Goal: Use online tool/utility: Utilize a website feature to perform a specific function

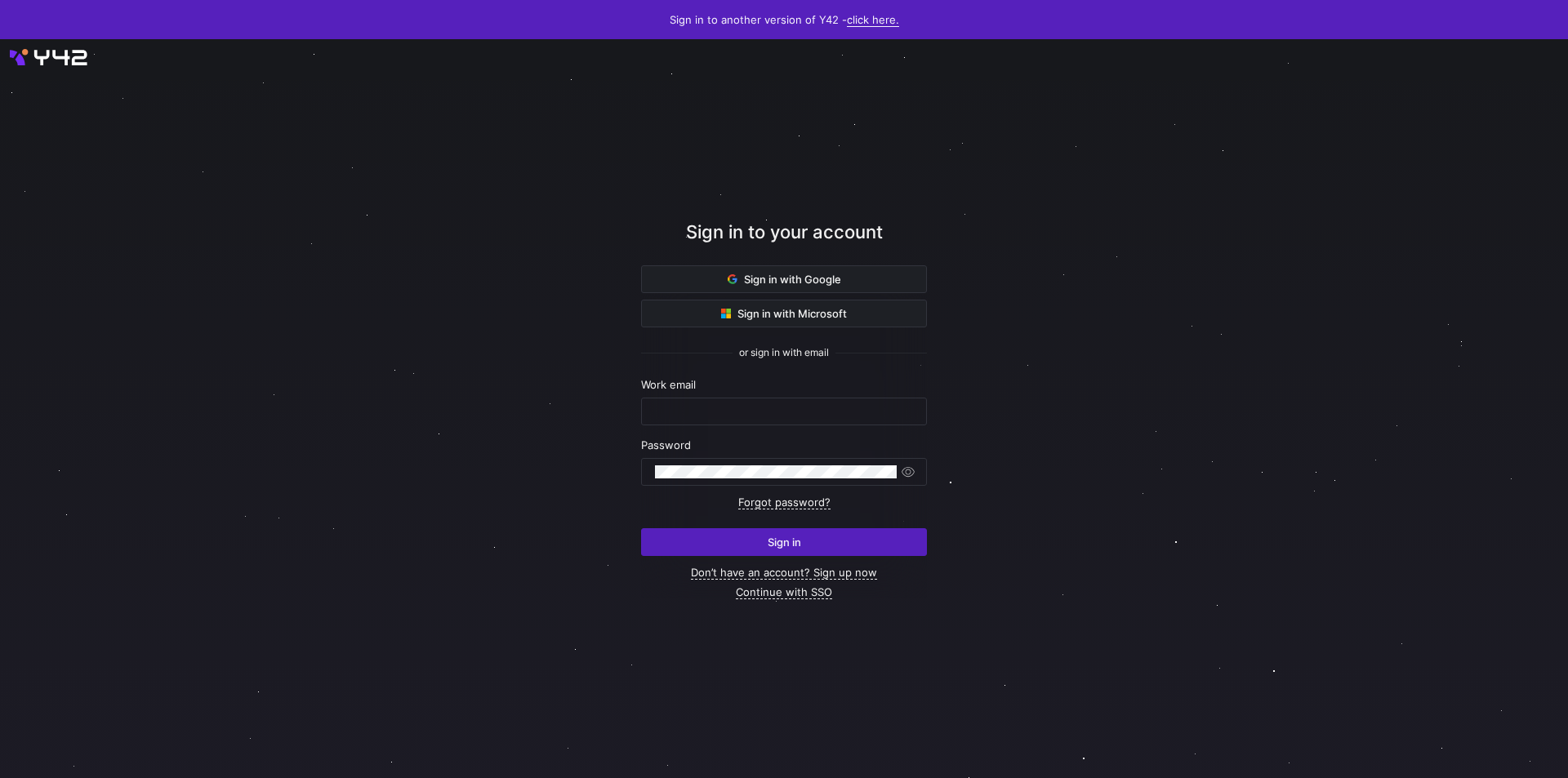
type input "[PERSON_NAME][EMAIL_ADDRESS][PERSON_NAME][DOMAIN_NAME]"
click at [869, 15] on link "click here." at bounding box center [873, 19] width 52 height 14
click at [858, 74] on span "V2" at bounding box center [866, 71] width 20 height 13
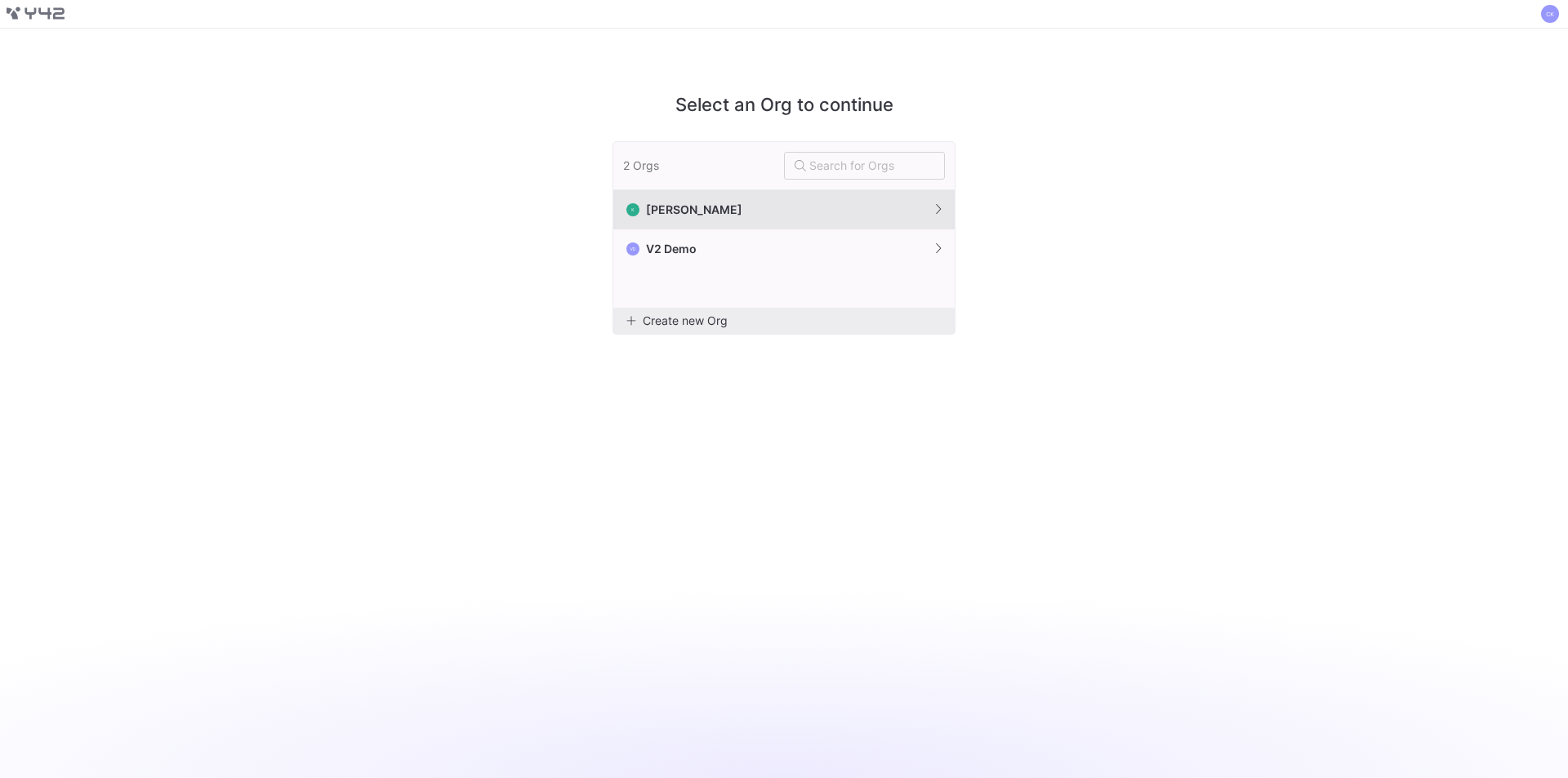
click at [656, 206] on span "[PERSON_NAME]" at bounding box center [694, 210] width 96 height 13
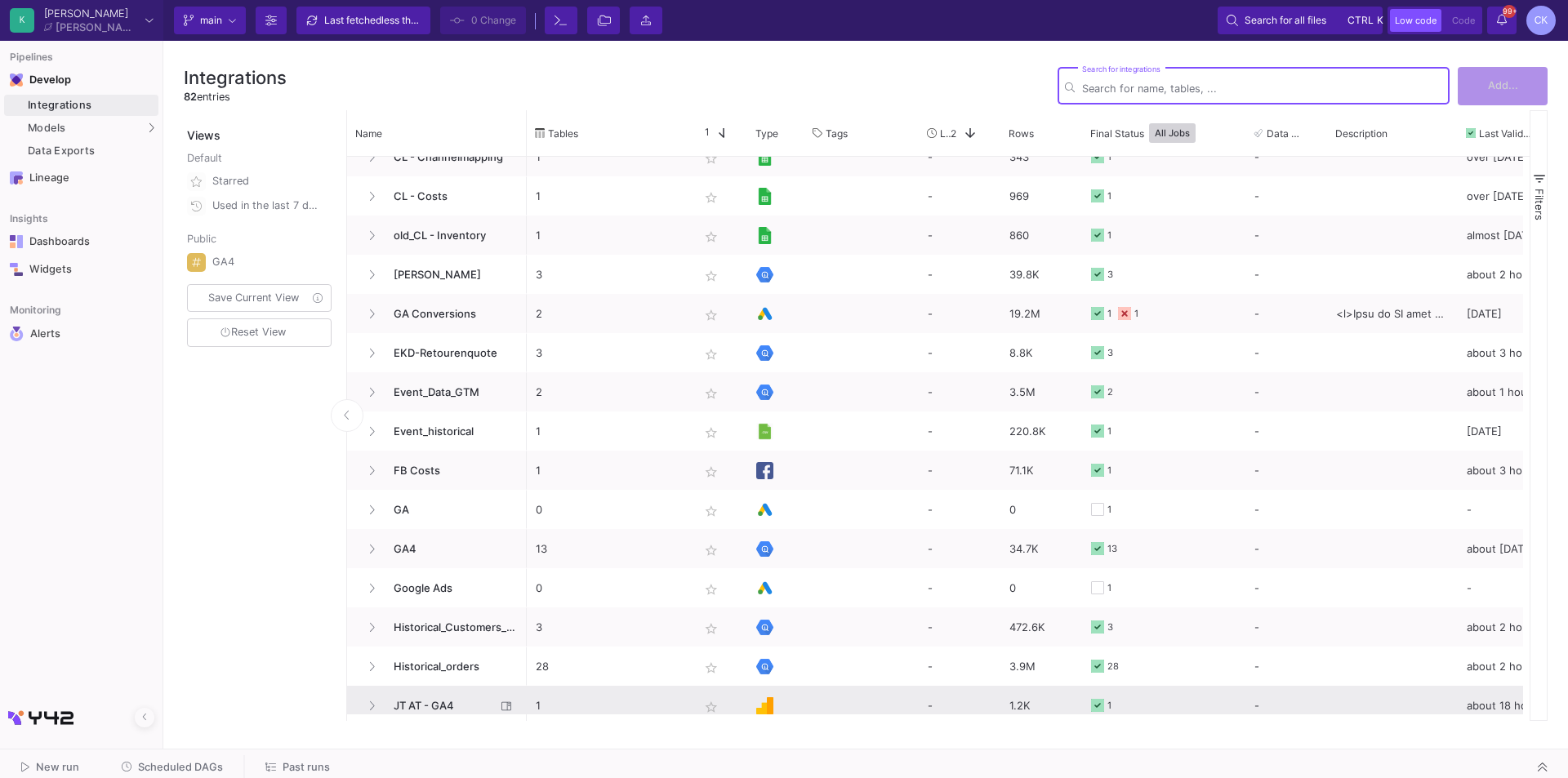
scroll to position [1062, 0]
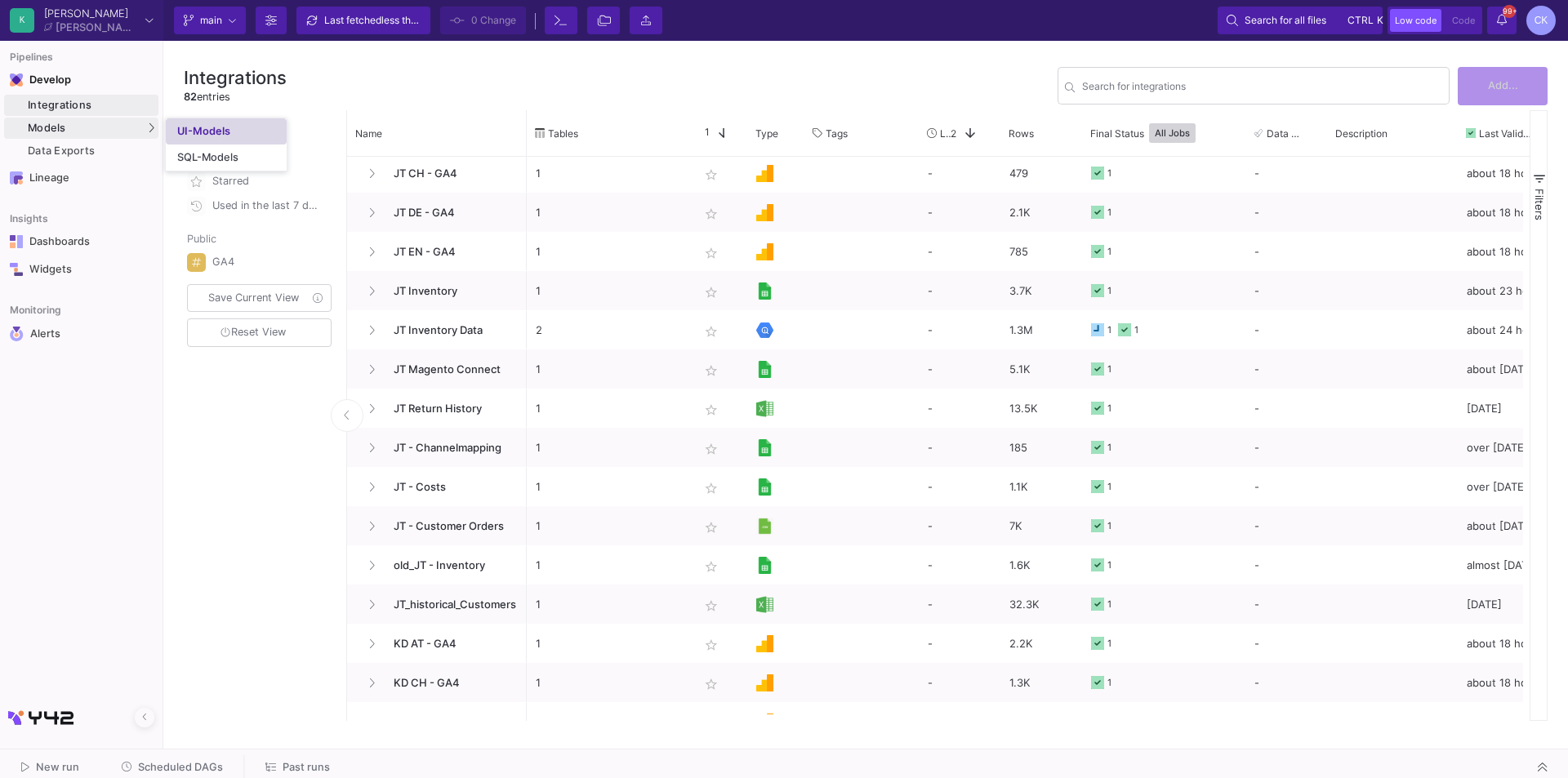
click at [174, 131] on link "UI-Models" at bounding box center [226, 131] width 121 height 26
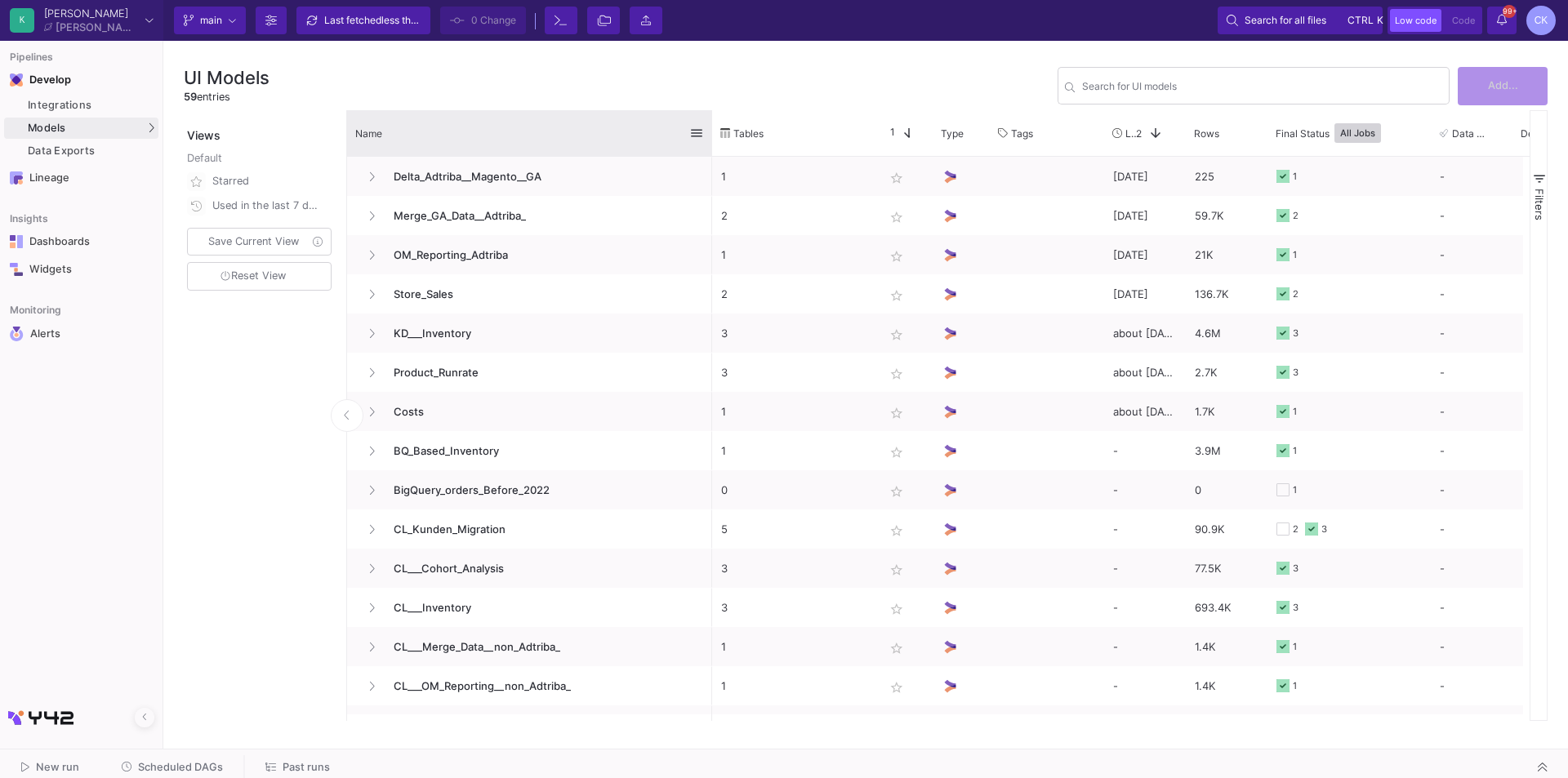
drag, startPoint x: 524, startPoint y: 127, endPoint x: 708, endPoint y: 126, distance: 184.0
click at [708, 126] on div at bounding box center [711, 133] width 6 height 46
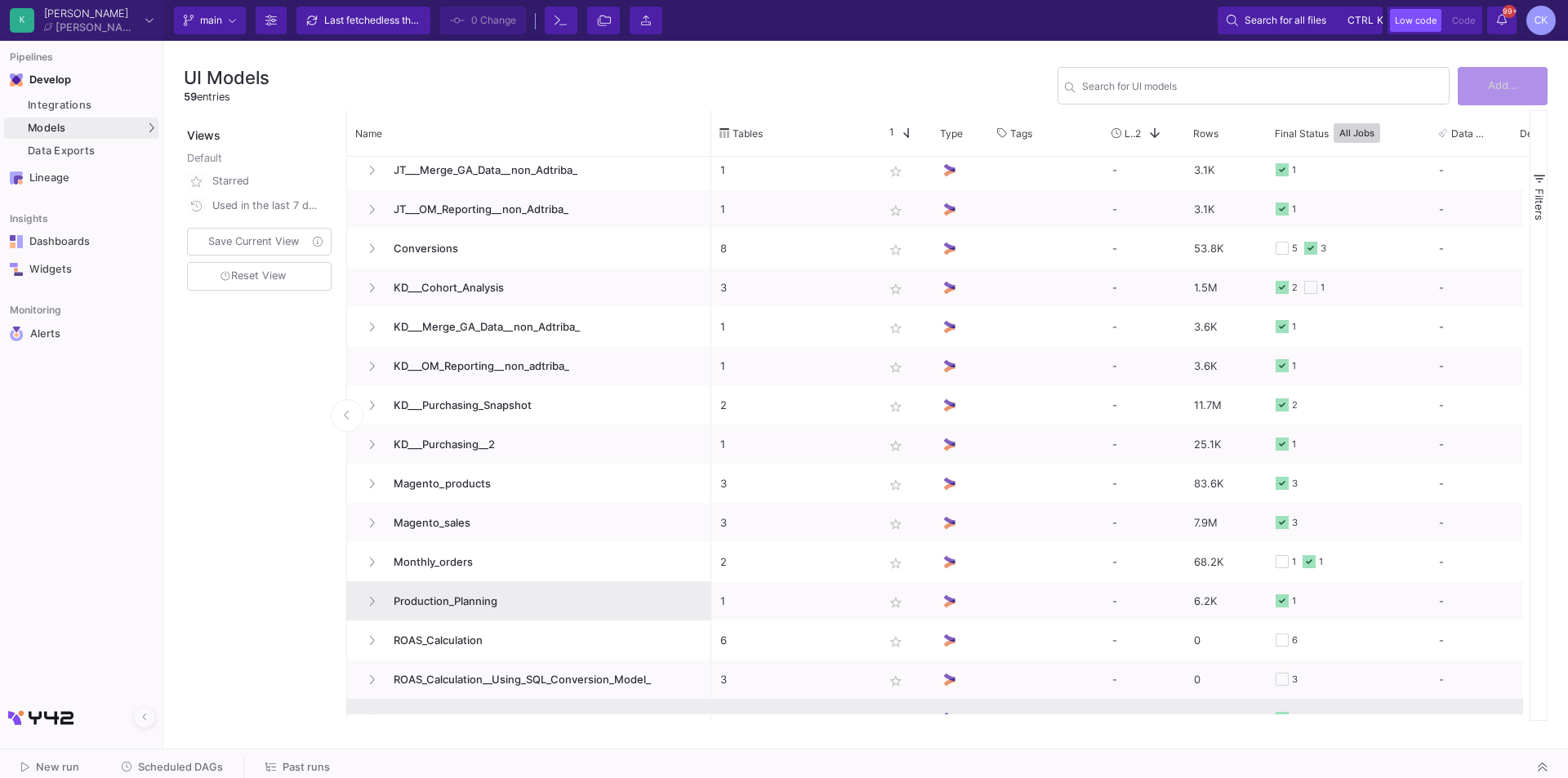
scroll to position [1683, 0]
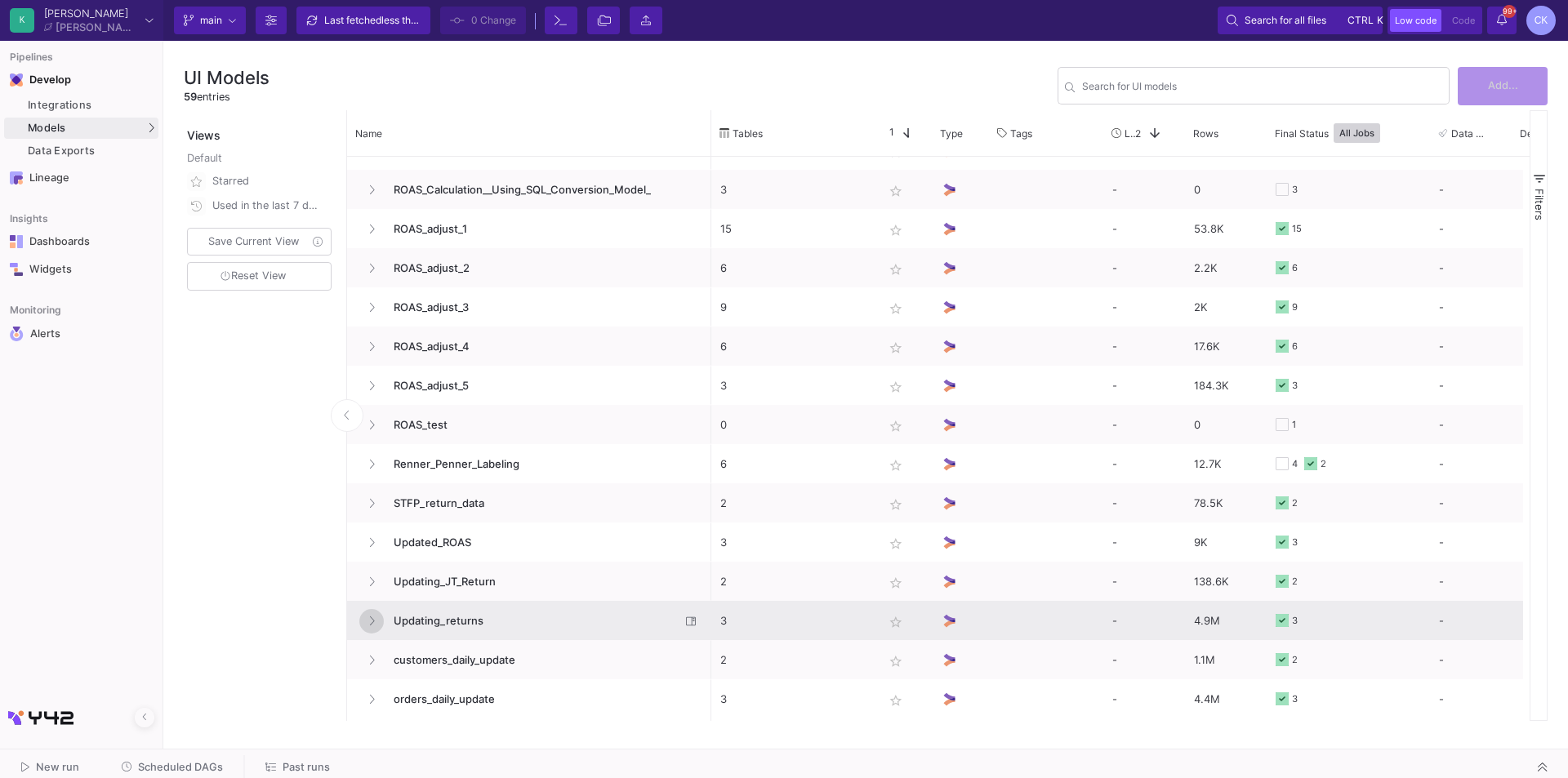
click at [377, 619] on button at bounding box center [371, 621] width 24 height 24
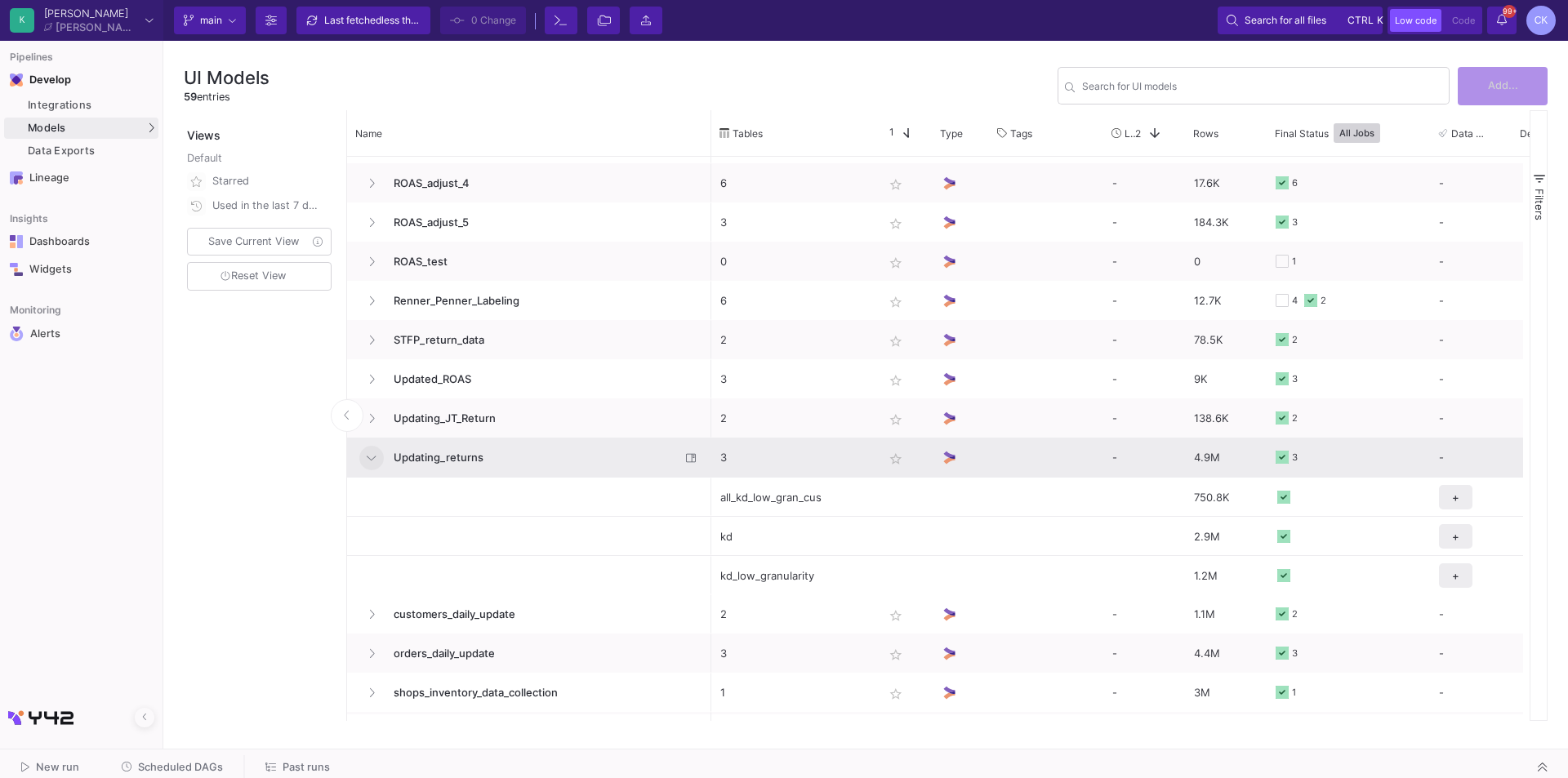
click at [378, 455] on button at bounding box center [371, 458] width 24 height 24
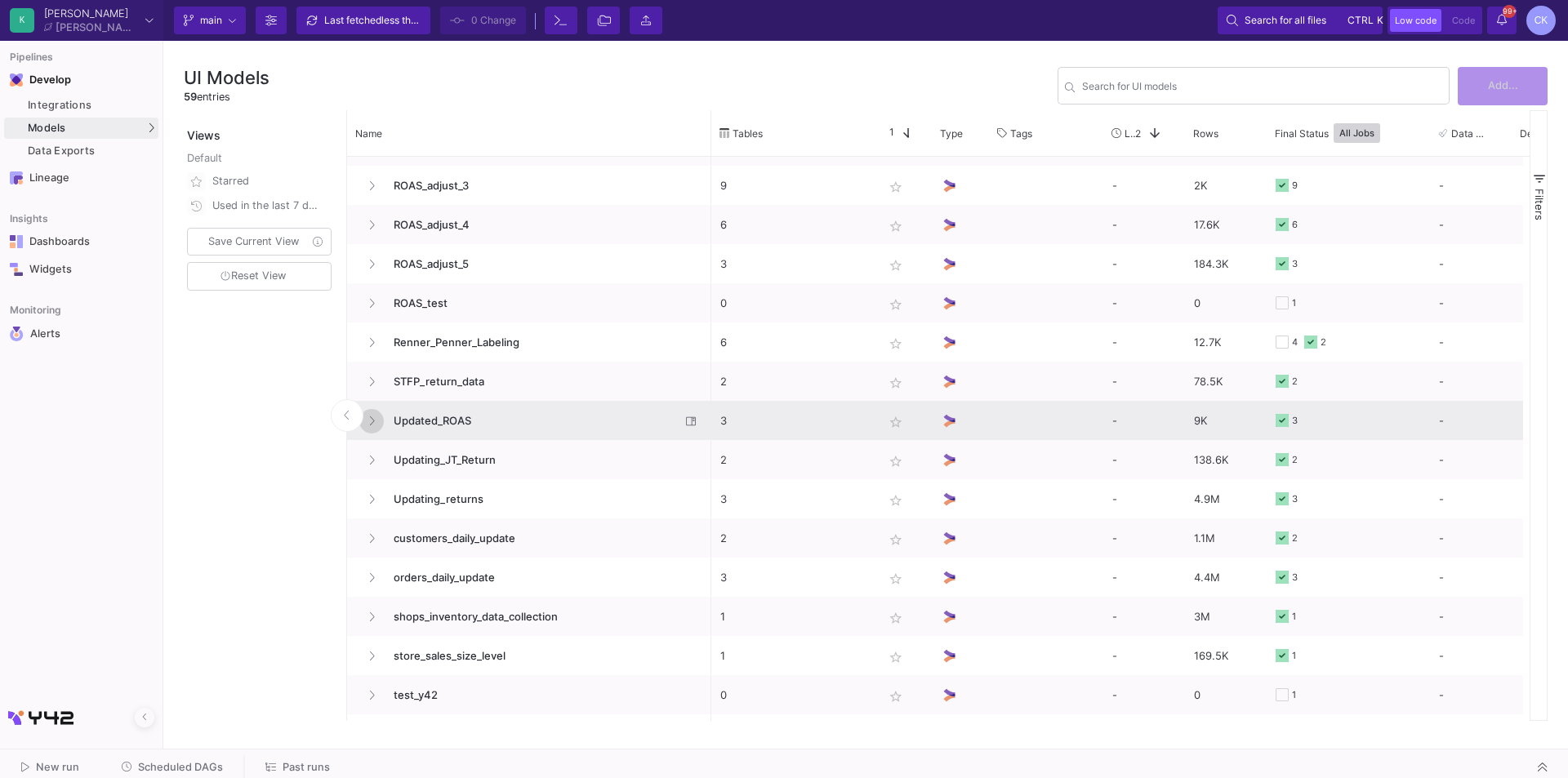
click at [379, 424] on button at bounding box center [371, 421] width 24 height 24
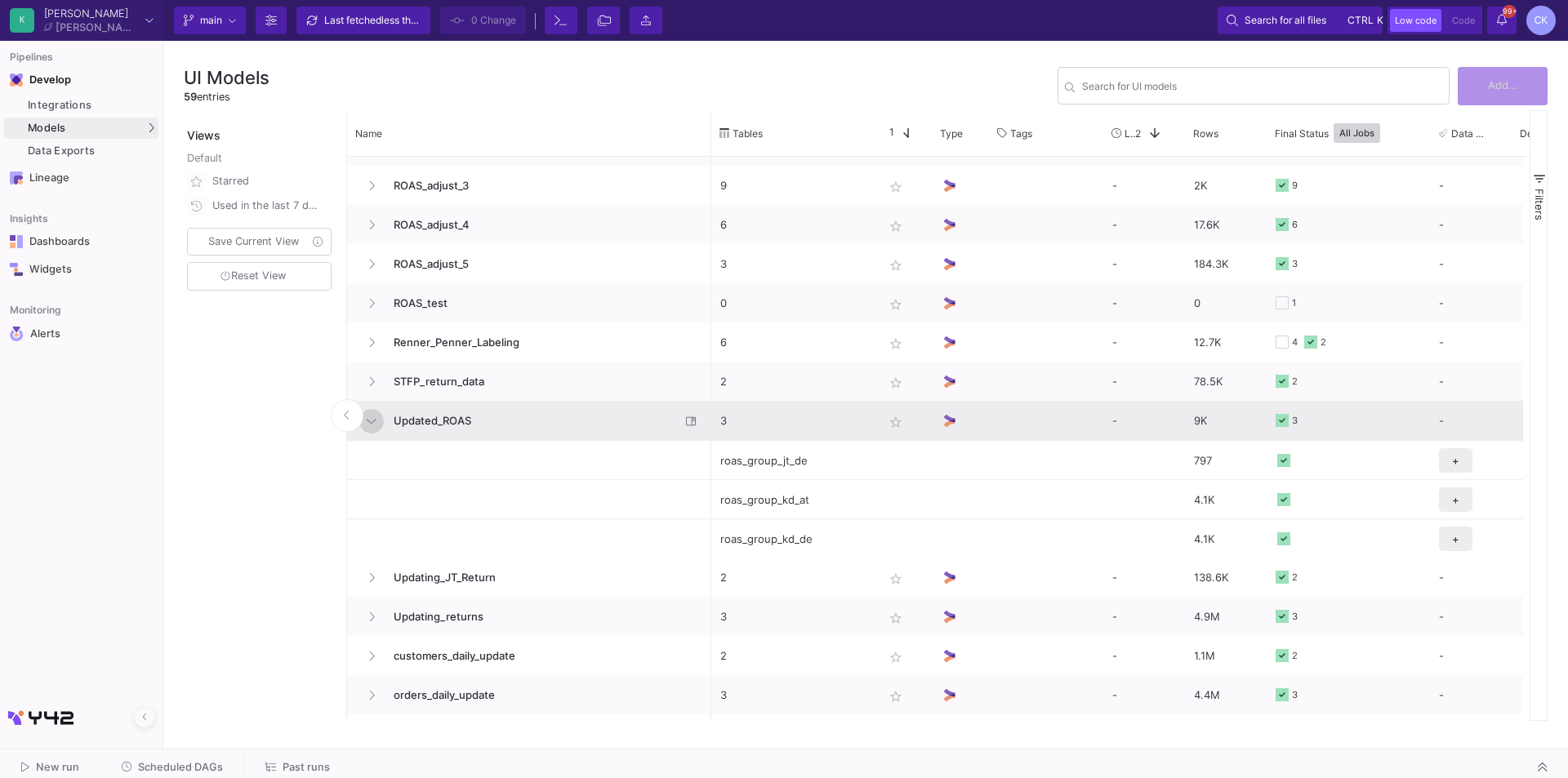
click at [379, 424] on button at bounding box center [371, 421] width 24 height 24
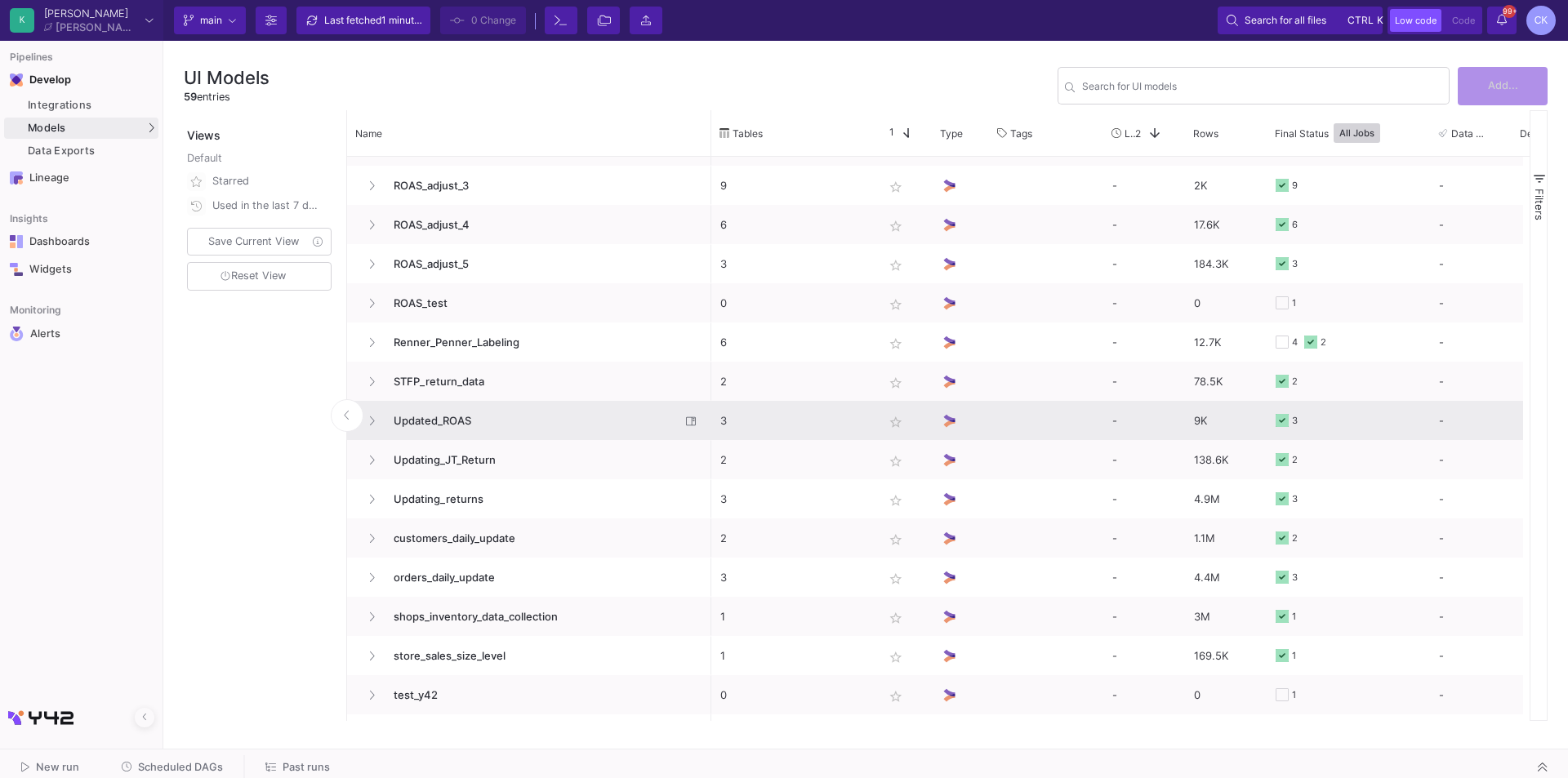
click at [451, 415] on span "Updated_ROAS" at bounding box center [532, 421] width 296 height 39
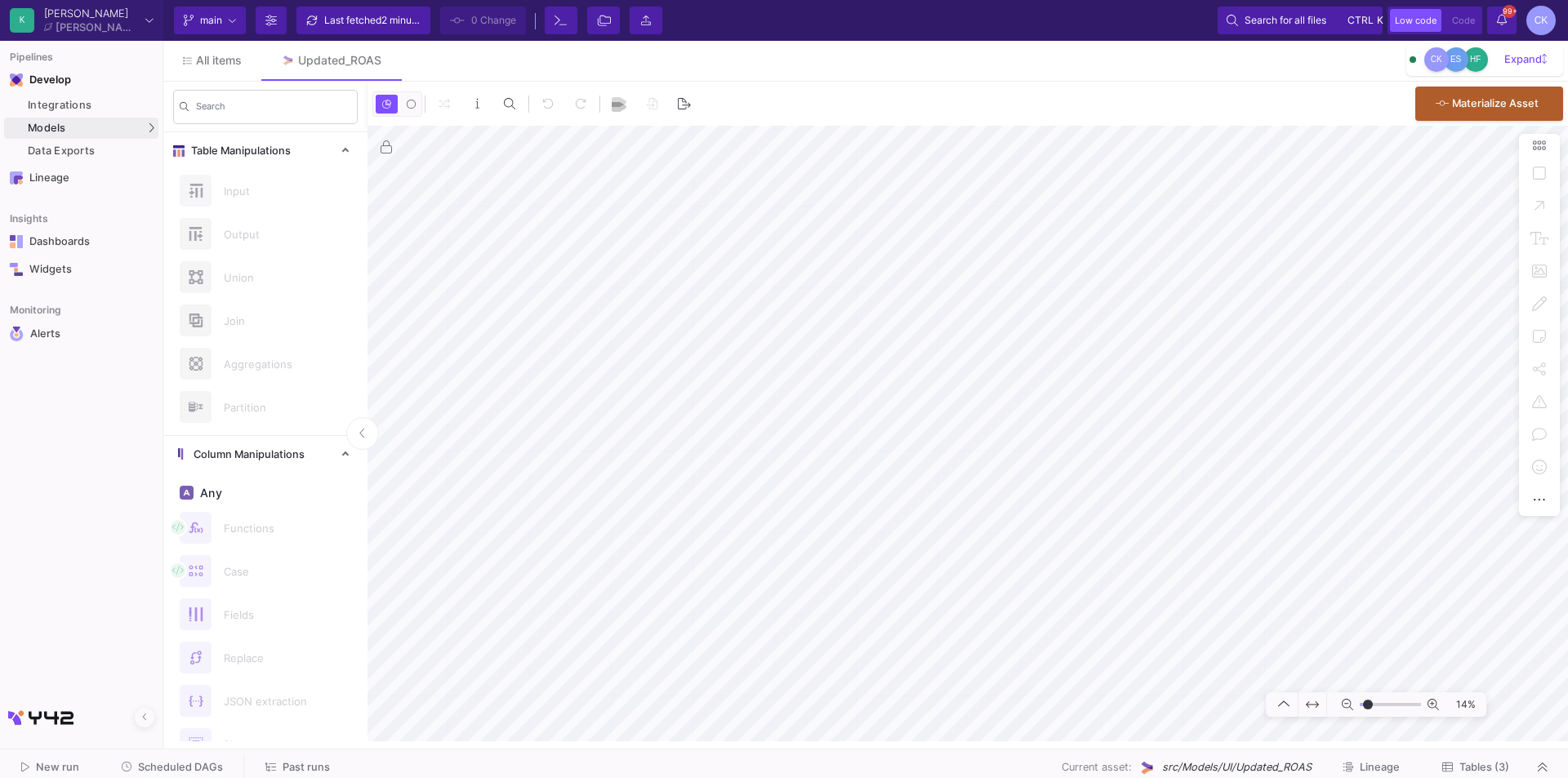
type input "-32"
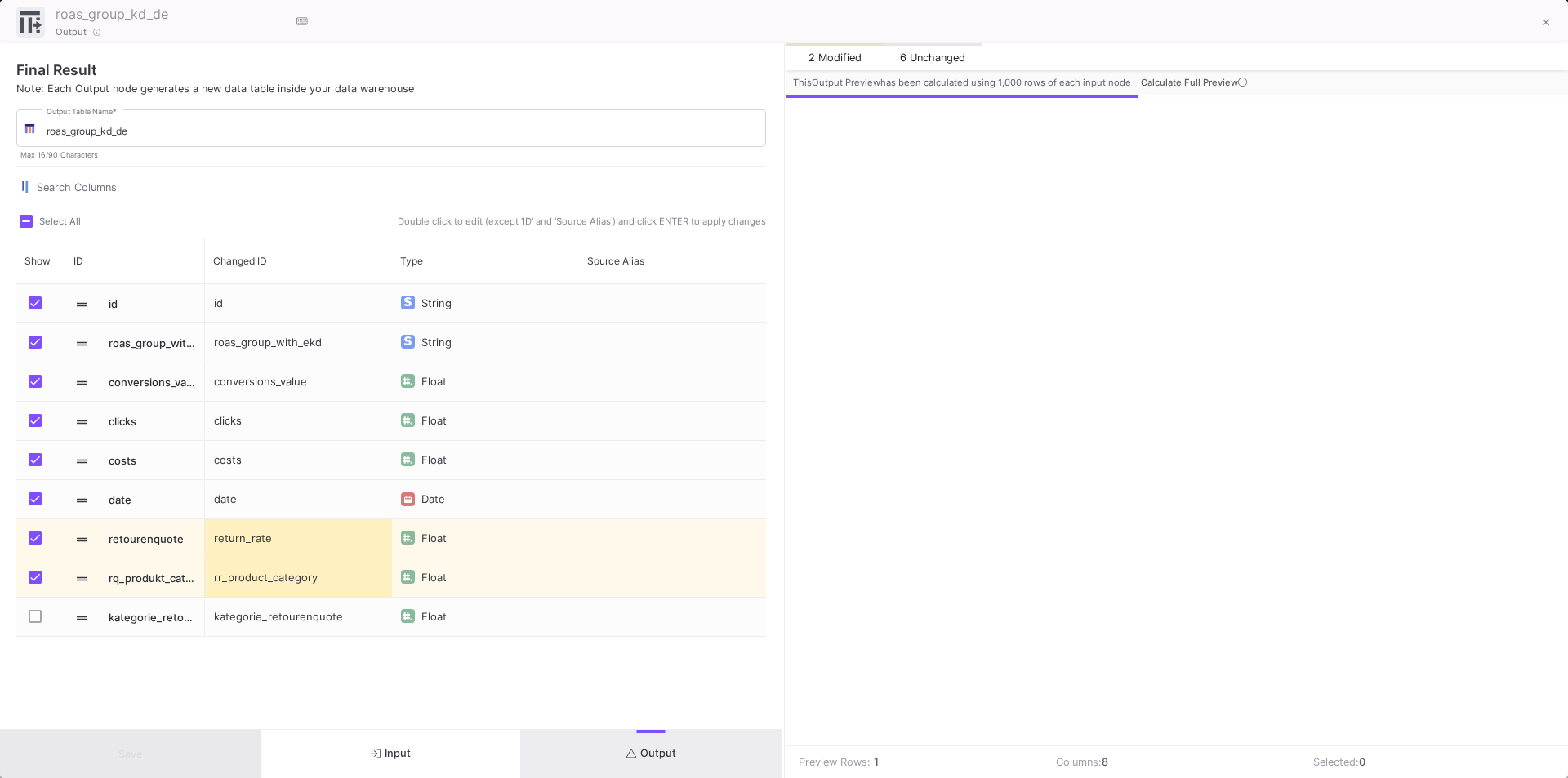
scroll to position [0, 94]
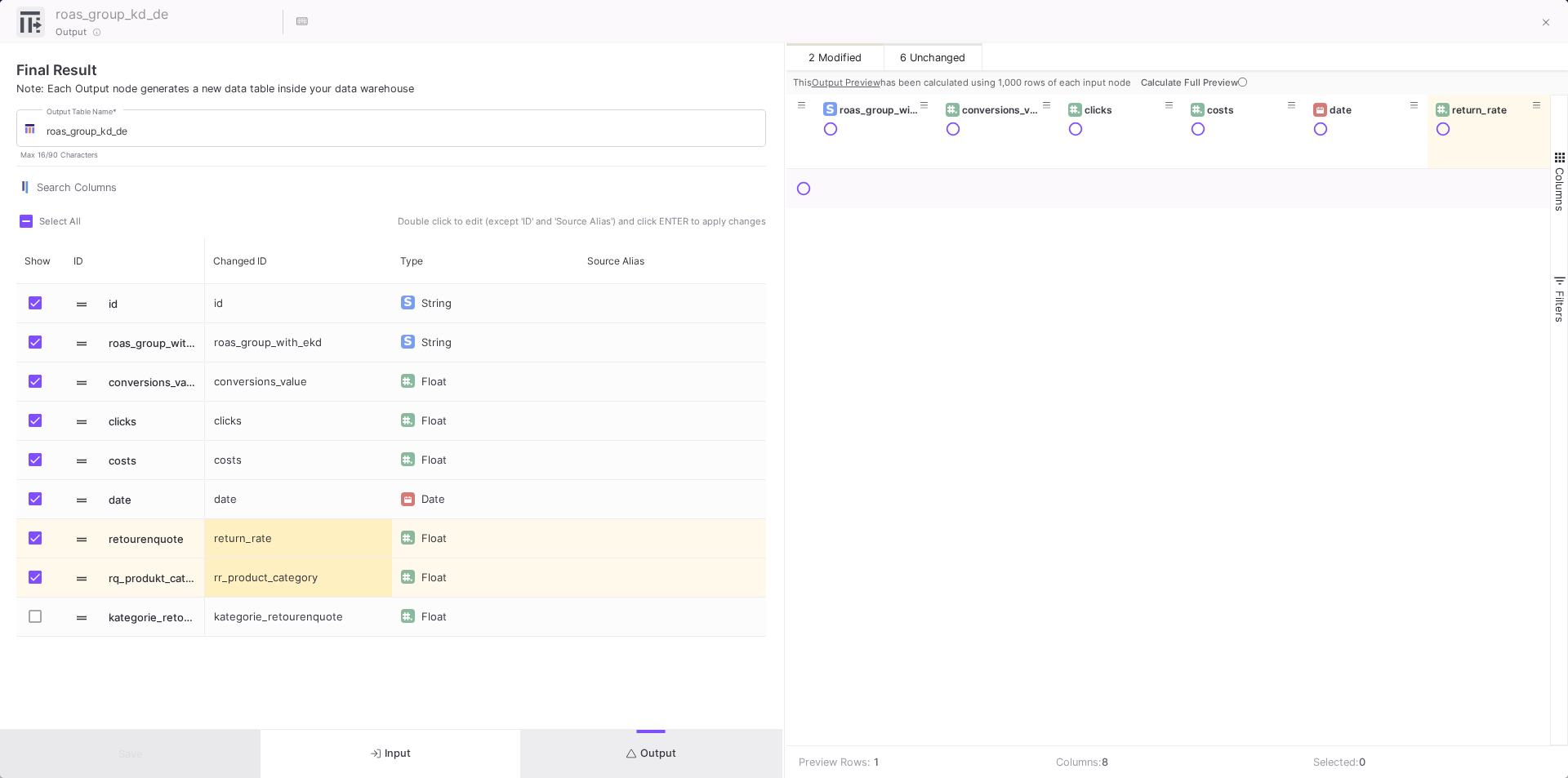
drag, startPoint x: 956, startPoint y: 738, endPoint x: 1114, endPoint y: 753, distance: 158.7
click at [1114, 753] on mat-sidenav-content "Drag here to set row groups Drag here to set column labels id roas_group_with_e…" at bounding box center [1177, 436] width 782 height 683
click at [1173, 83] on span "Calculate Full Preview" at bounding box center [1195, 82] width 109 height 12
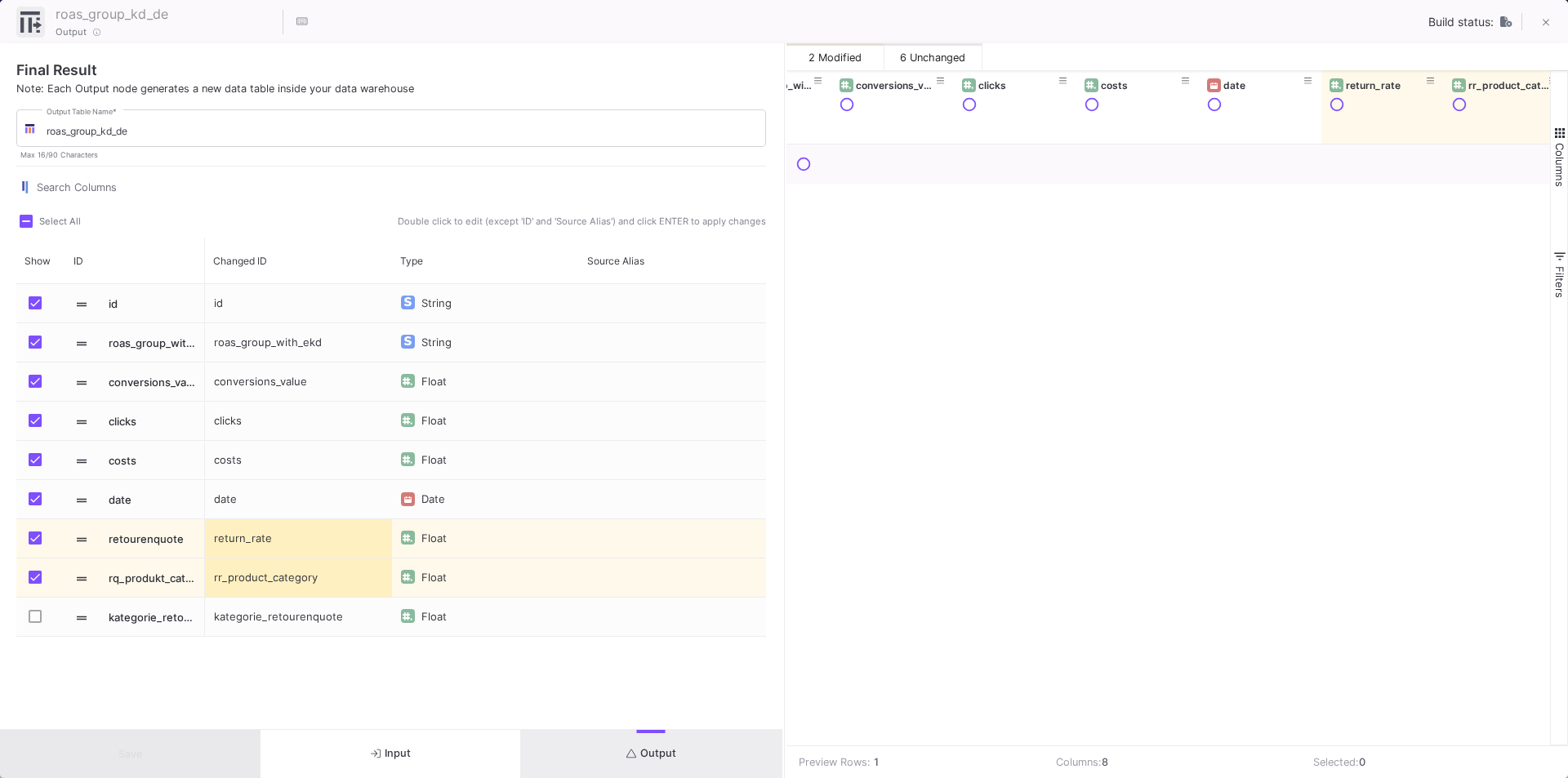
scroll to position [0, 0]
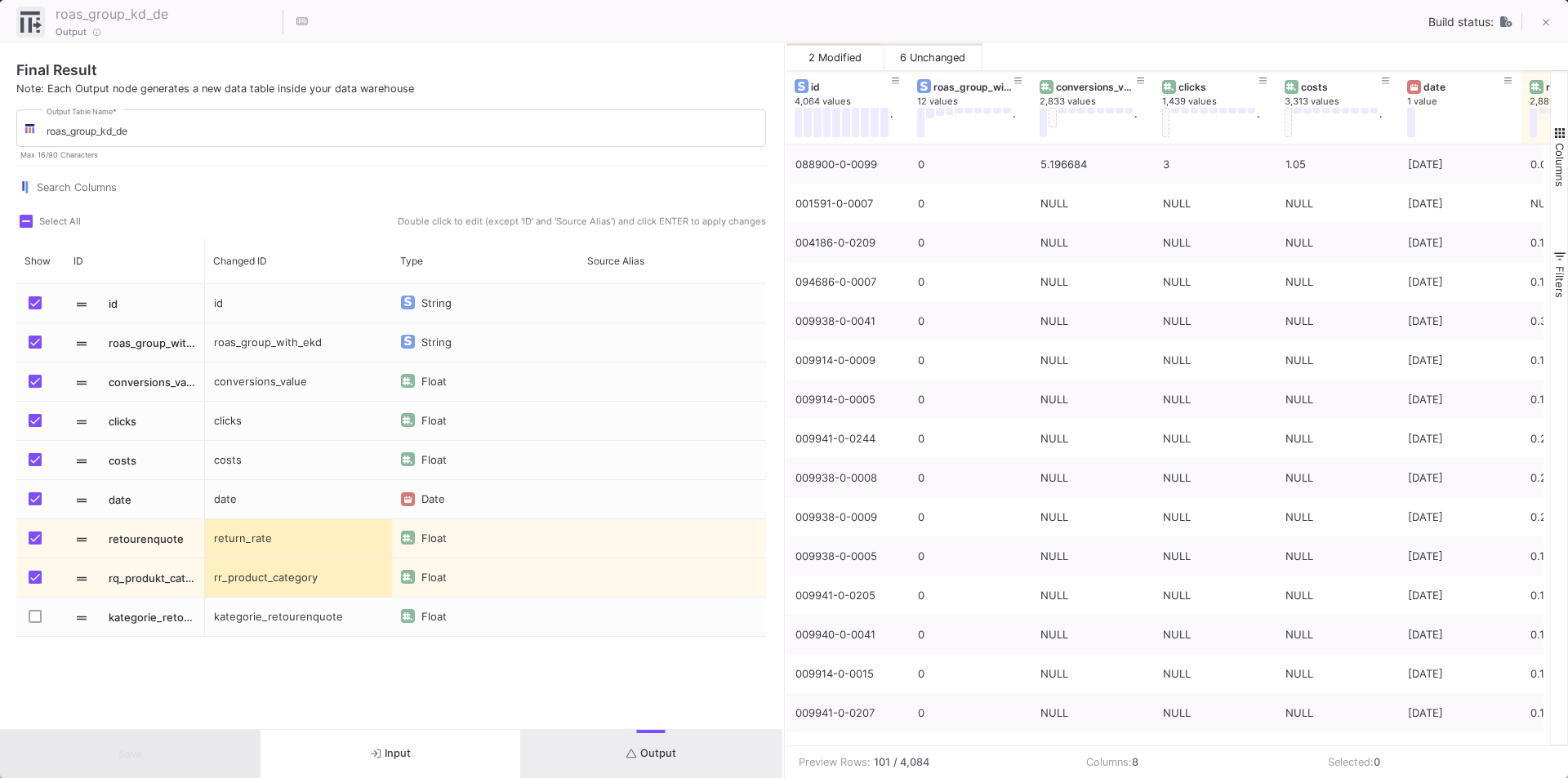
click at [1559, 264] on span "button" at bounding box center [1559, 256] width 14 height 14
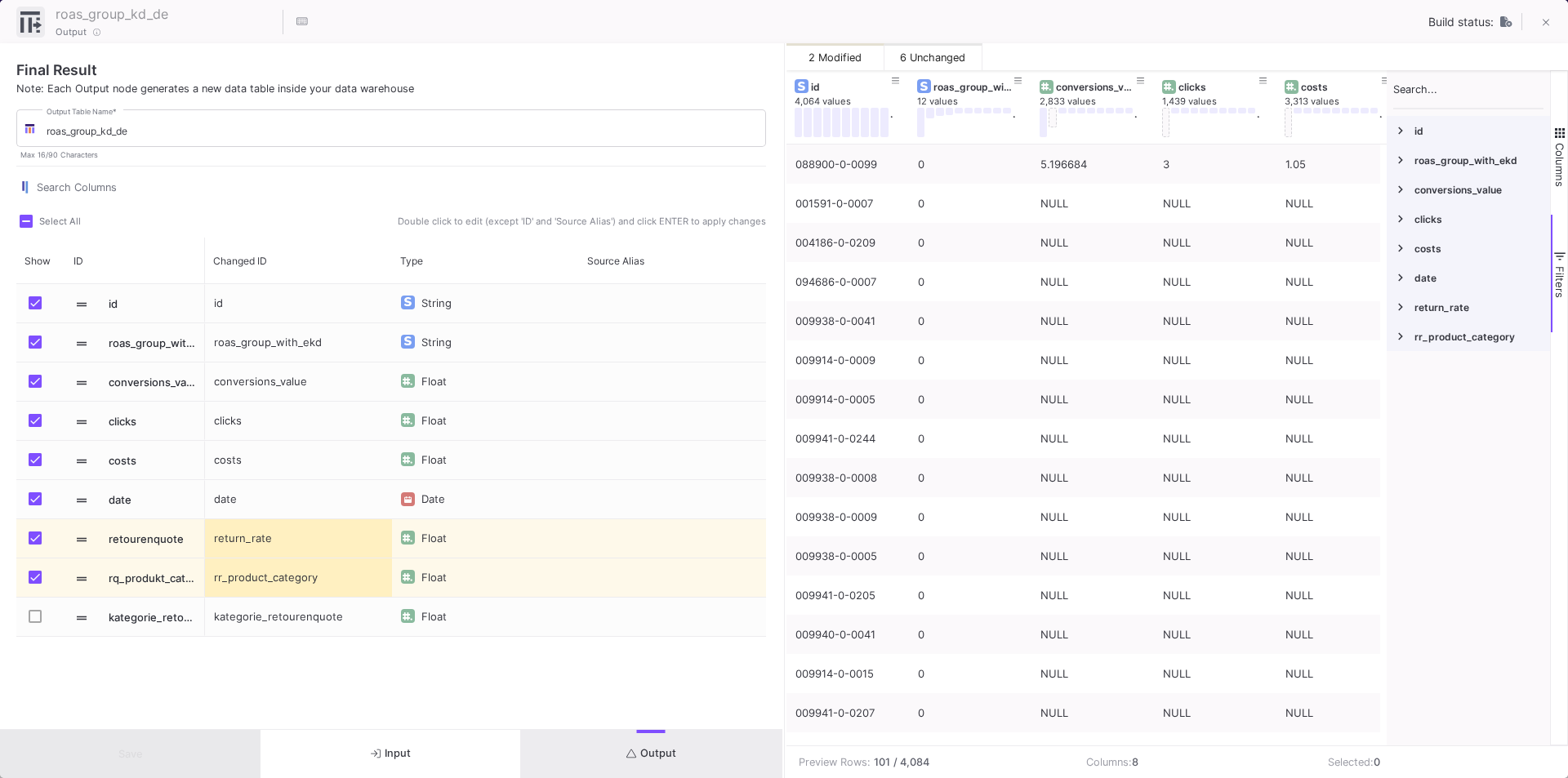
click at [1431, 125] on span "id" at bounding box center [1478, 132] width 129 height 13
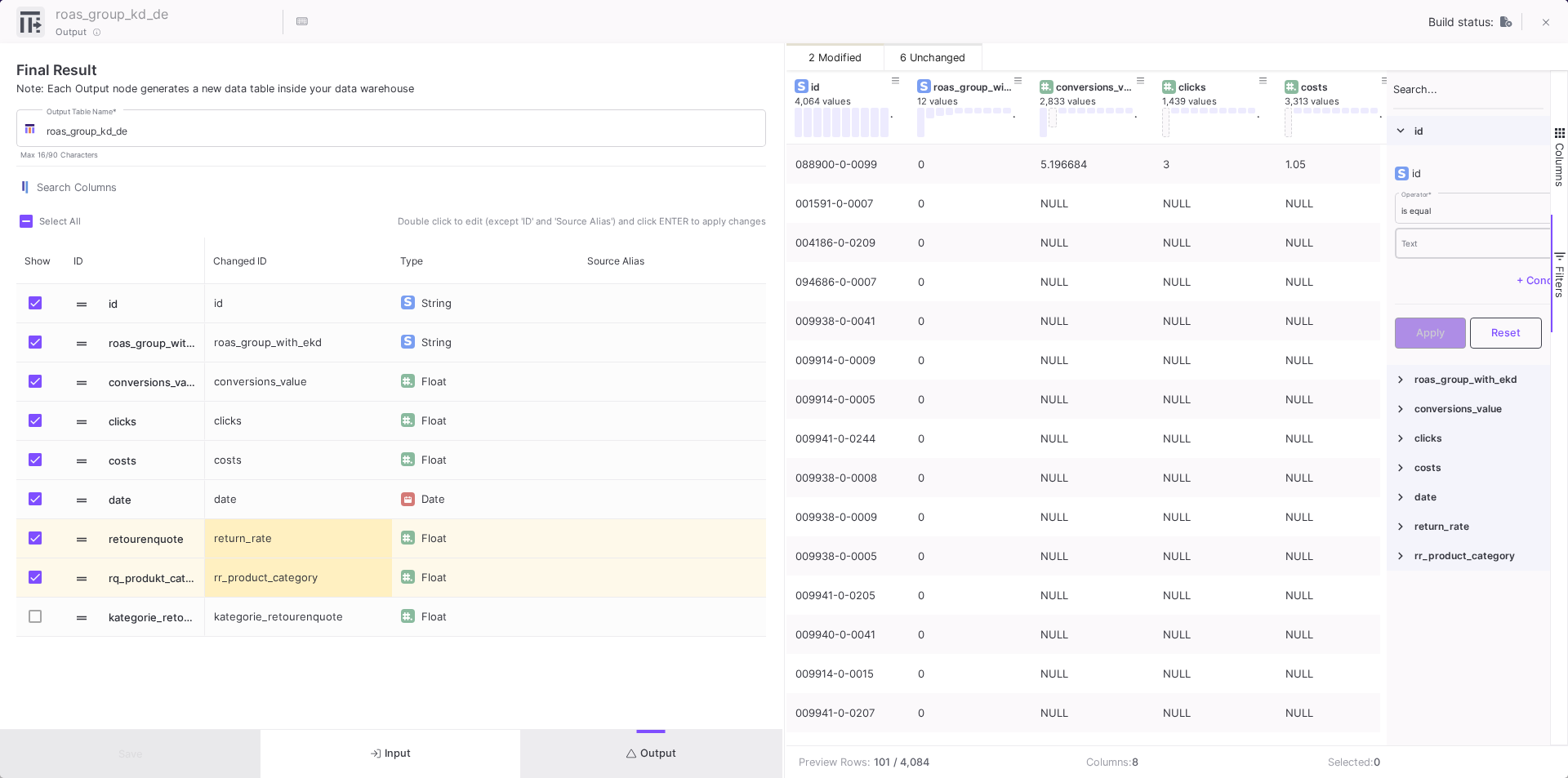
click at [1436, 238] on div "Text" at bounding box center [1534, 243] width 265 height 33
click at [1438, 207] on div "is equal" at bounding box center [1523, 211] width 275 height 11
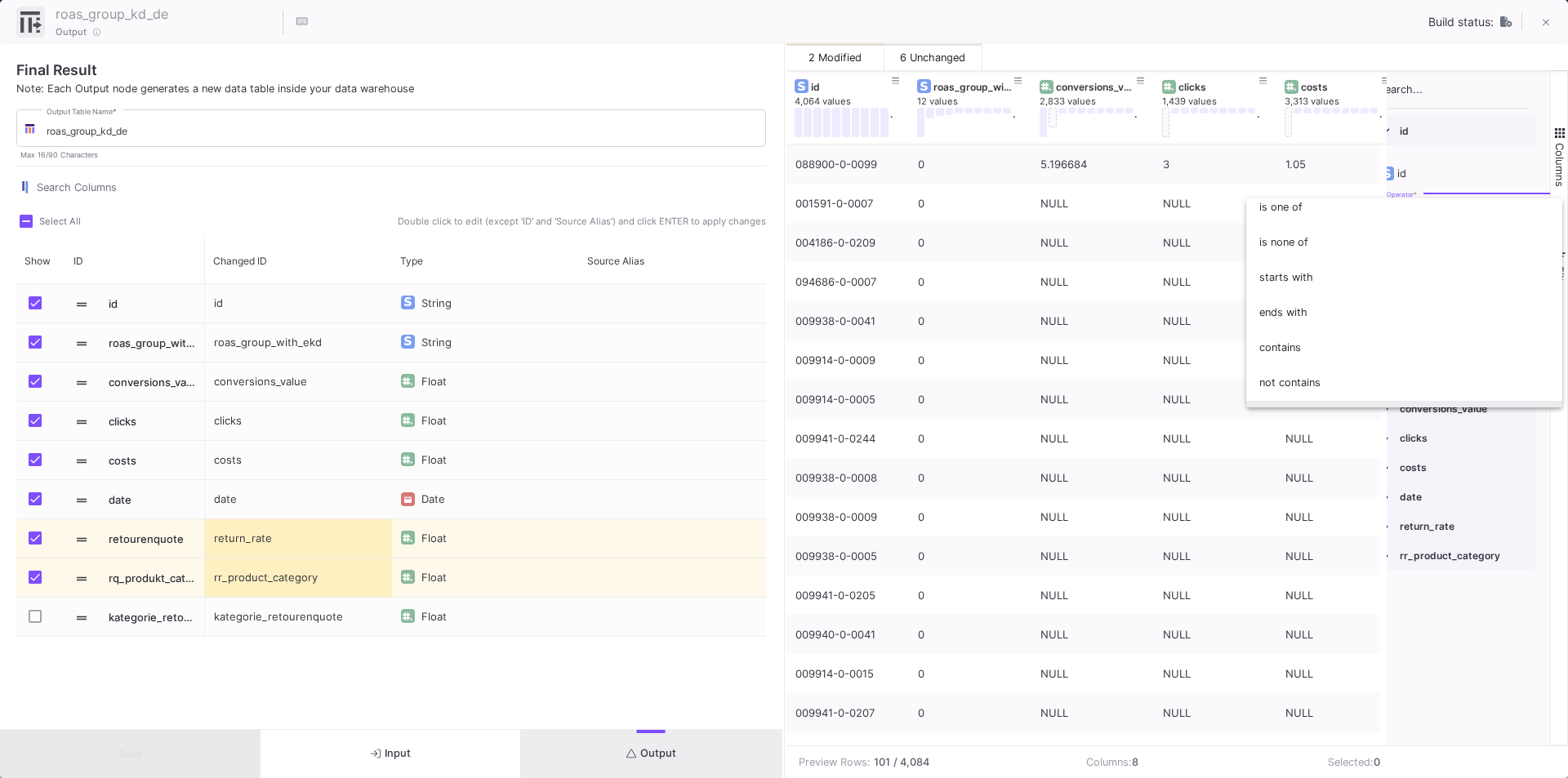
scroll to position [143, 0]
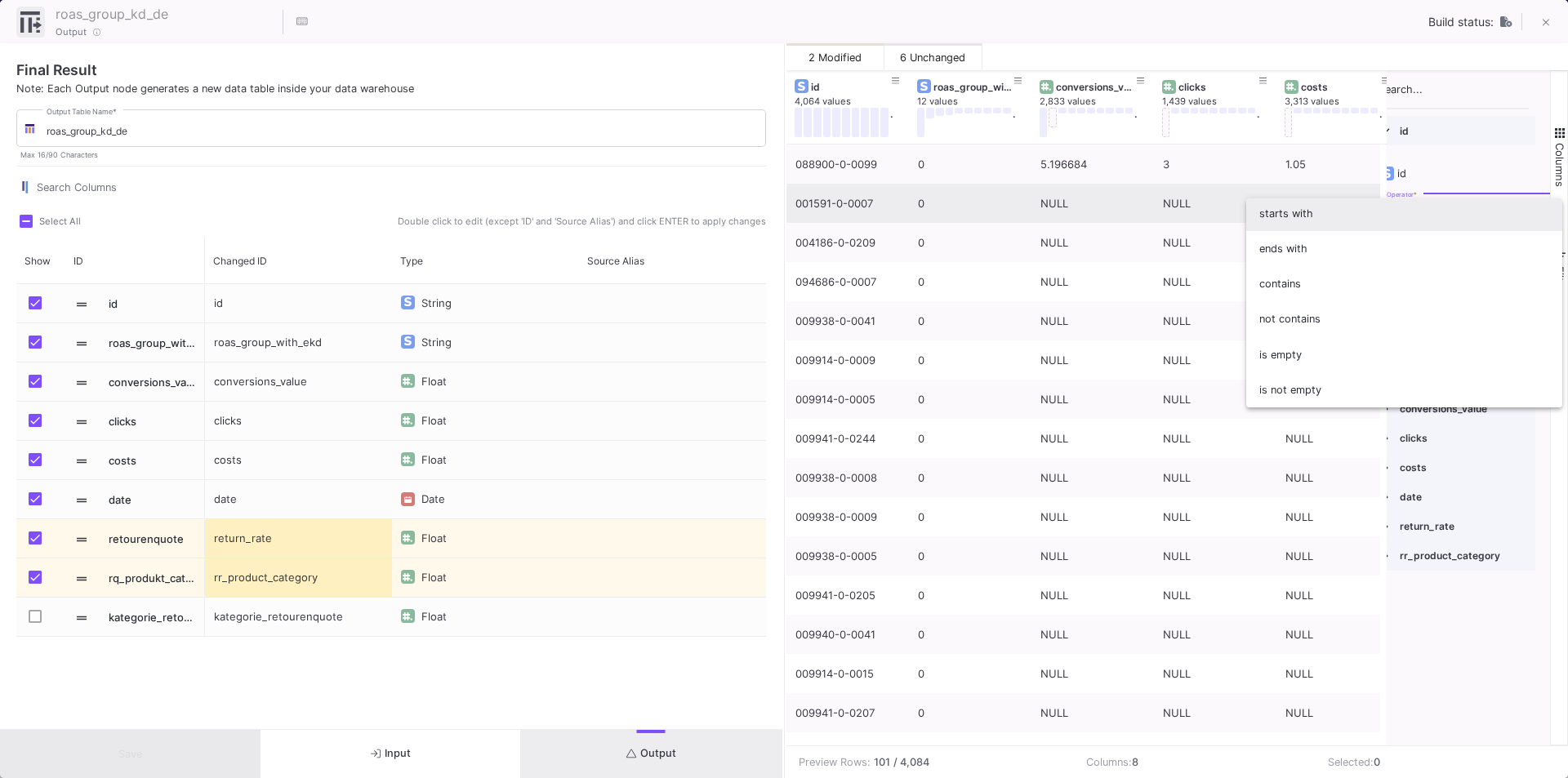
click at [1309, 219] on span "starts with" at bounding box center [1404, 213] width 290 height 35
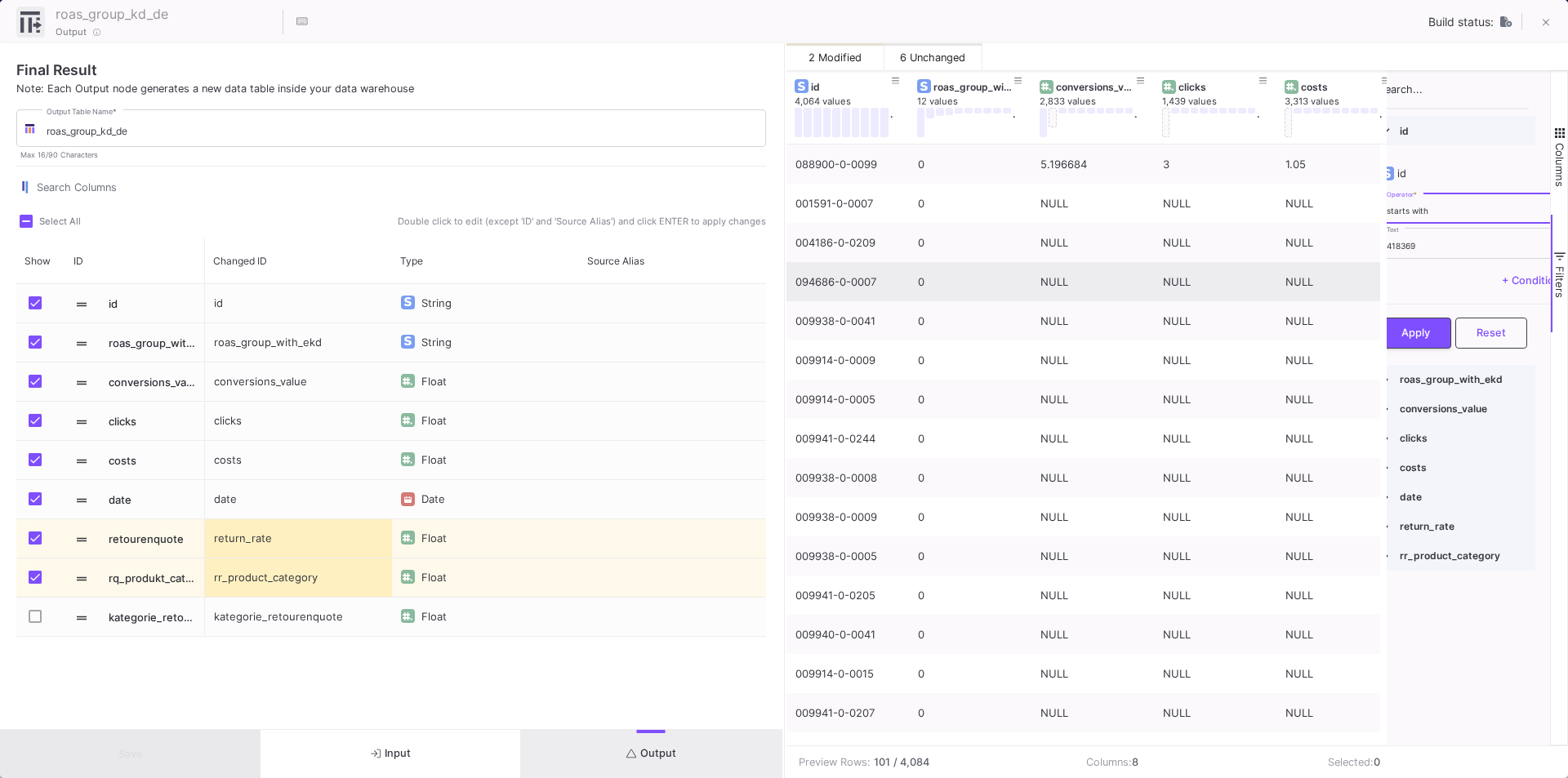
scroll to position [98, 0]
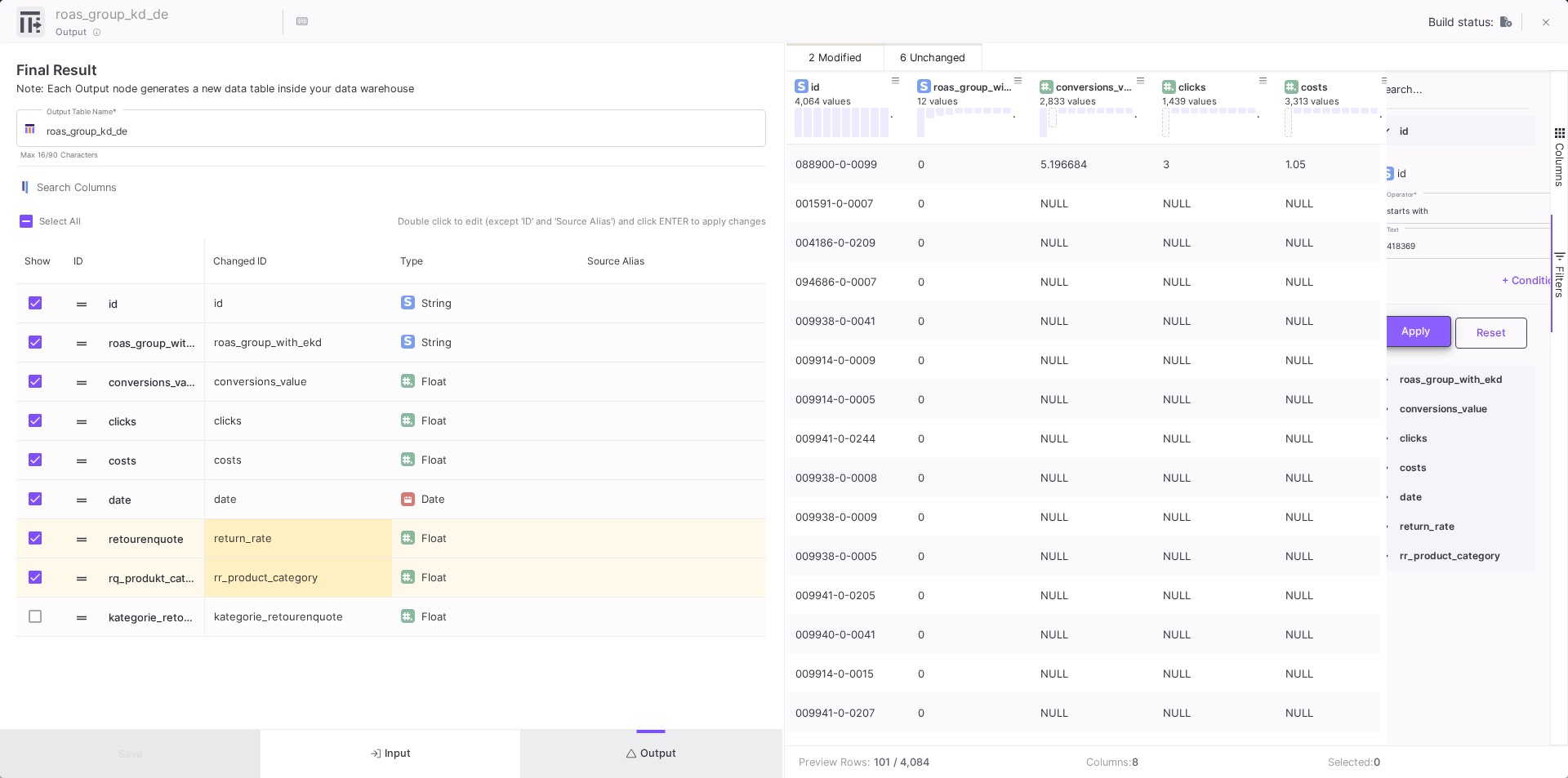
click at [1434, 334] on button "Apply" at bounding box center [1415, 332] width 71 height 31
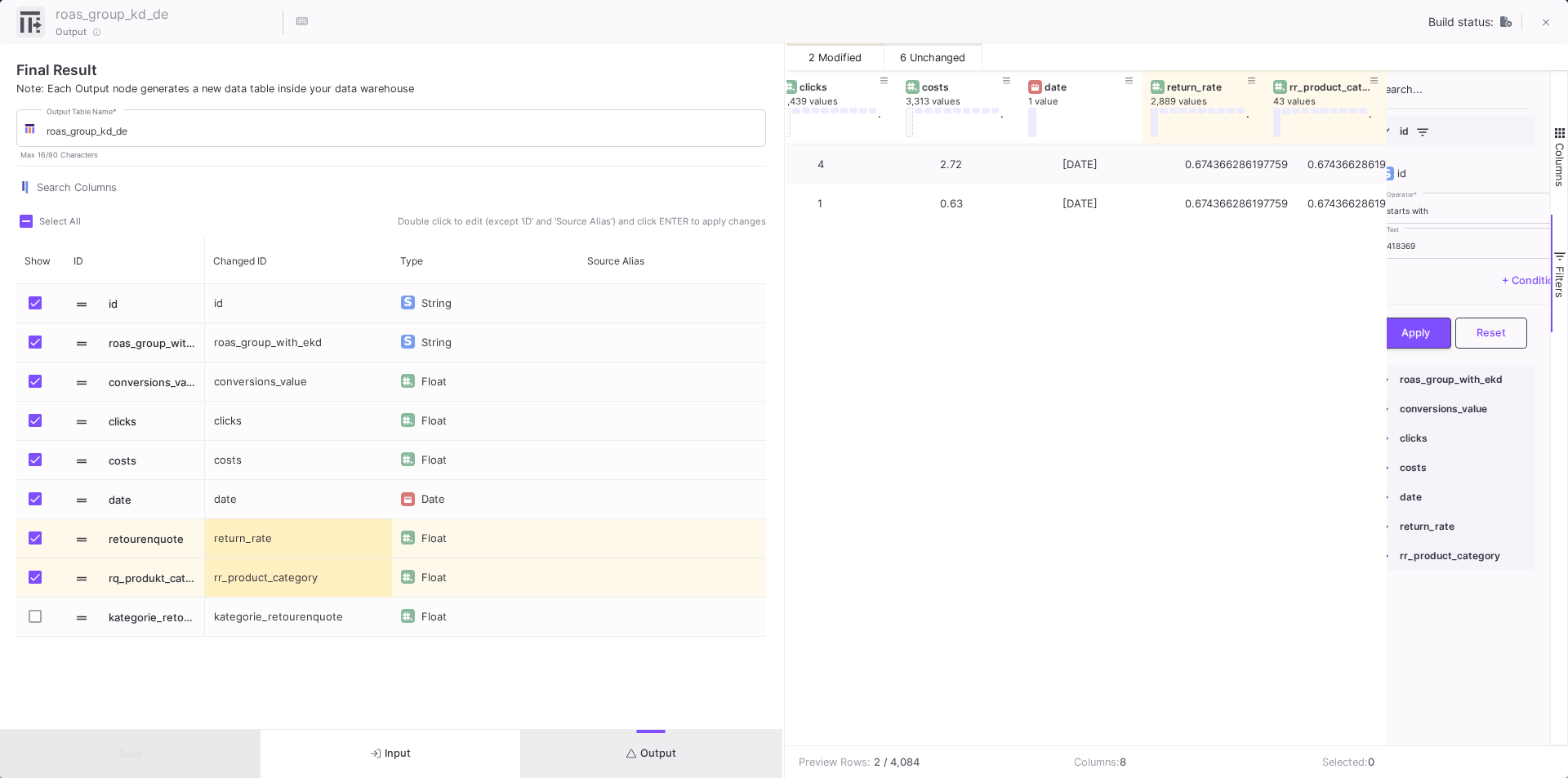
scroll to position [0, 378]
click at [1446, 237] on div "418369 Text" at bounding box center [1518, 243] width 265 height 33
drag, startPoint x: 1433, startPoint y: 243, endPoint x: 1366, endPoint y: 234, distance: 67.6
click at [1366, 234] on div "roas_group_with_ekd 12 values . conversions_value 2,833 values . clicks 1,439 v…" at bounding box center [1177, 407] width 782 height 675
type input "414669"
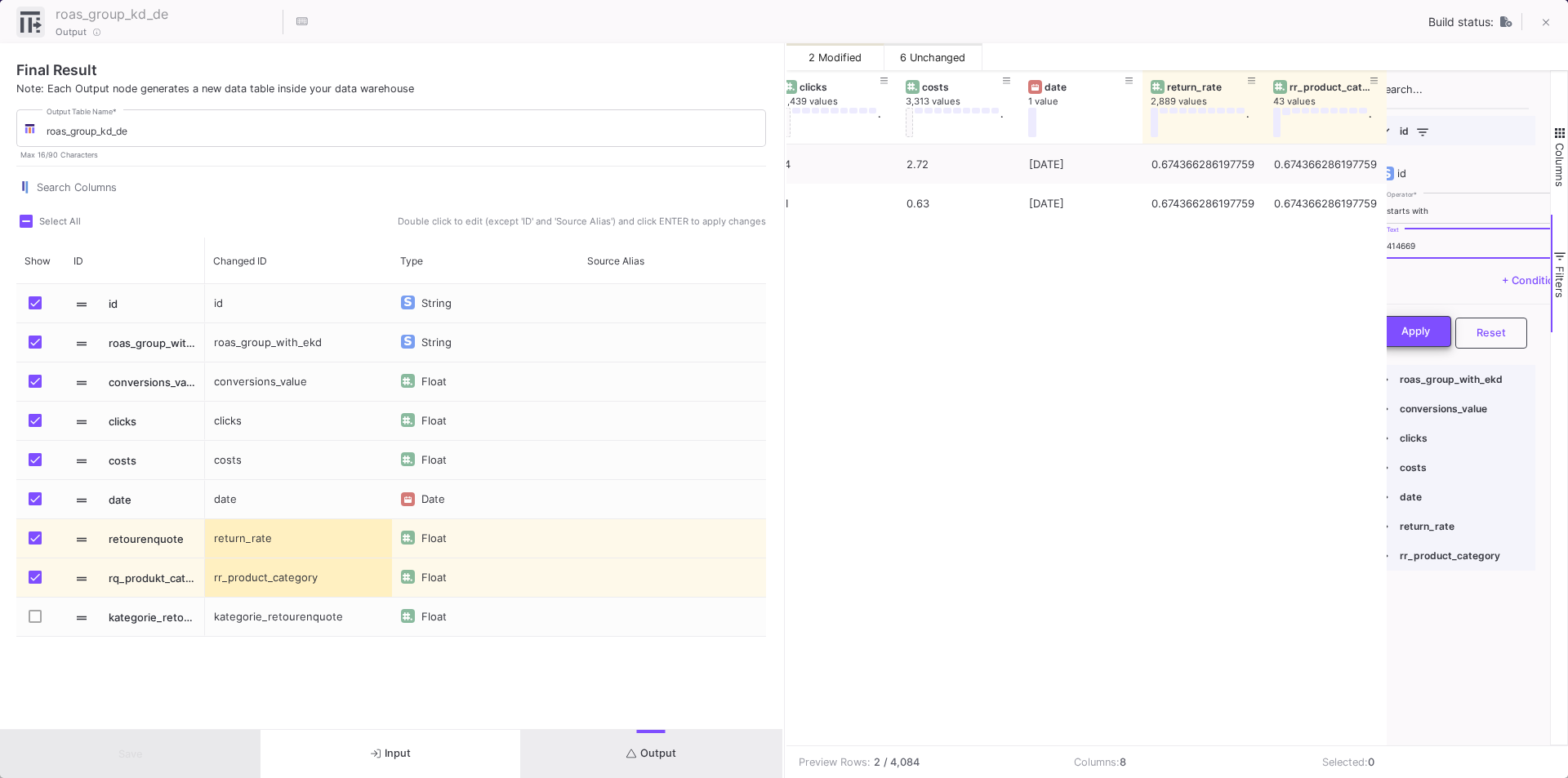
click at [1411, 328] on span "Apply" at bounding box center [1416, 332] width 29 height 13
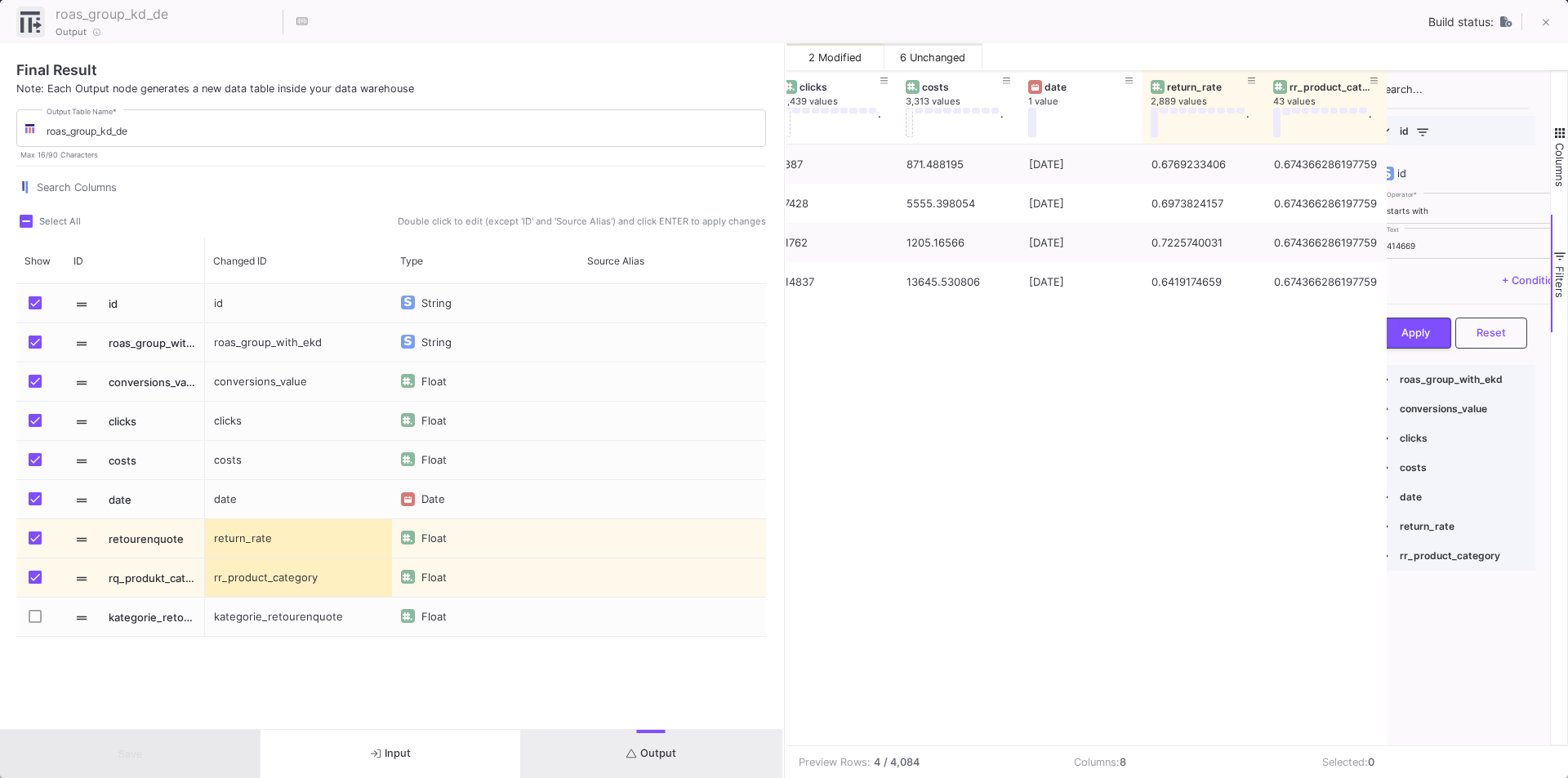
scroll to position [0, 0]
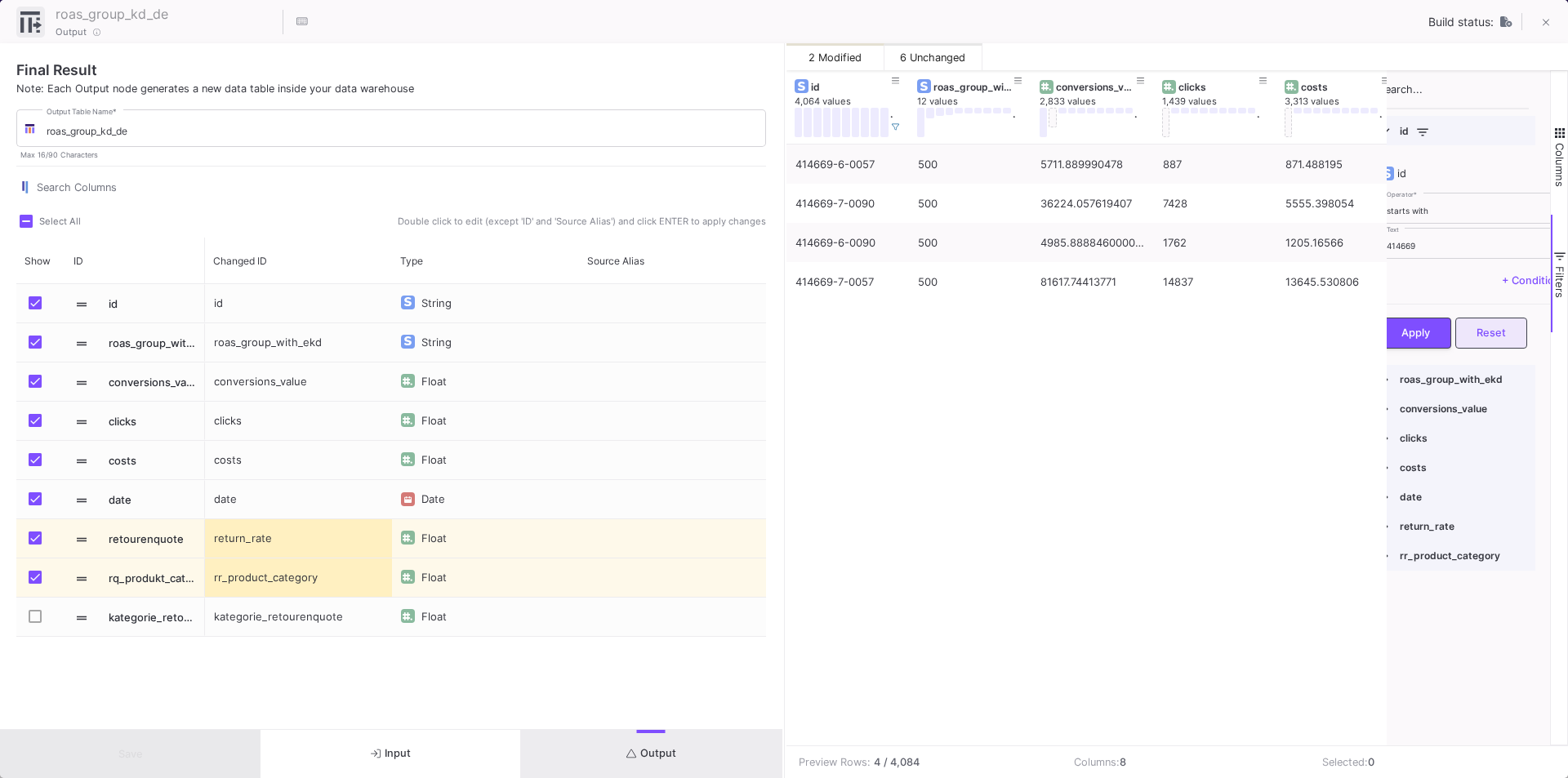
click at [1499, 324] on button "Reset" at bounding box center [1491, 333] width 72 height 31
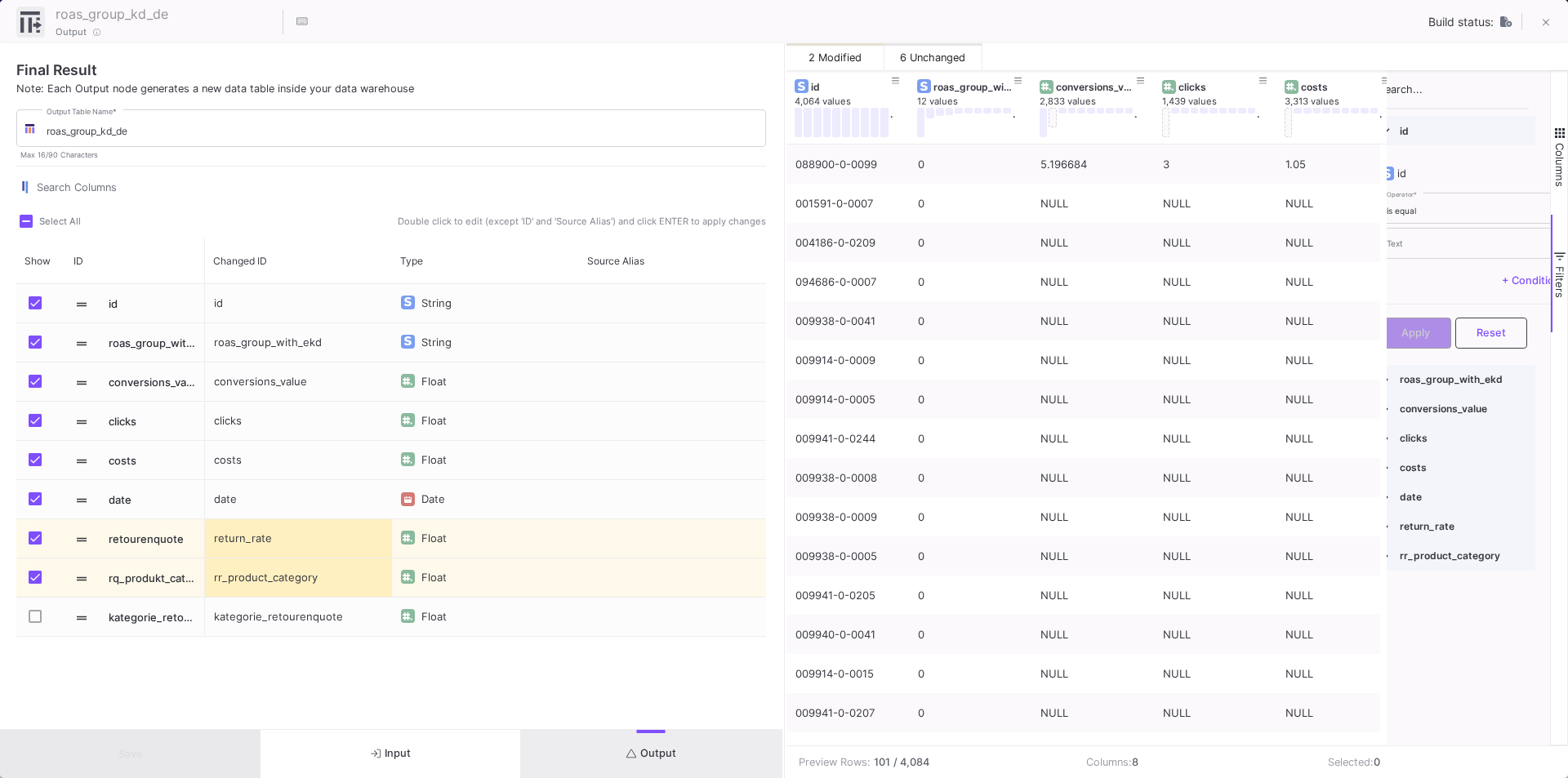
drag, startPoint x: 996, startPoint y: 748, endPoint x: 1185, endPoint y: 739, distance: 189.2
click at [1185, 739] on mat-sidenav-content "Drag here to set row groups Drag here to set column labels roas_group_with_ekd …" at bounding box center [1177, 425] width 782 height 709
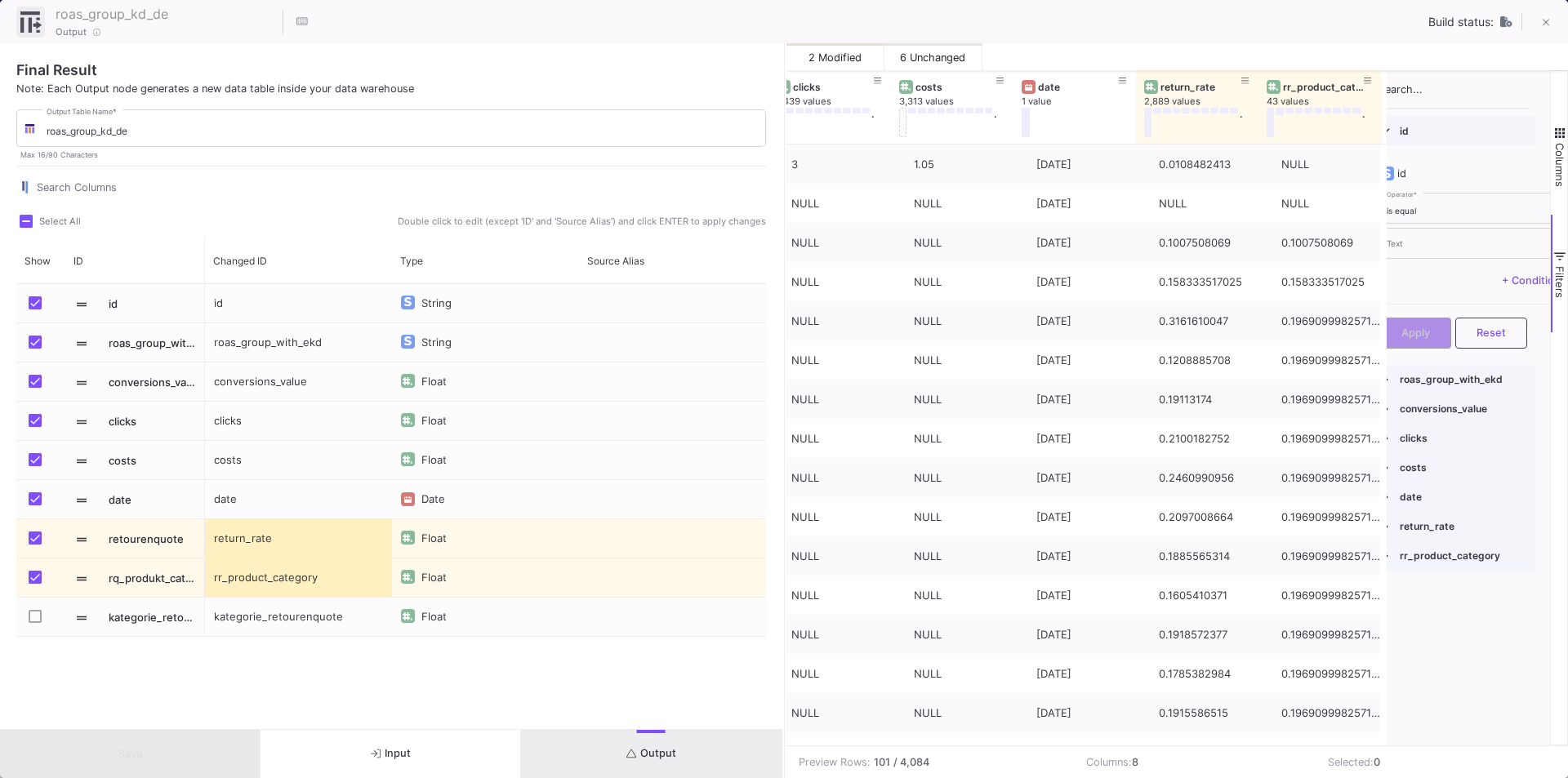
scroll to position [0, 386]
drag, startPoint x: 1401, startPoint y: 560, endPoint x: 1419, endPoint y: 504, distance: 58.8
click at [1419, 504] on div "id Enabled id id is equal Operator * Text + Condition Apply Reset roas_group_wi…" at bounding box center [1453, 343] width 163 height 455
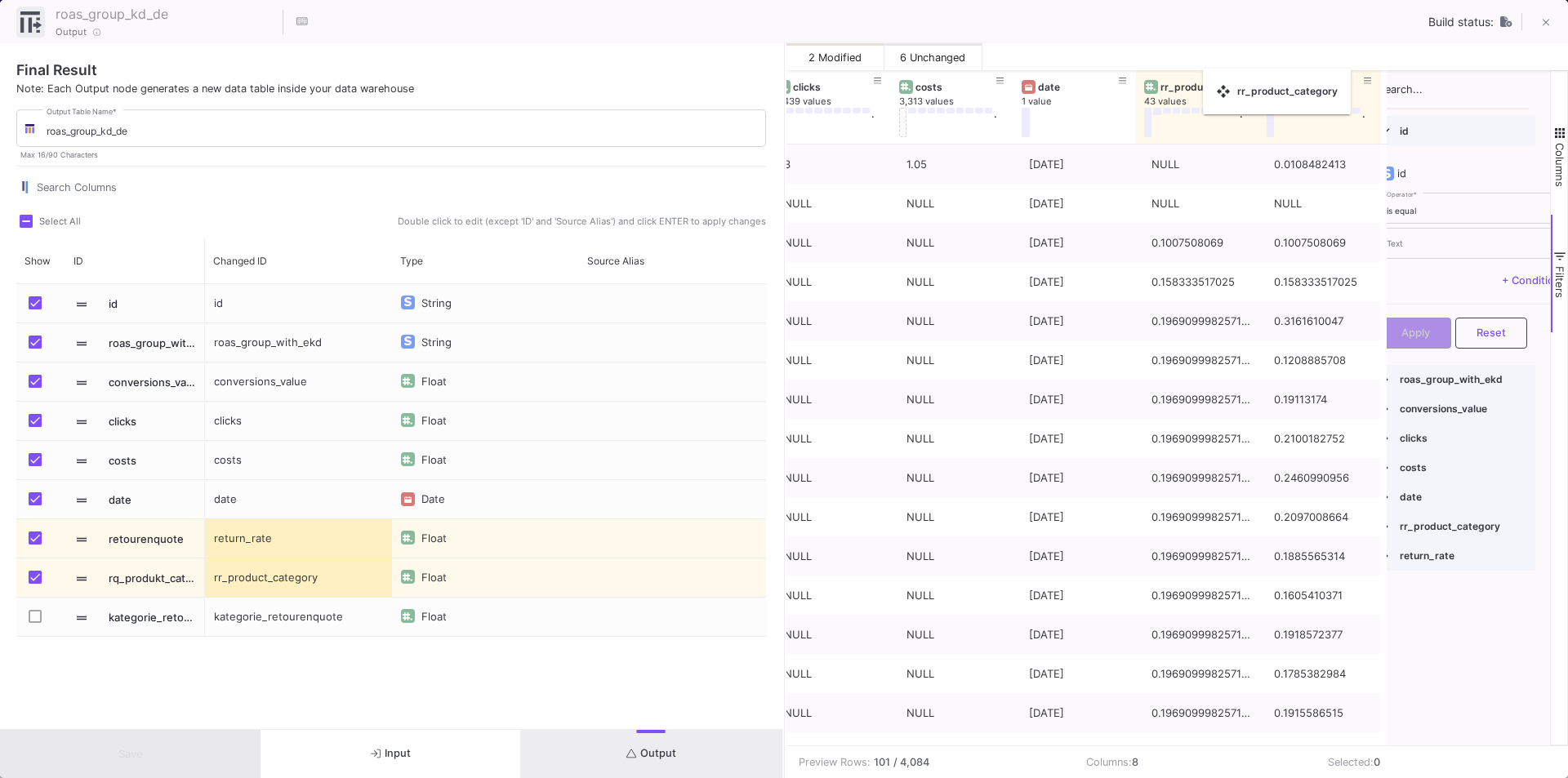
drag, startPoint x: 1365, startPoint y: 78, endPoint x: 1211, endPoint y: 78, distance: 154.0
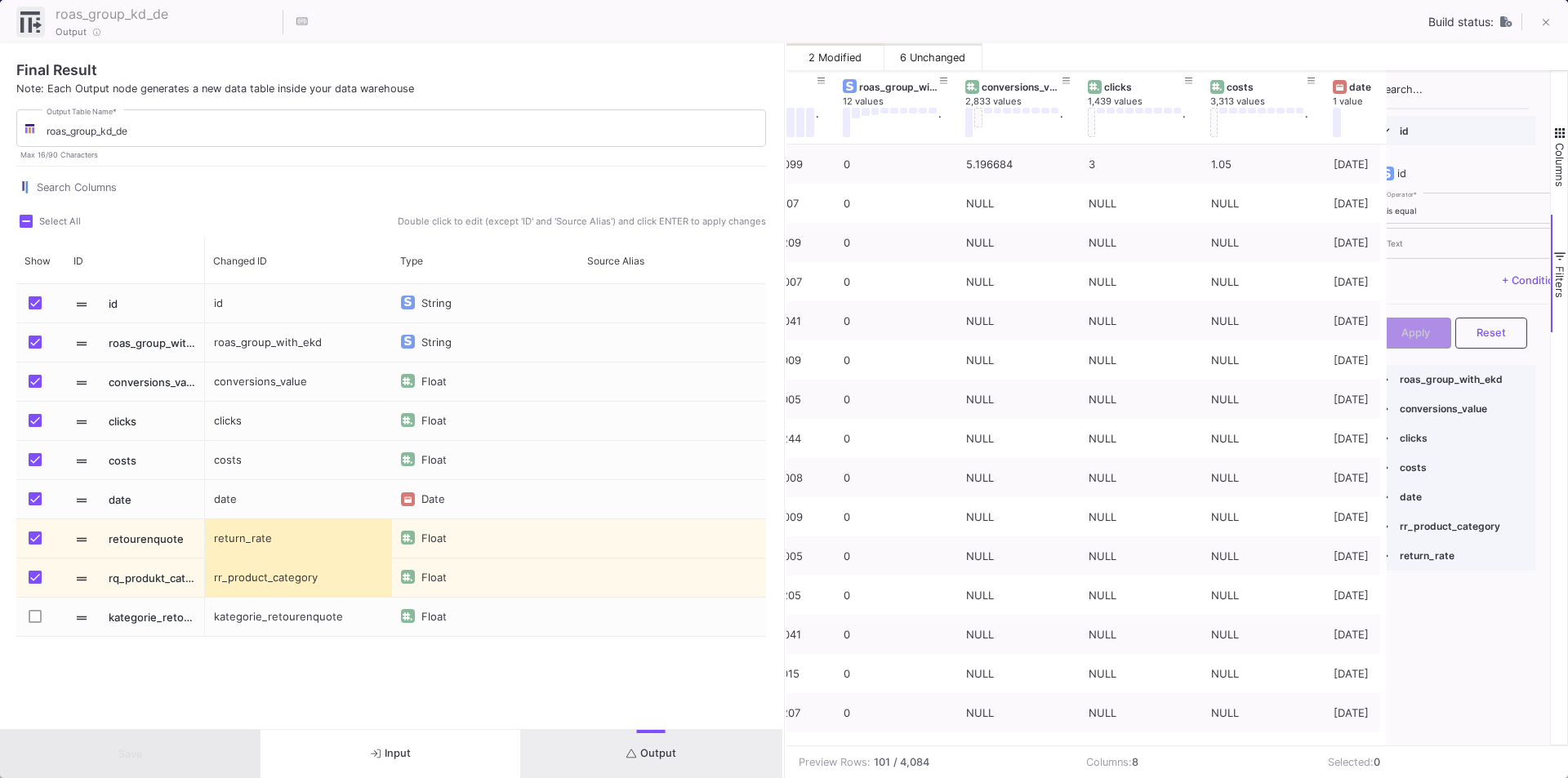
scroll to position [0, 0]
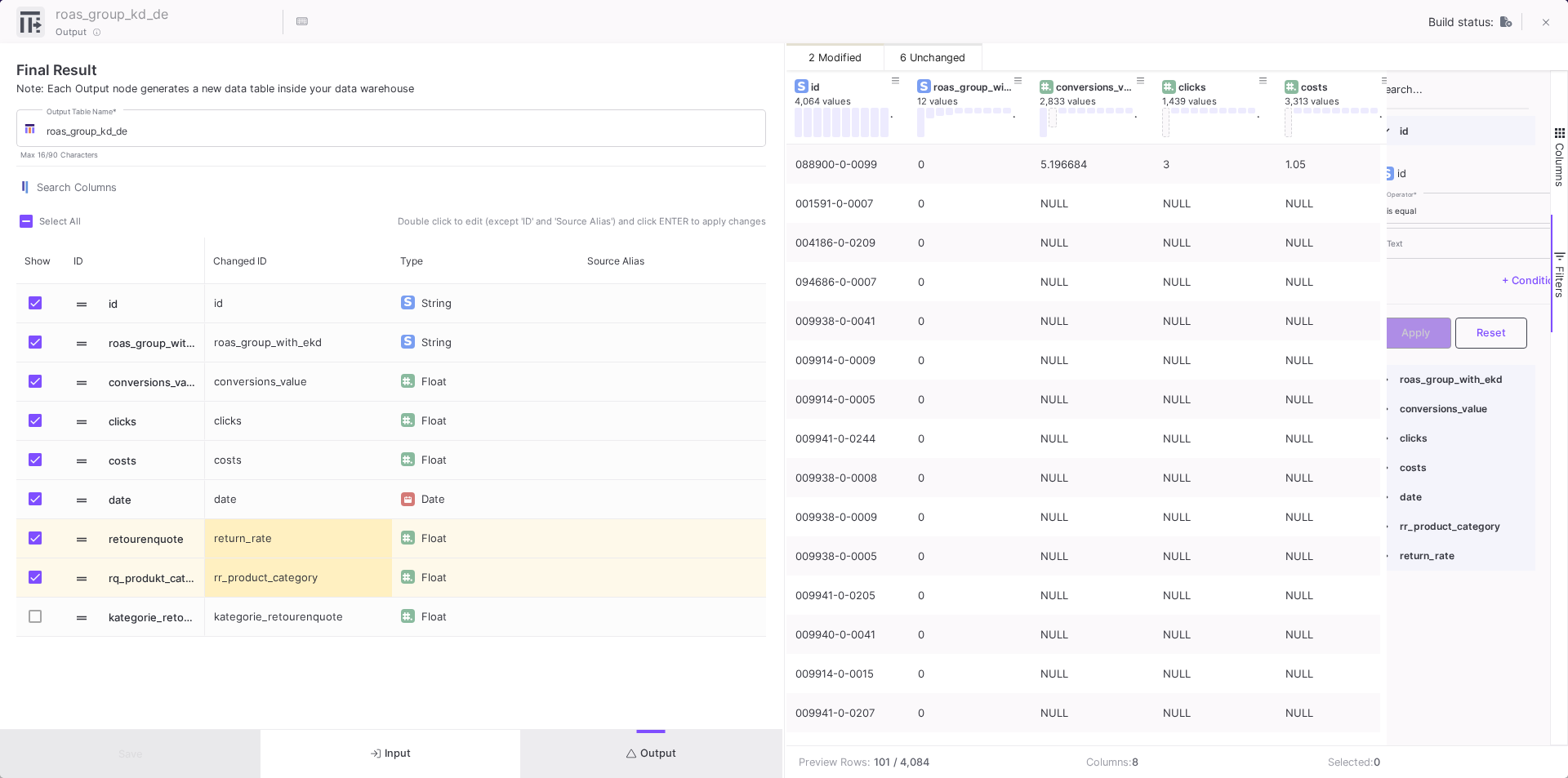
click at [1559, 233] on button "Filters" at bounding box center [1559, 273] width 16 height 117
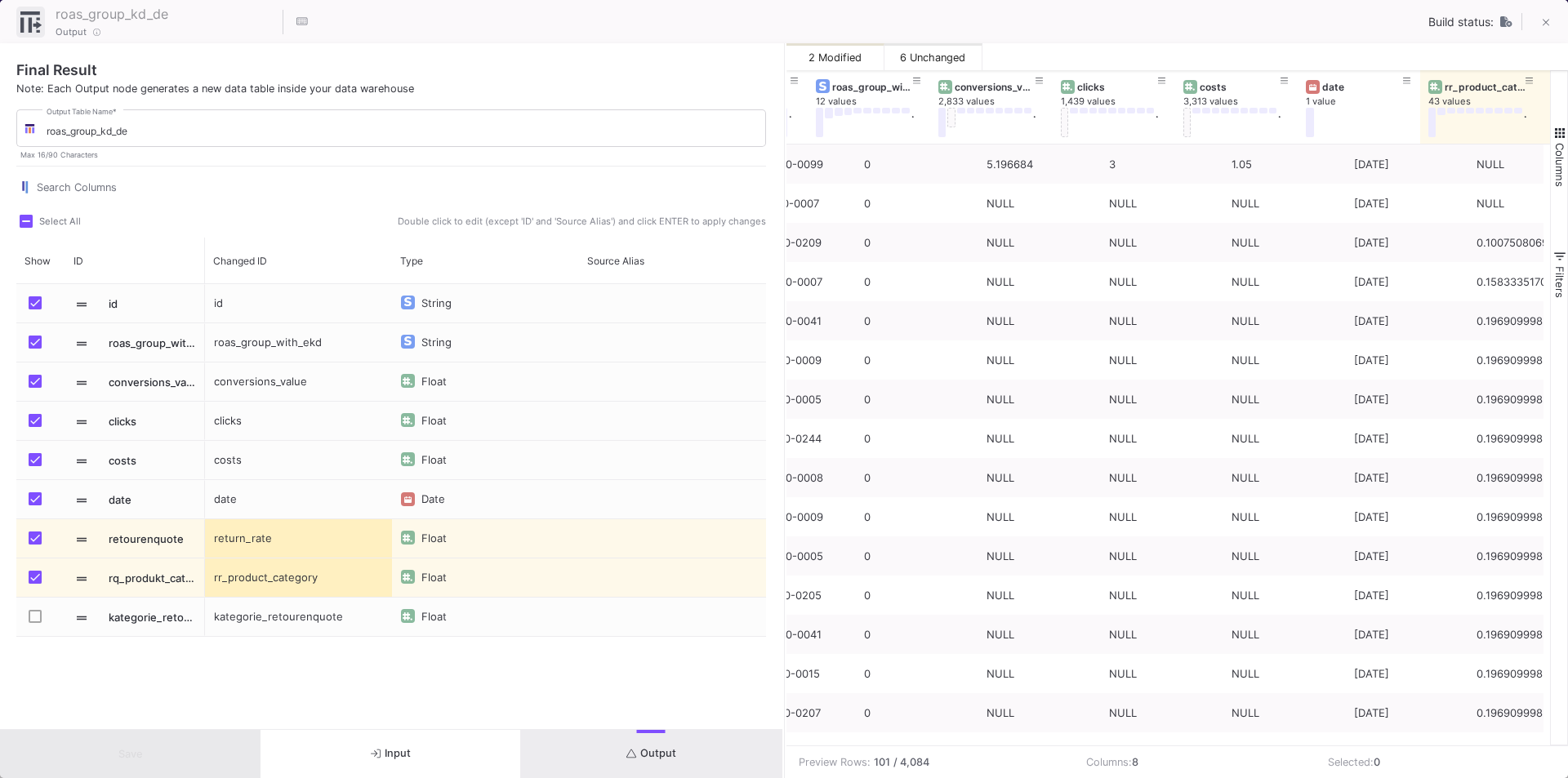
scroll to position [0, 141]
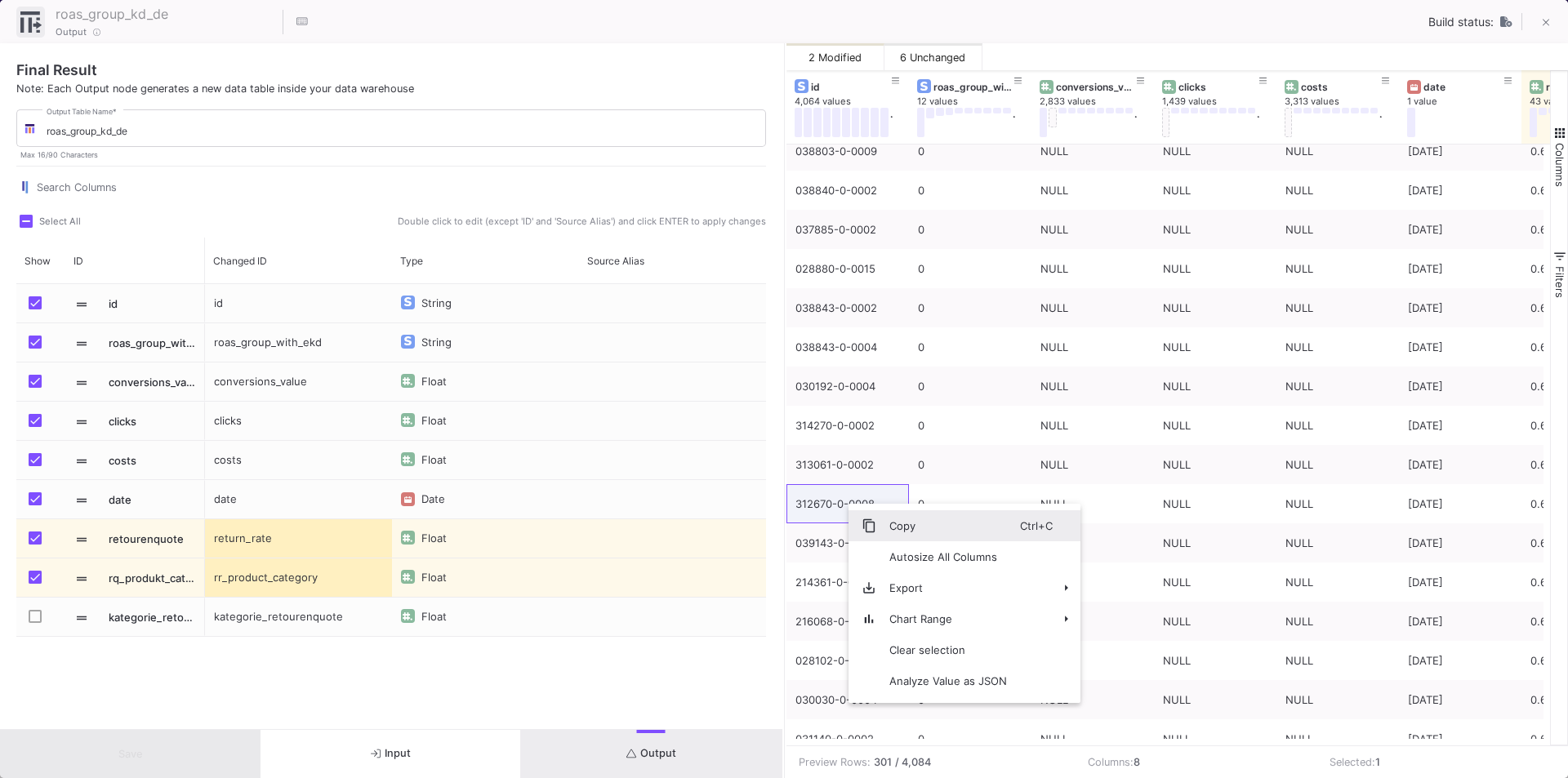
click at [891, 521] on span "Copy" at bounding box center [947, 526] width 143 height 31
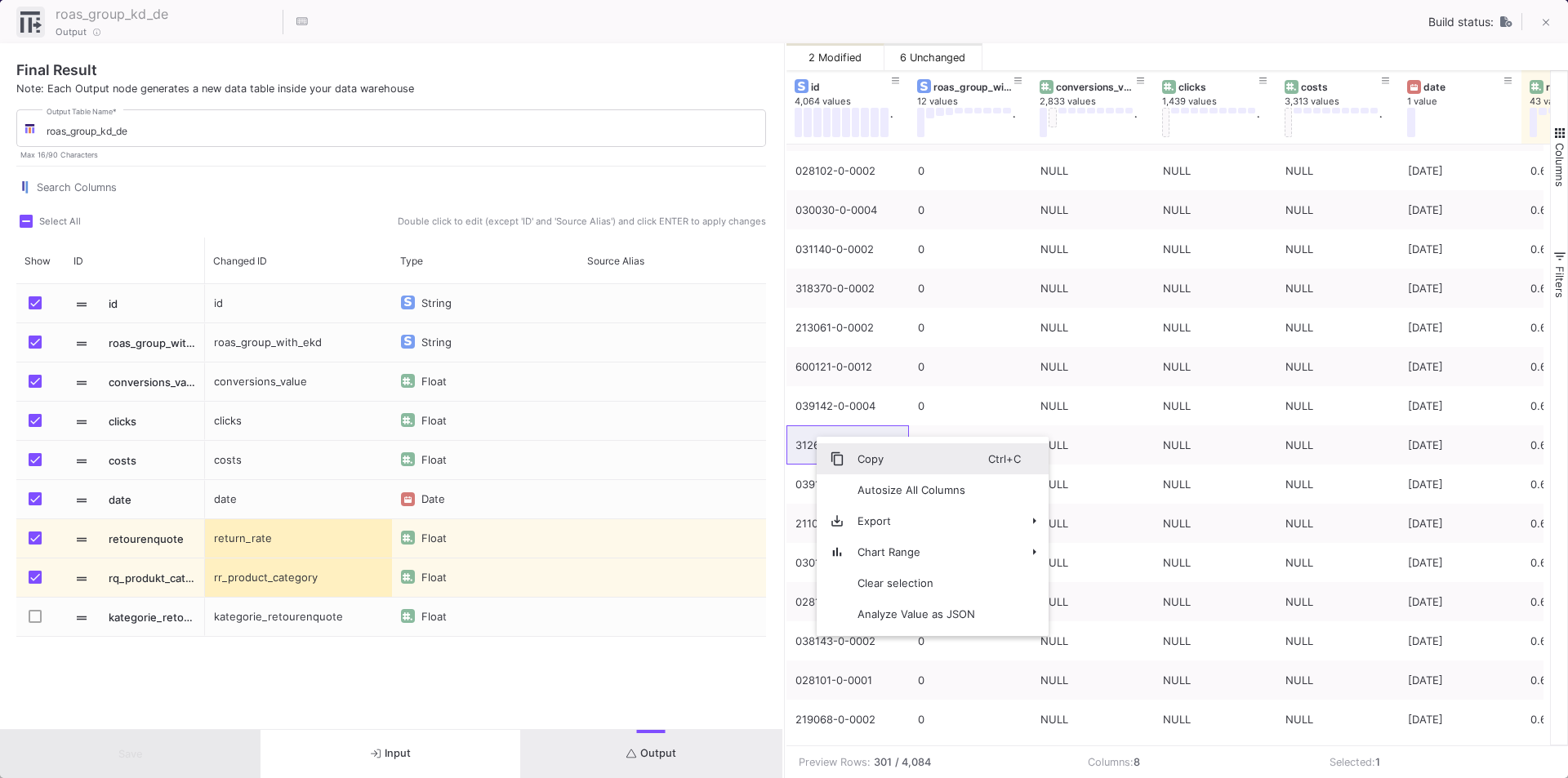
click at [868, 461] on span "Copy" at bounding box center [916, 459] width 143 height 31
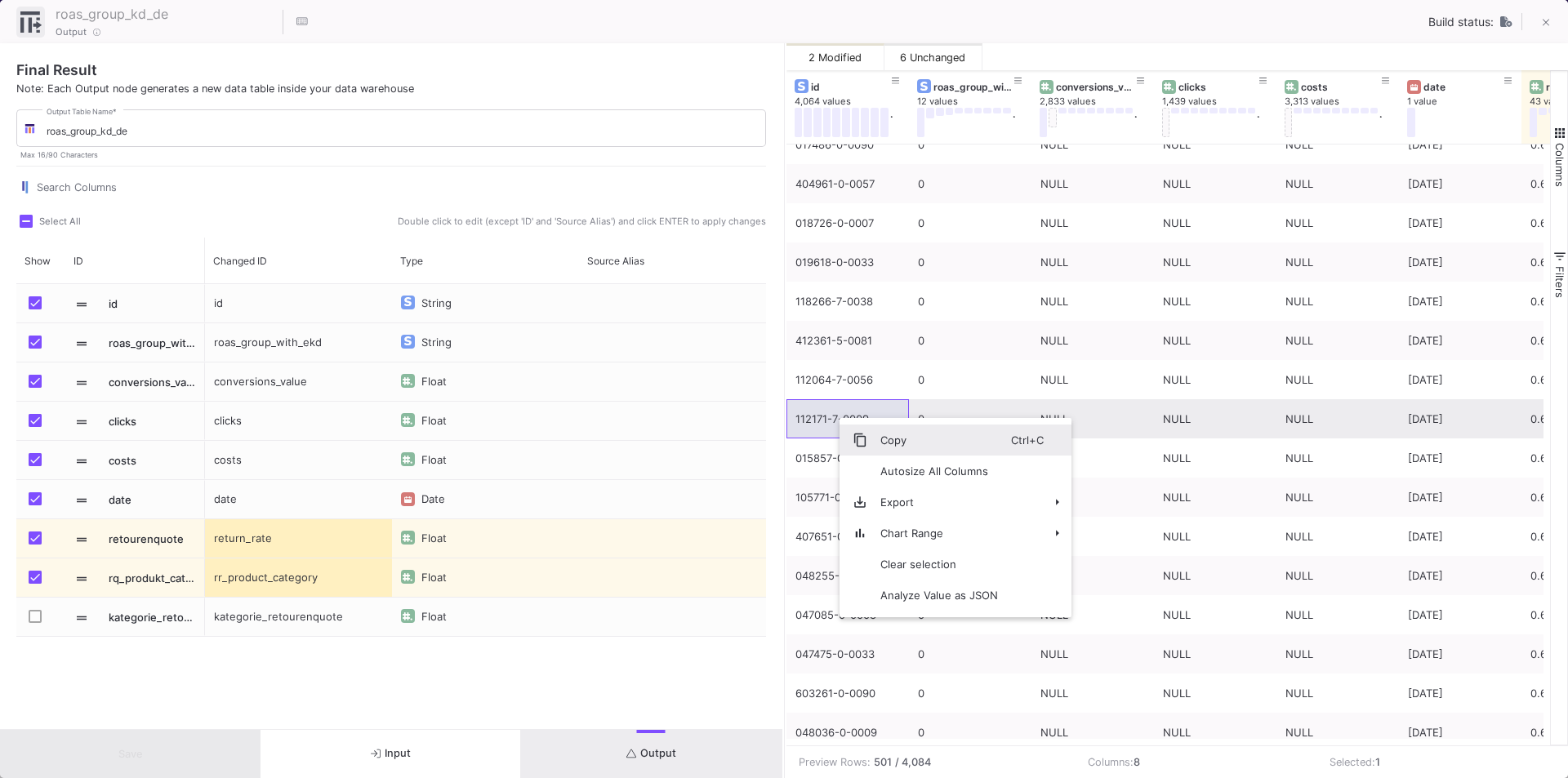
drag, startPoint x: 867, startPoint y: 447, endPoint x: 882, endPoint y: 426, distance: 25.8
click at [867, 446] on span "Copy" at bounding box center [938, 440] width 143 height 31
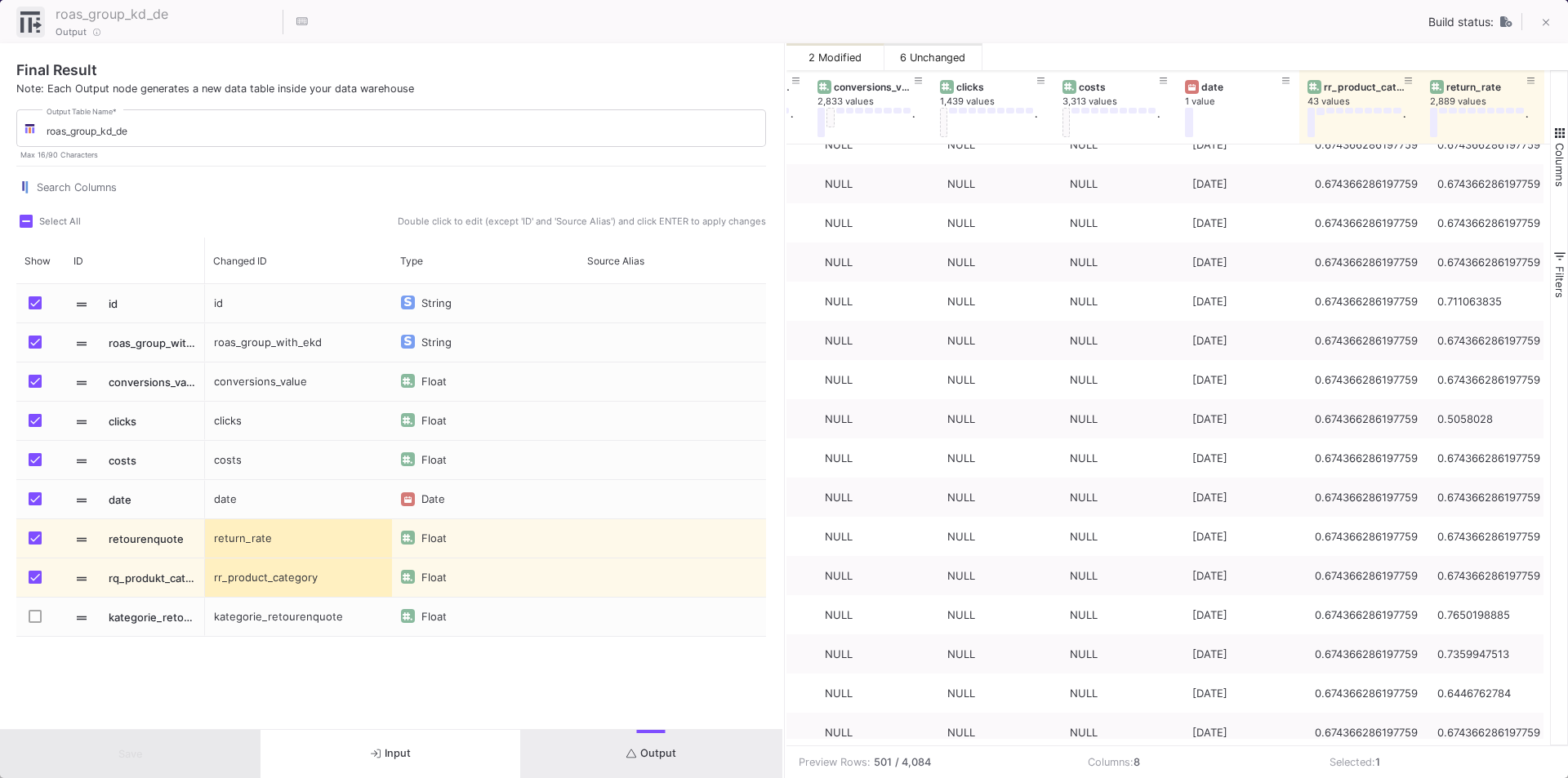
scroll to position [0, 126]
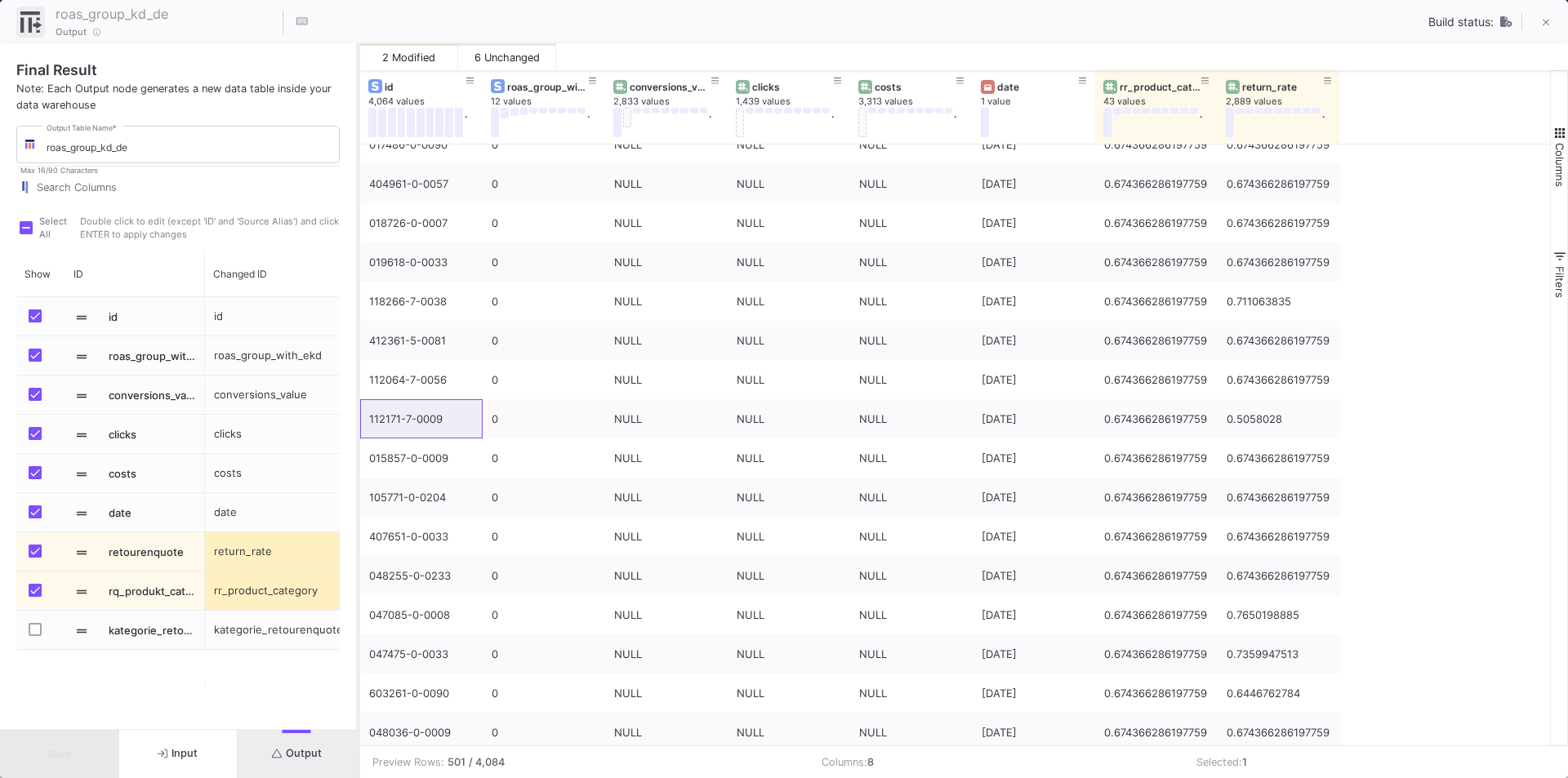
drag, startPoint x: 785, startPoint y: 481, endPoint x: 360, endPoint y: 460, distance: 425.5
click at [360, 460] on div at bounding box center [358, 410] width 5 height 735
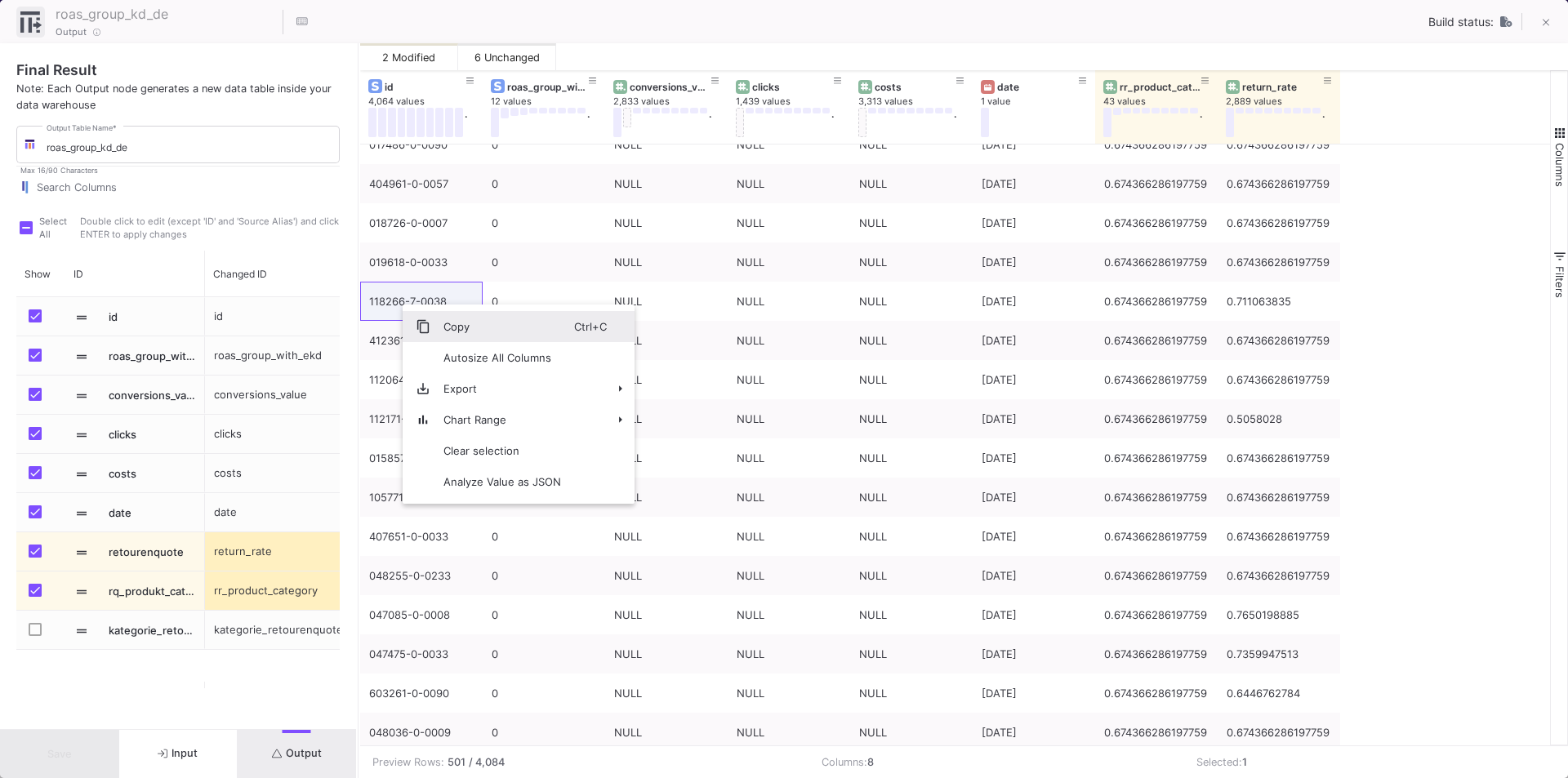
click at [428, 319] on span "Context Menu" at bounding box center [423, 326] width 14 height 14
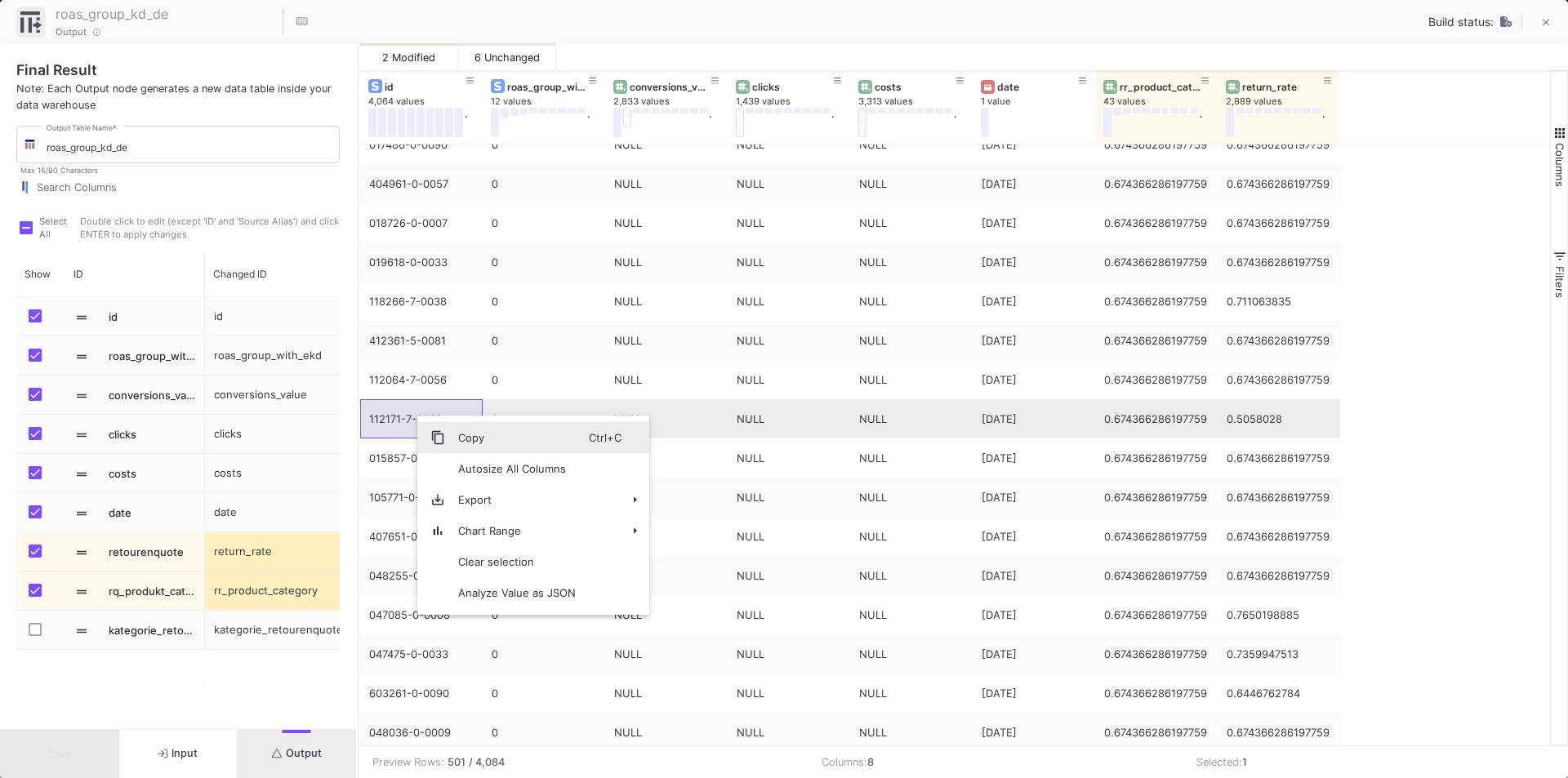
click at [488, 438] on span "Copy" at bounding box center [516, 437] width 143 height 31
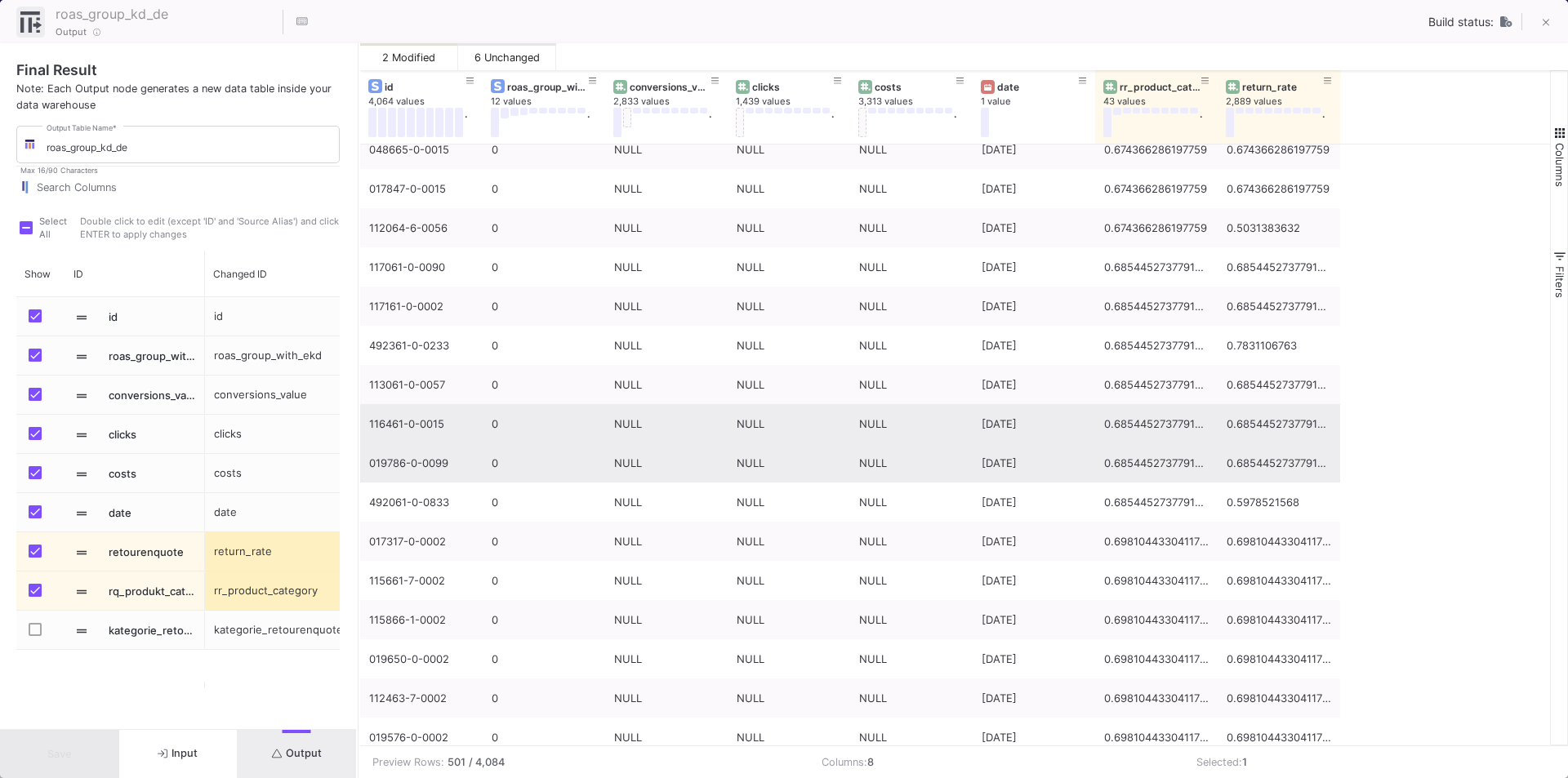
scroll to position [18149, 0]
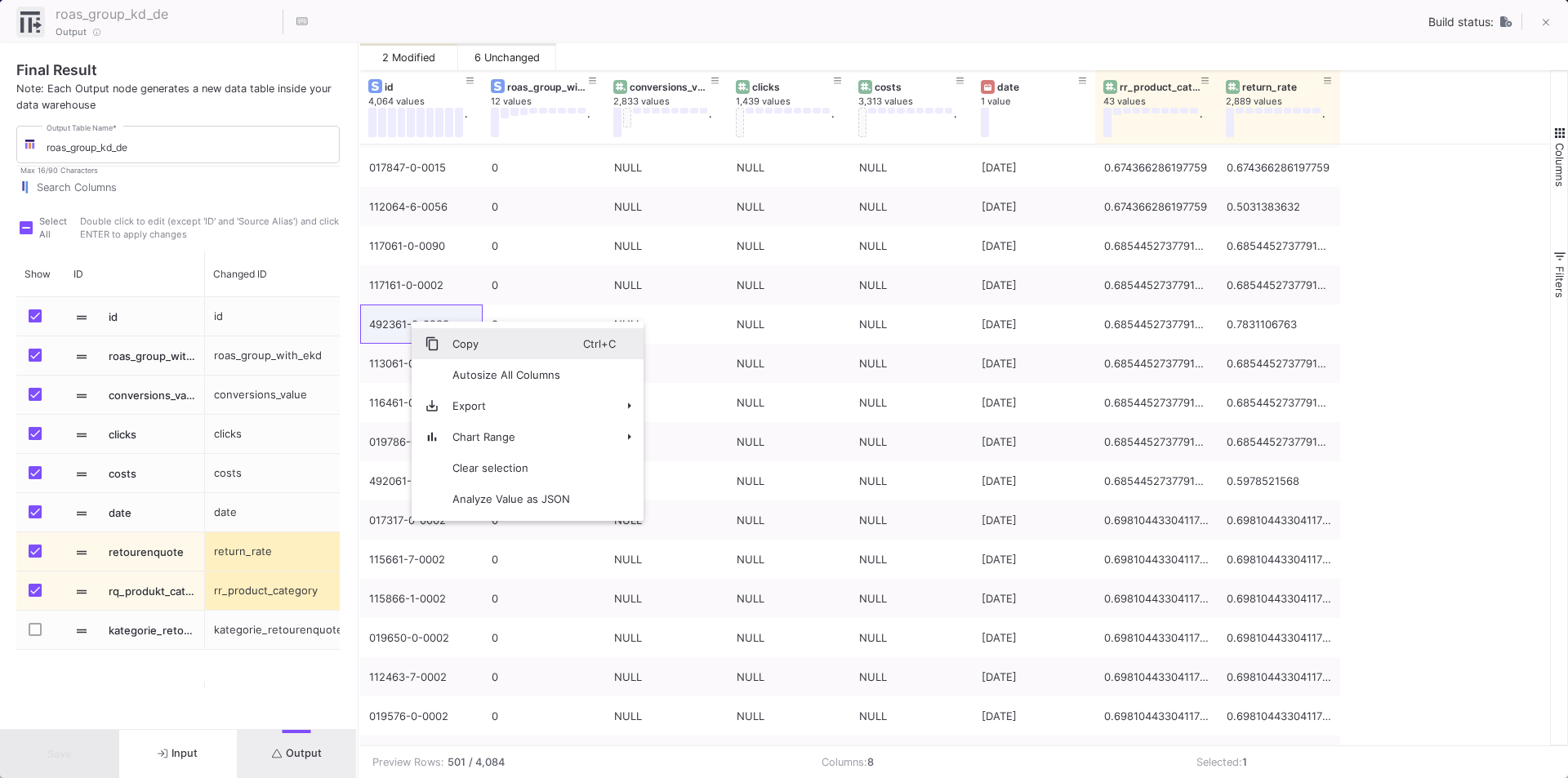
click at [448, 349] on span "Copy" at bounding box center [510, 343] width 143 height 31
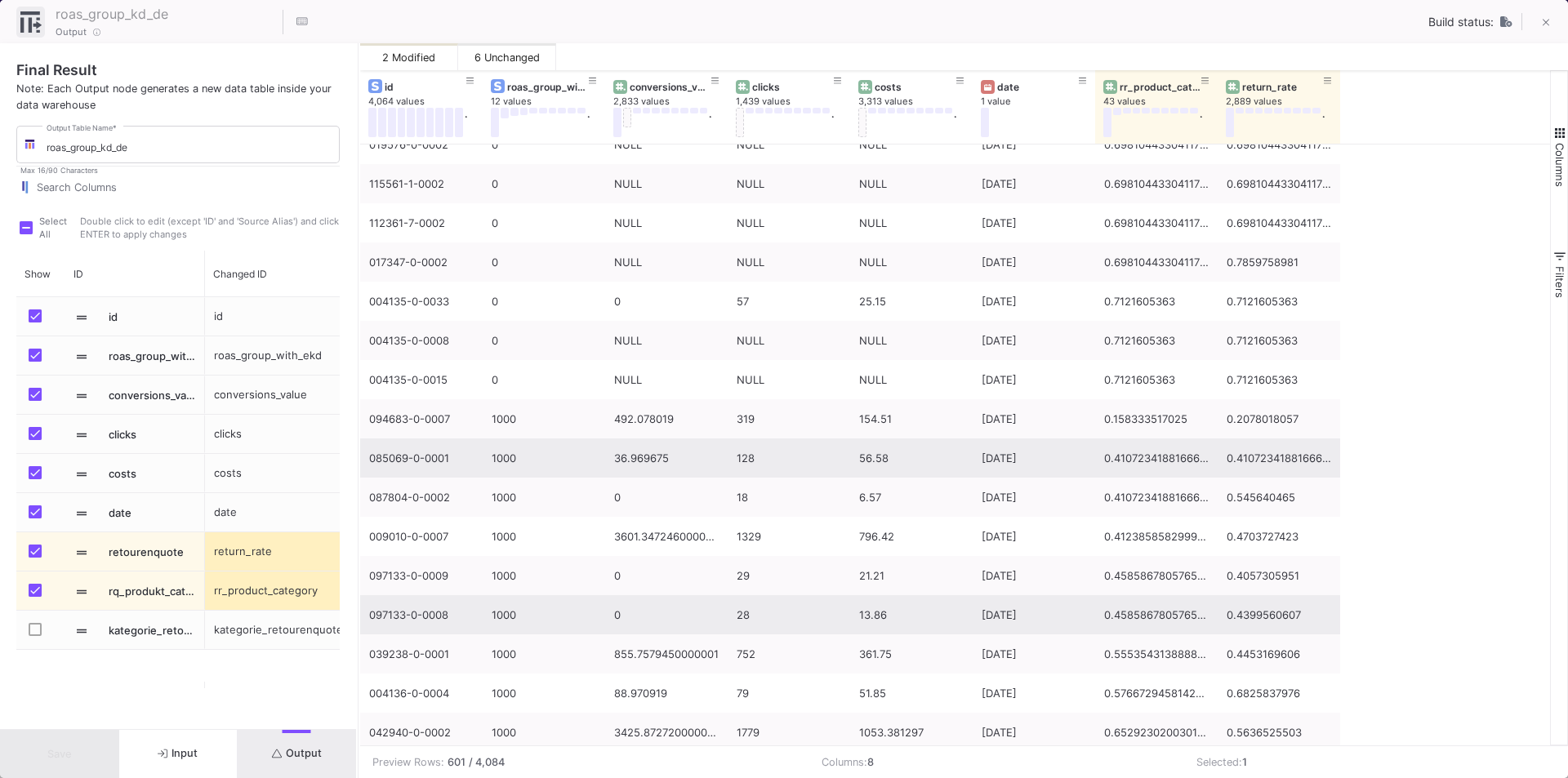
scroll to position [18884, 0]
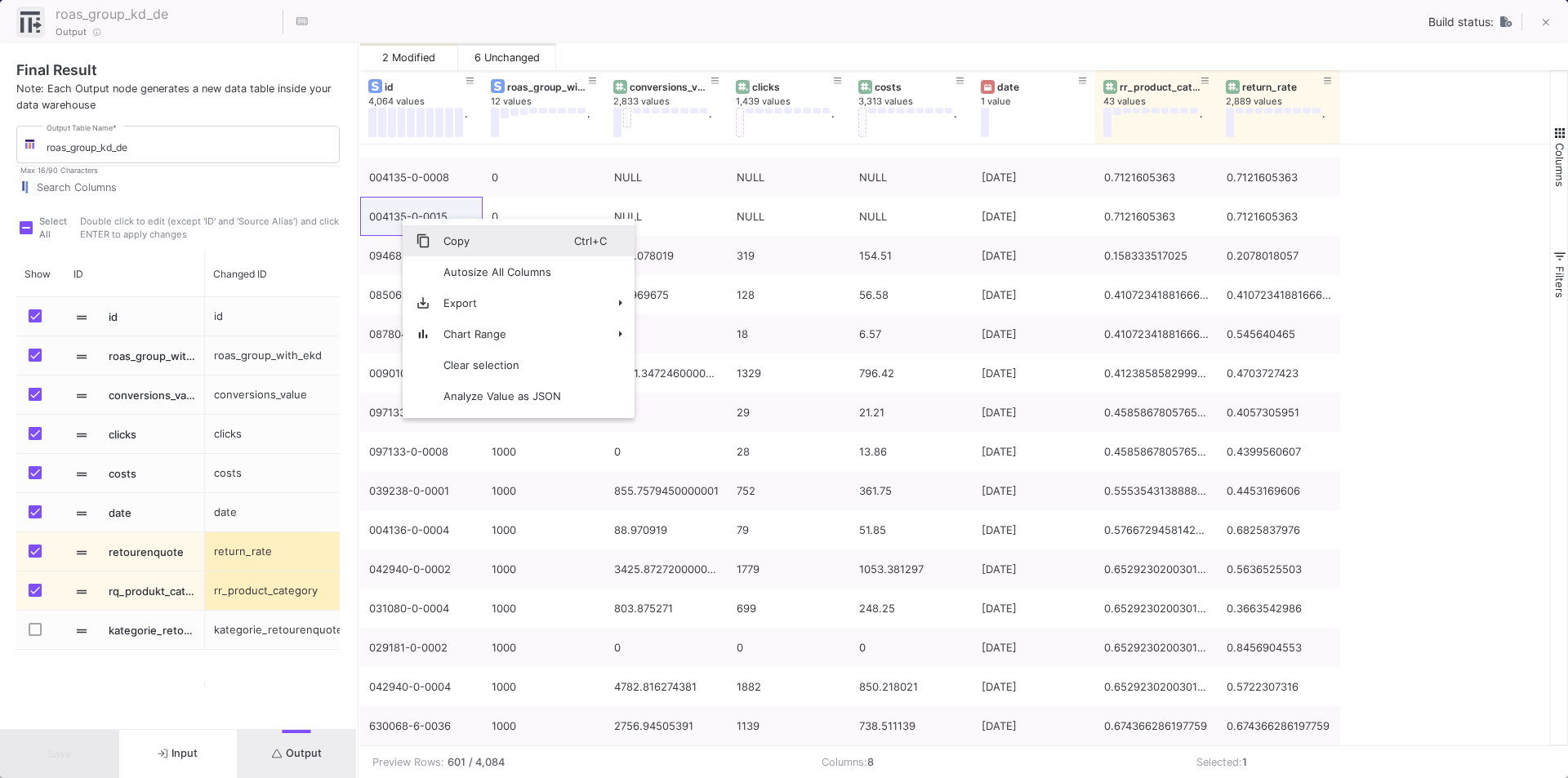
click at [439, 248] on span "Copy" at bounding box center [501, 241] width 143 height 31
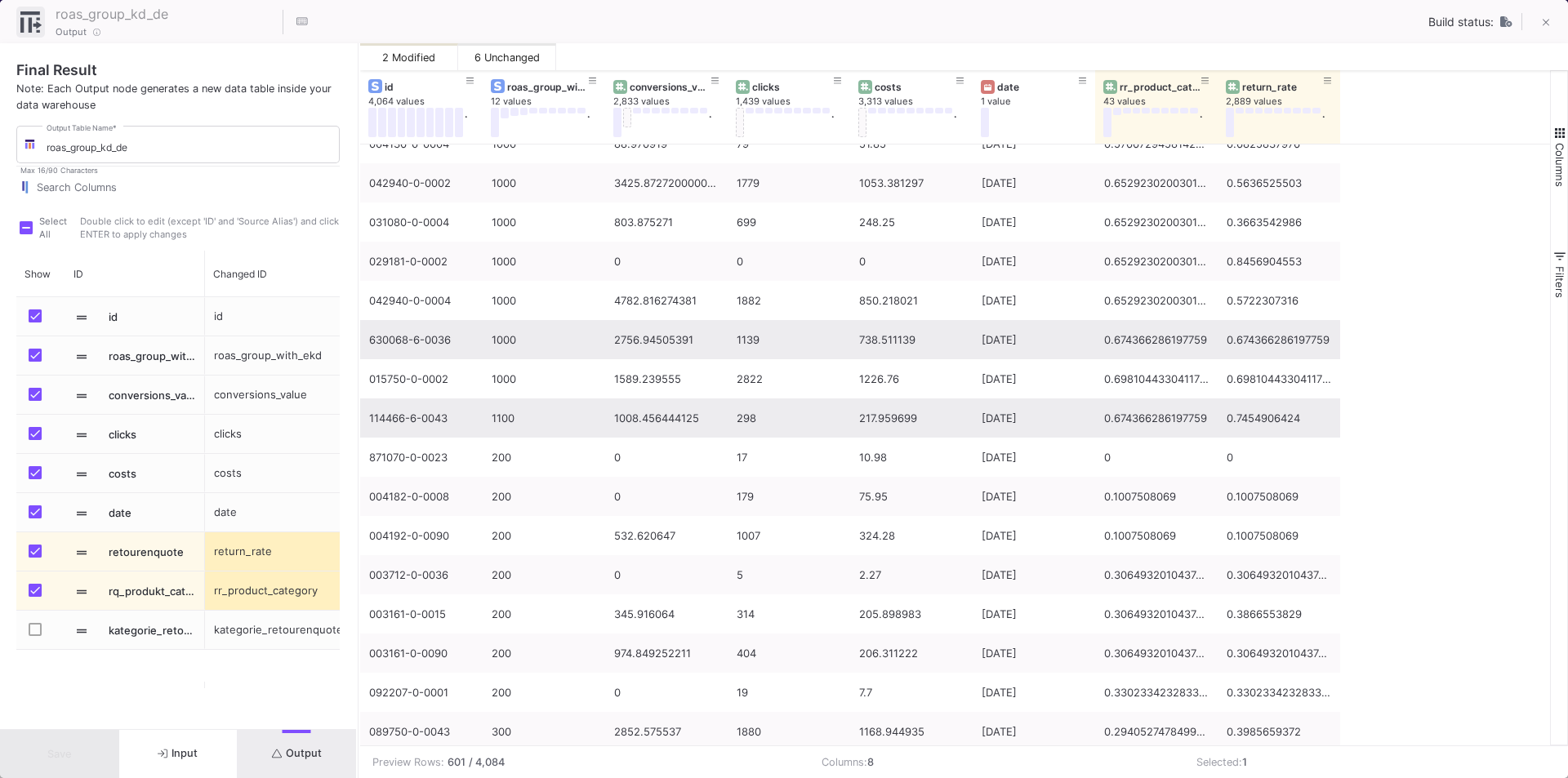
scroll to position [19374, 0]
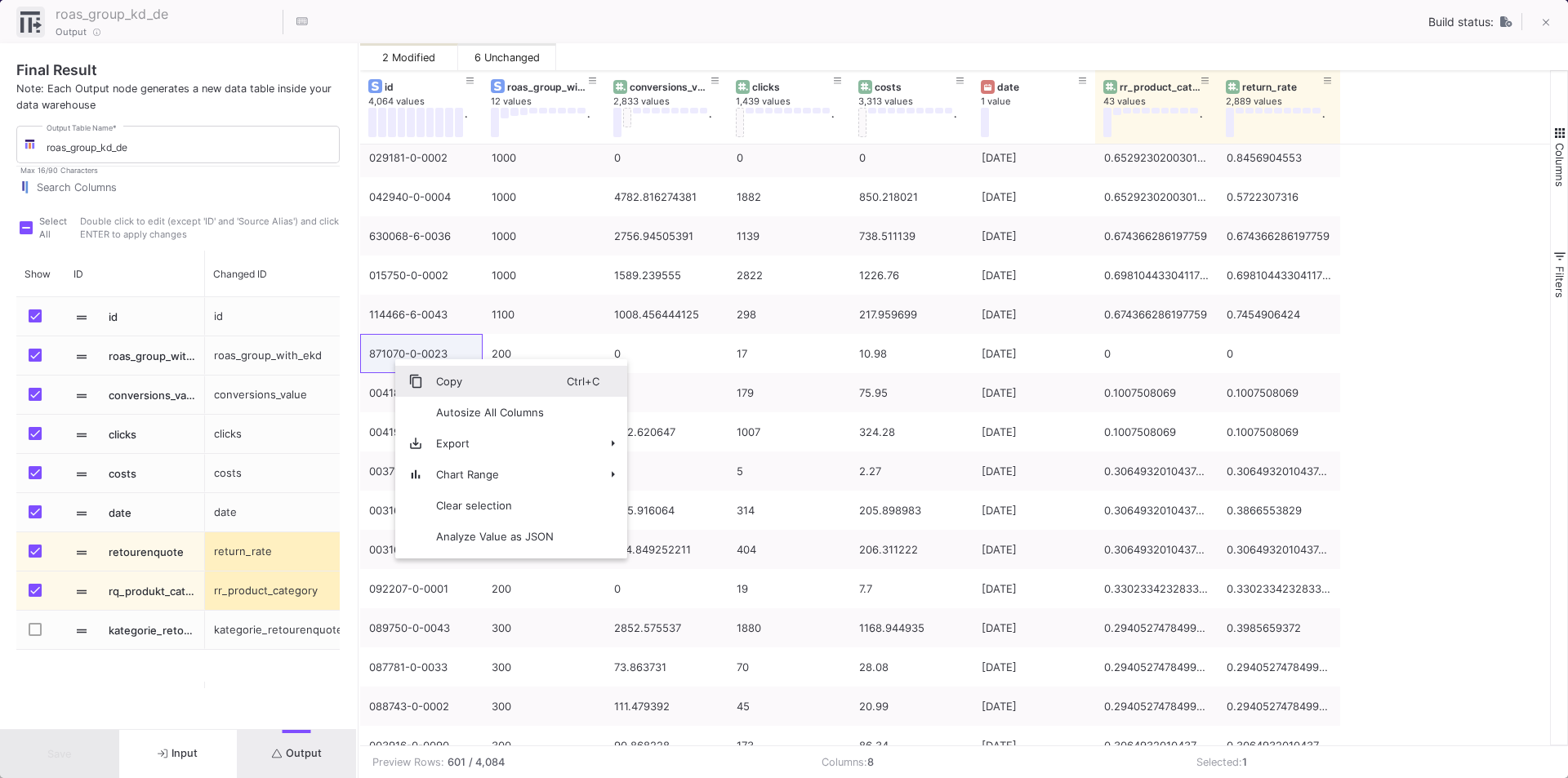
click at [450, 382] on span "Copy" at bounding box center [494, 381] width 143 height 31
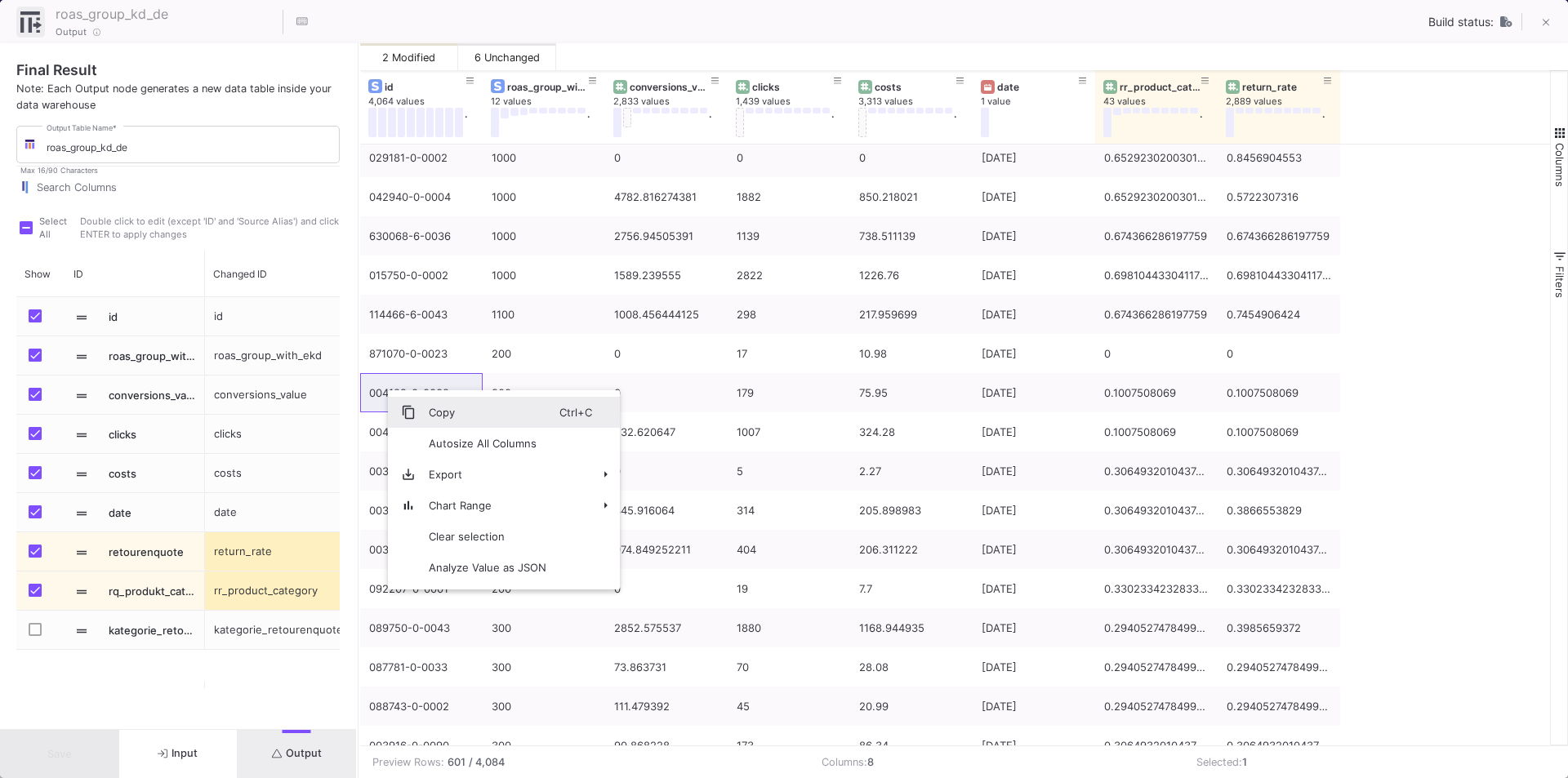
click at [422, 414] on span "Copy" at bounding box center [487, 412] width 143 height 31
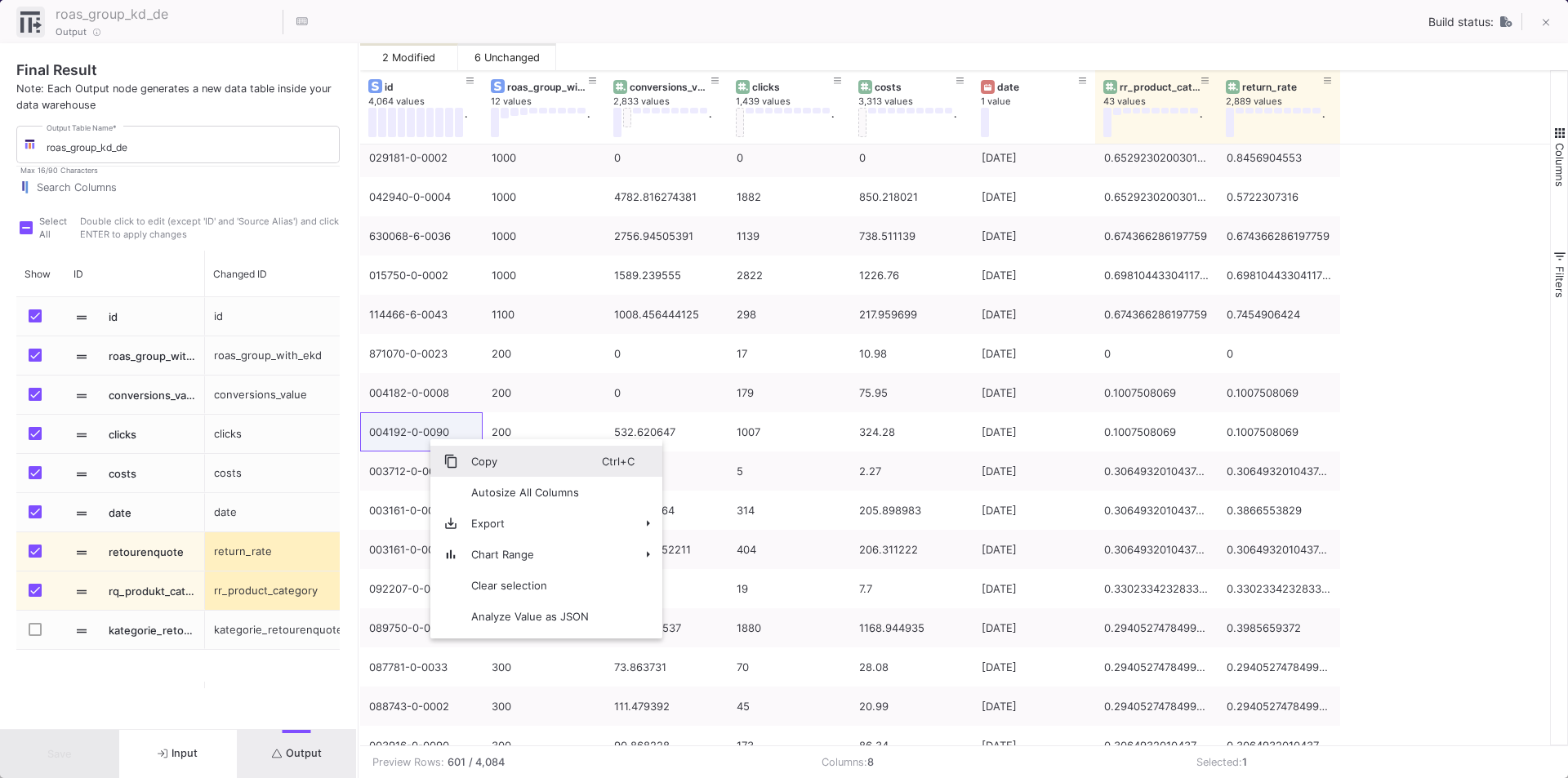
click at [450, 455] on span "Context Menu" at bounding box center [451, 462] width 14 height 14
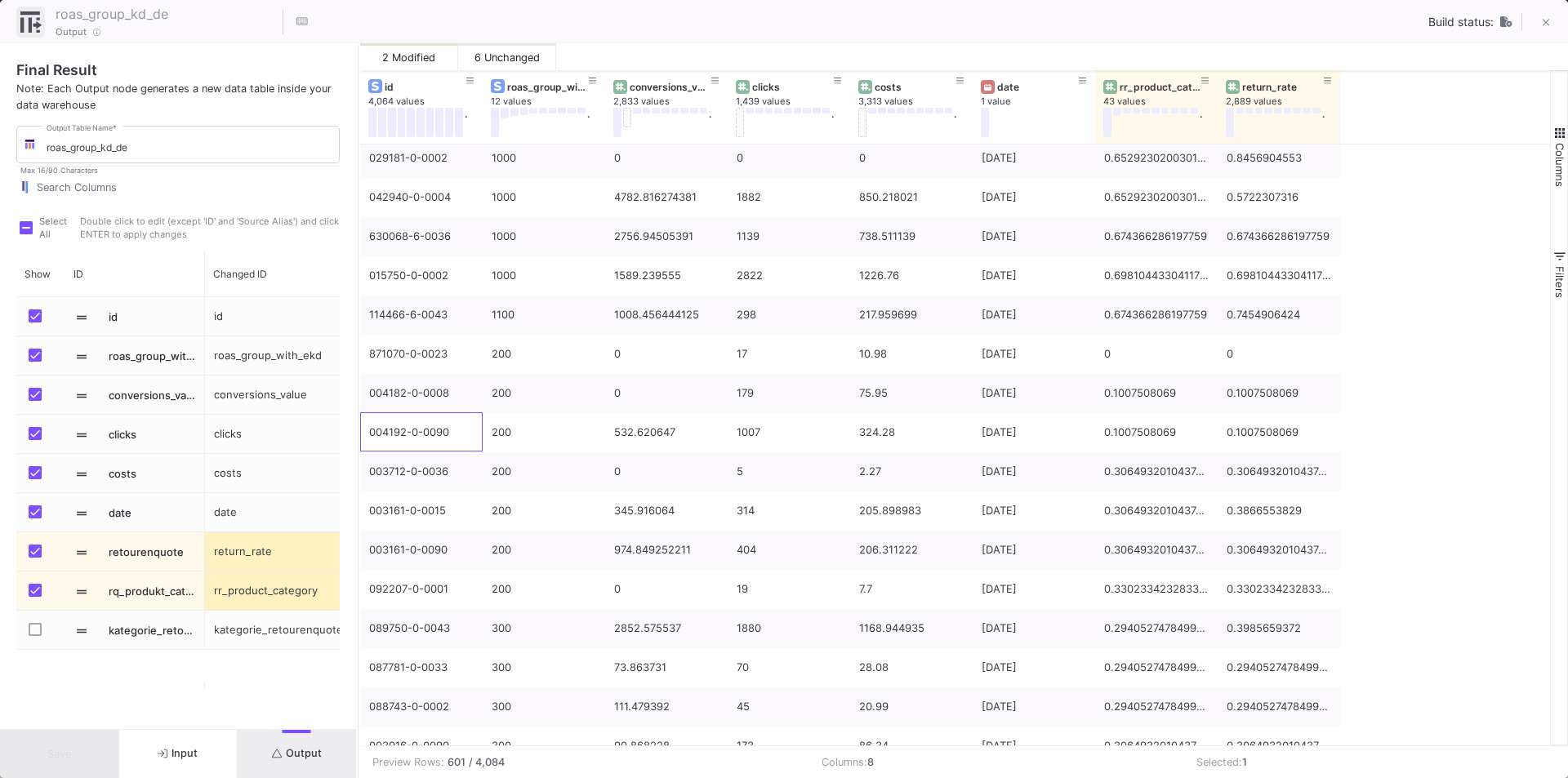
click at [1489, 139] on div "roas_group_with_ekd 12 values . conversions_value 2,833 values . clicks 1,439 v…" at bounding box center [955, 107] width 1190 height 74
click at [1105, 128] on button at bounding box center [1107, 123] width 8 height 30
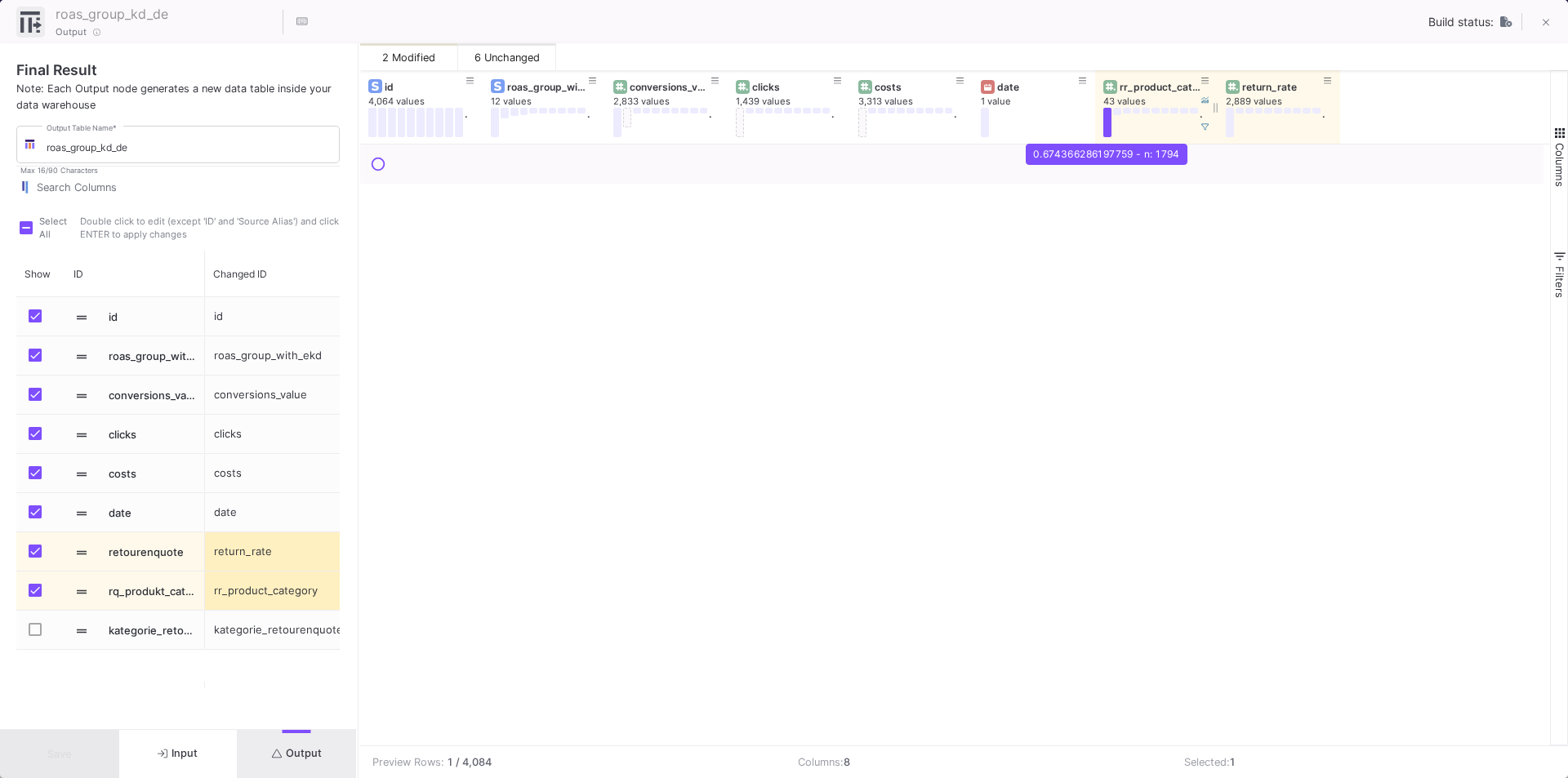
scroll to position [0, 0]
click at [1203, 83] on icon at bounding box center [1205, 81] width 8 height 9
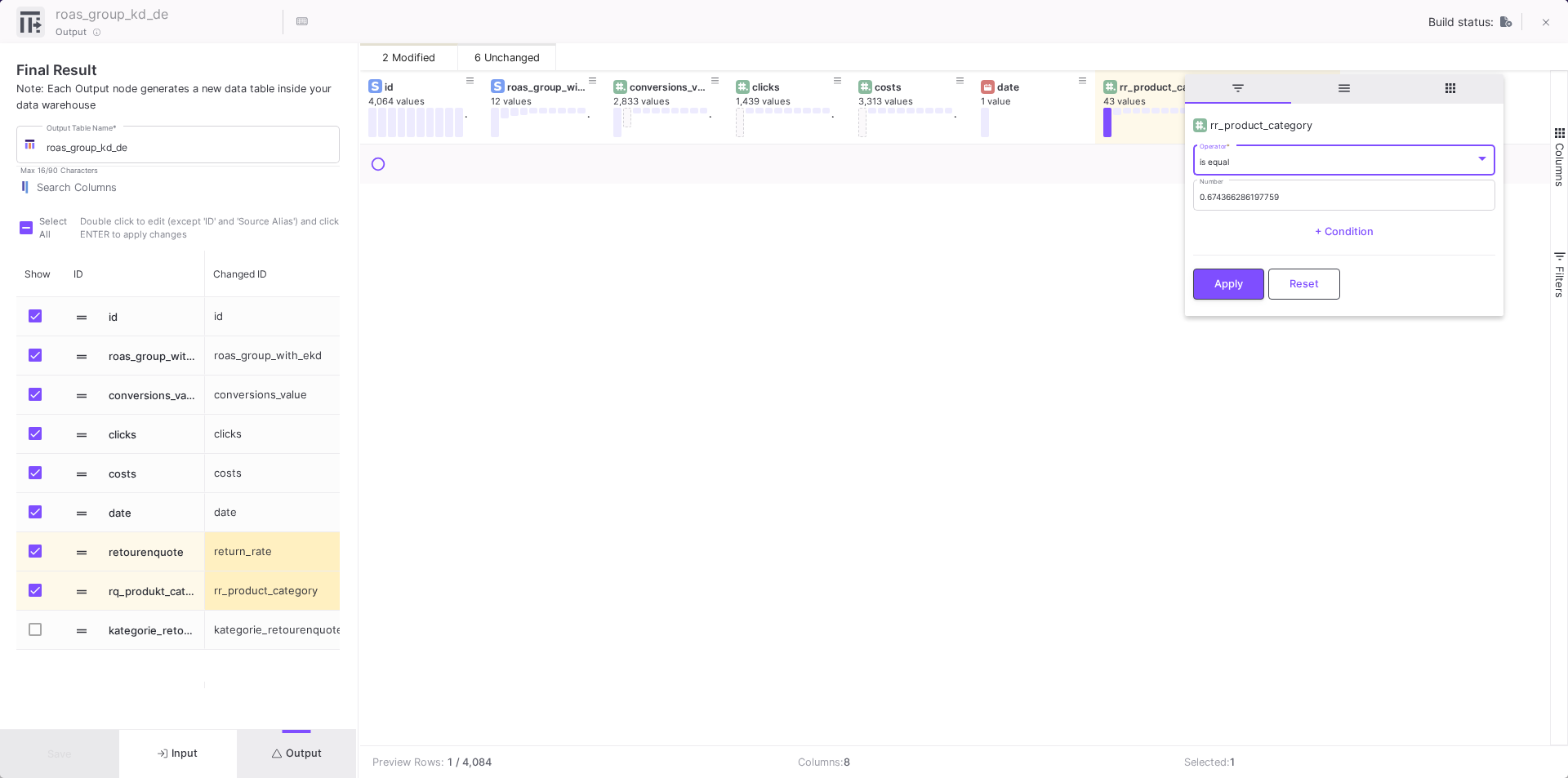
click at [1302, 280] on span "Reset" at bounding box center [1304, 284] width 30 height 13
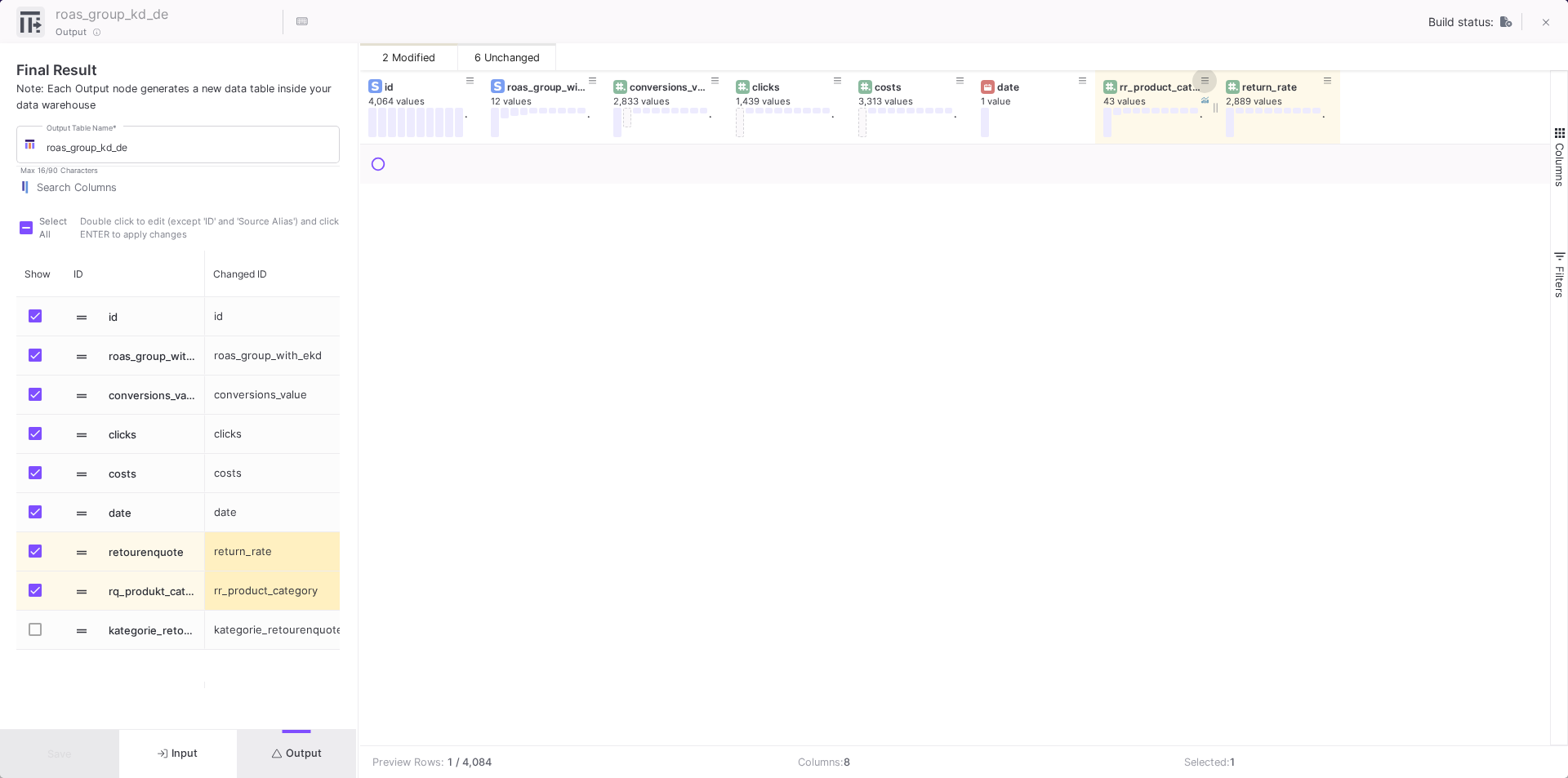
click at [1201, 85] on fa-icon at bounding box center [1205, 81] width 8 height 12
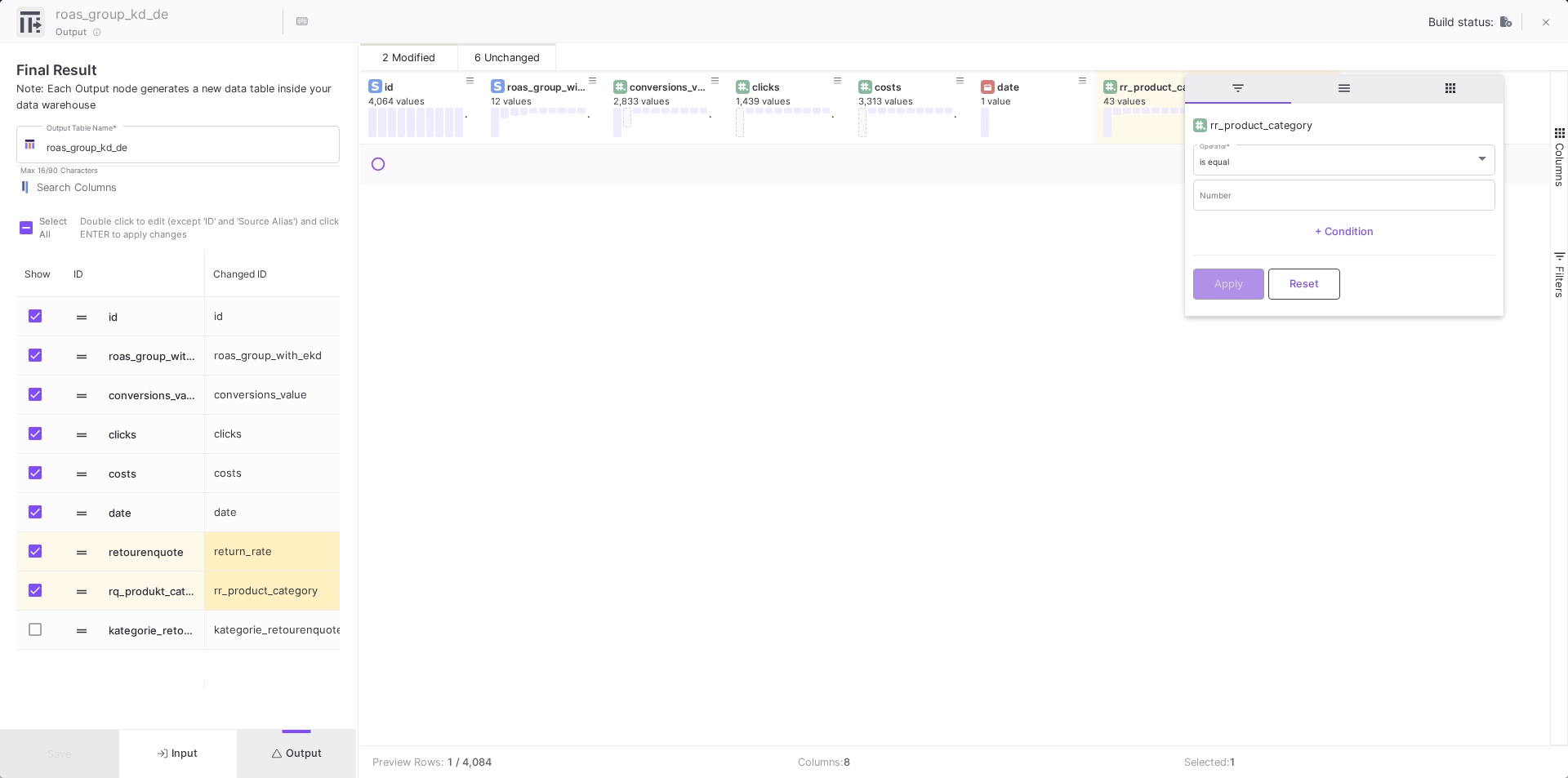
click at [1334, 87] on span "general" at bounding box center [1344, 88] width 106 height 30
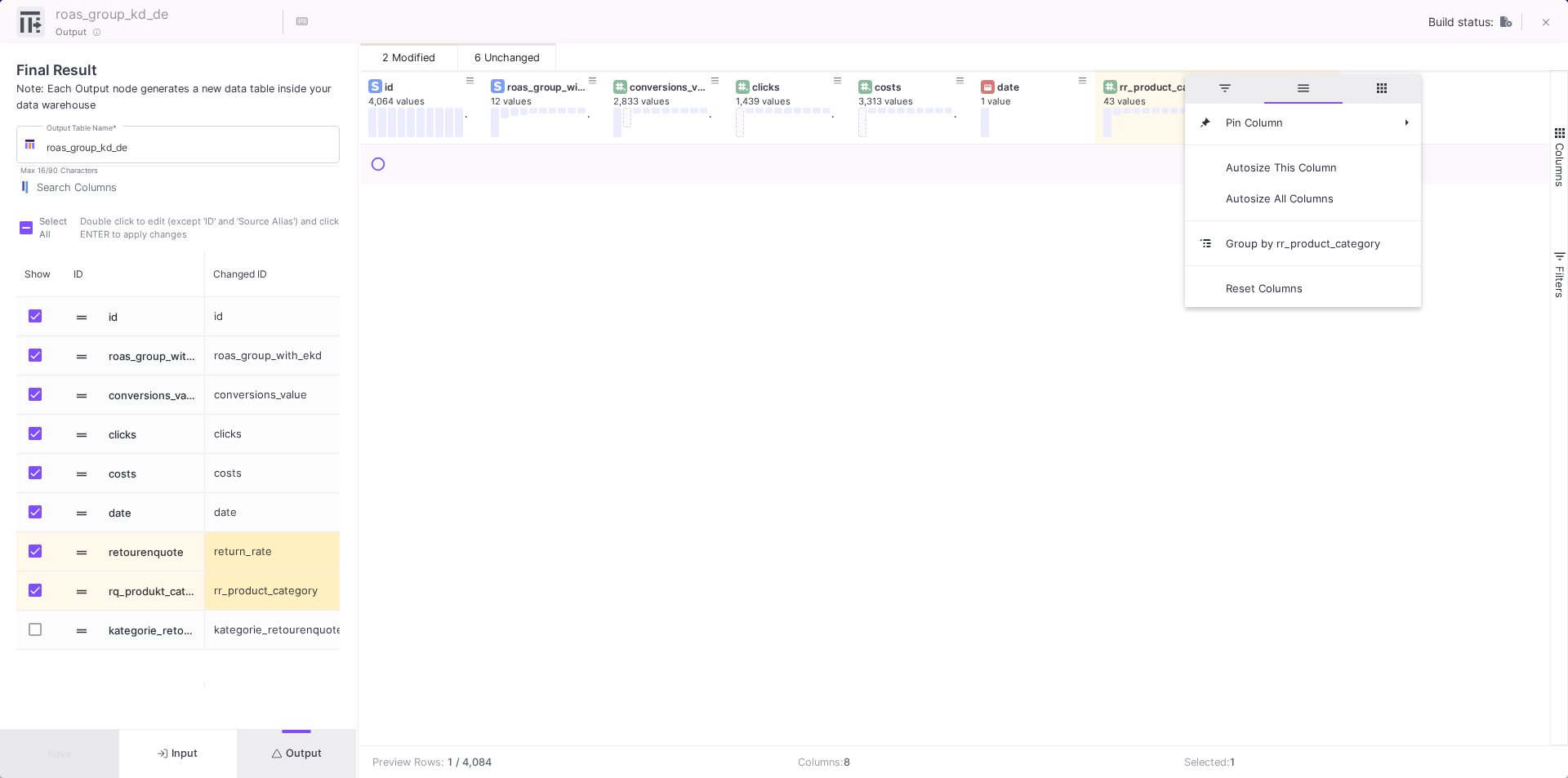
click at [1472, 97] on div "roas_group_with_ekd 12 values . conversions_value 2,833 values . clicks 1,439 v…" at bounding box center [955, 107] width 1190 height 74
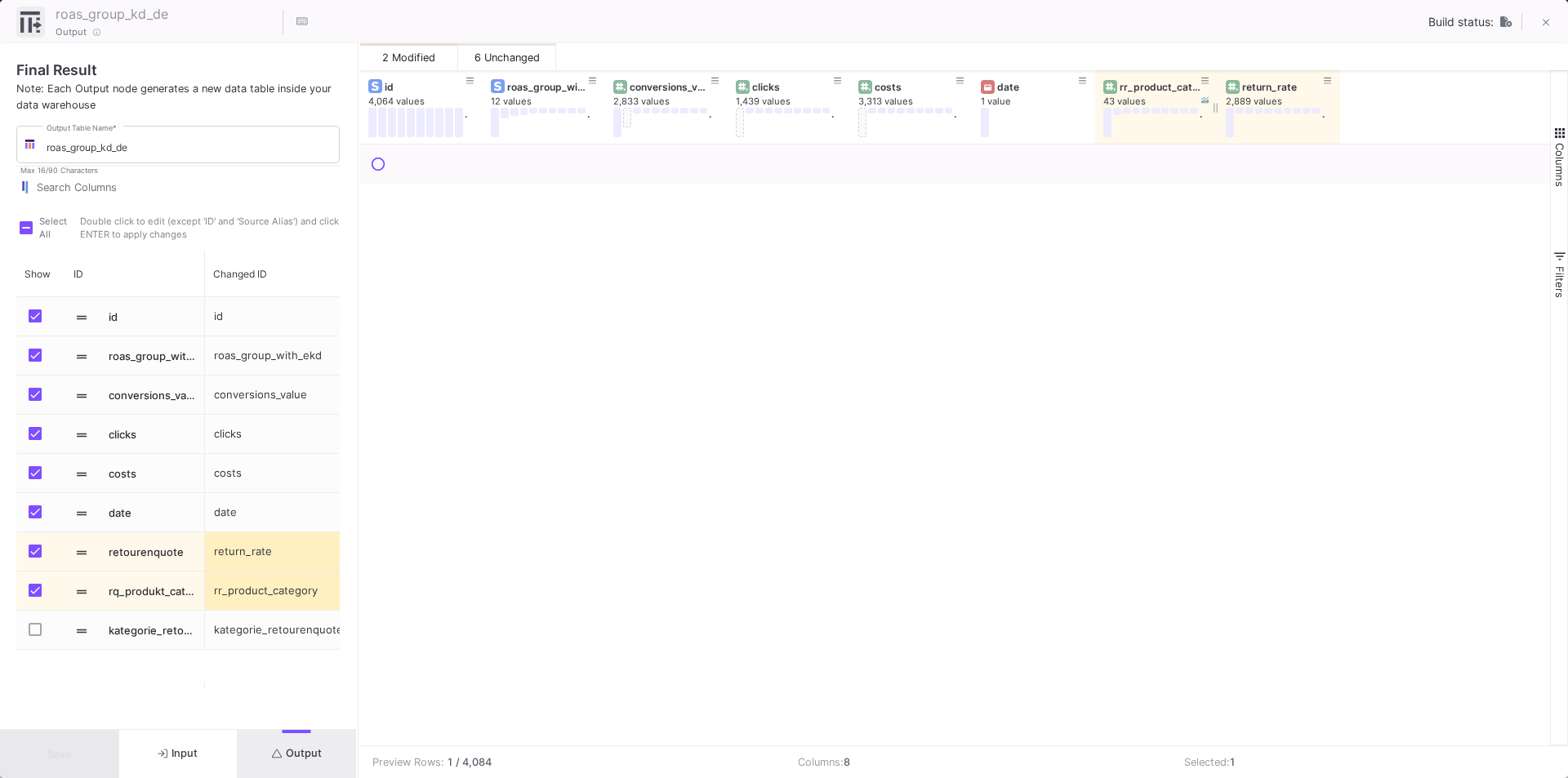
click at [1167, 85] on div "rr_product_category" at bounding box center [1160, 87] width 81 height 13
click at [1554, 140] on span "button" at bounding box center [1559, 133] width 14 height 14
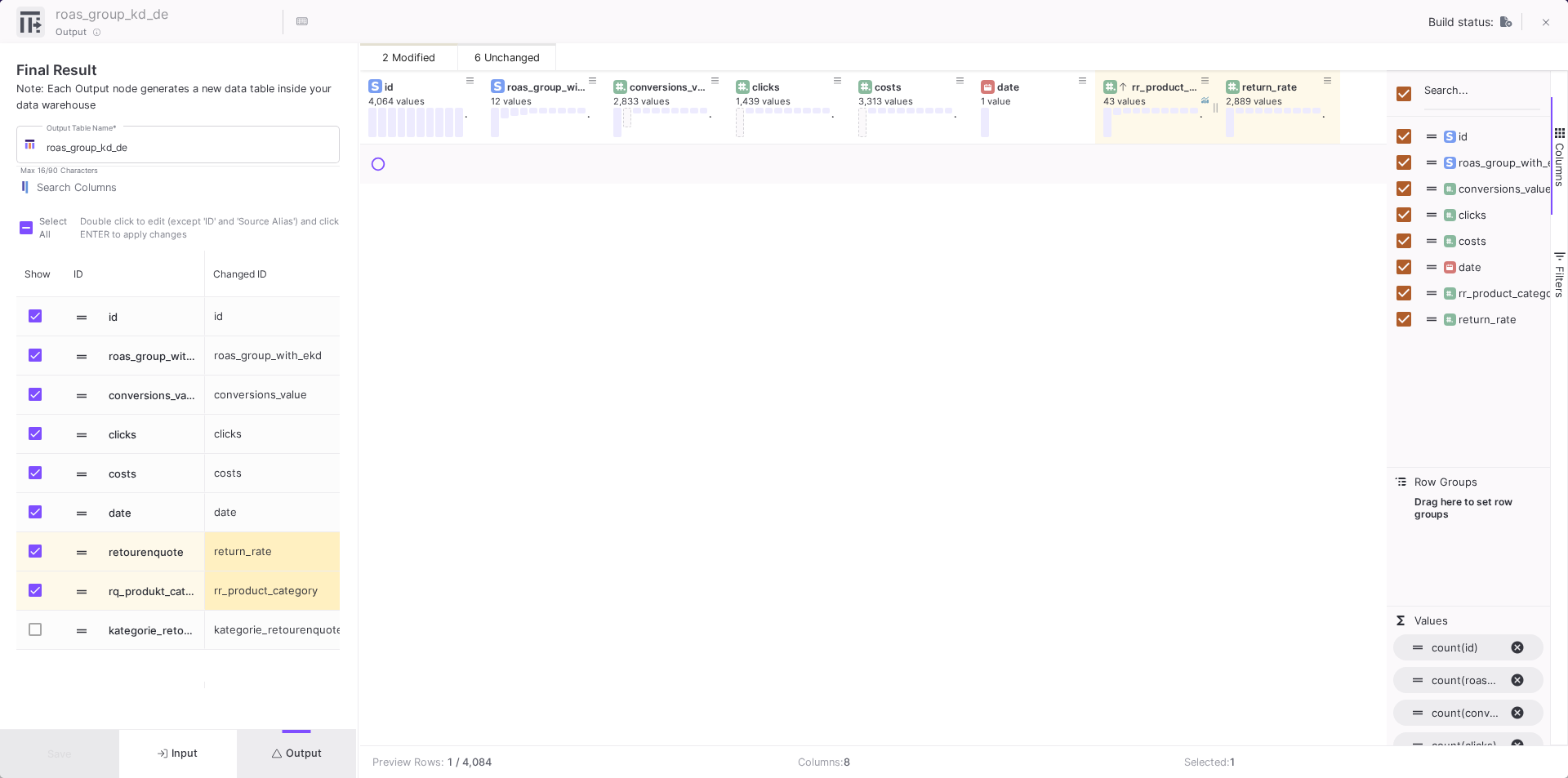
click at [1141, 84] on div "rr_product_category" at bounding box center [1160, 87] width 81 height 13
click at [1562, 100] on button "Columns" at bounding box center [1559, 156] width 16 height 117
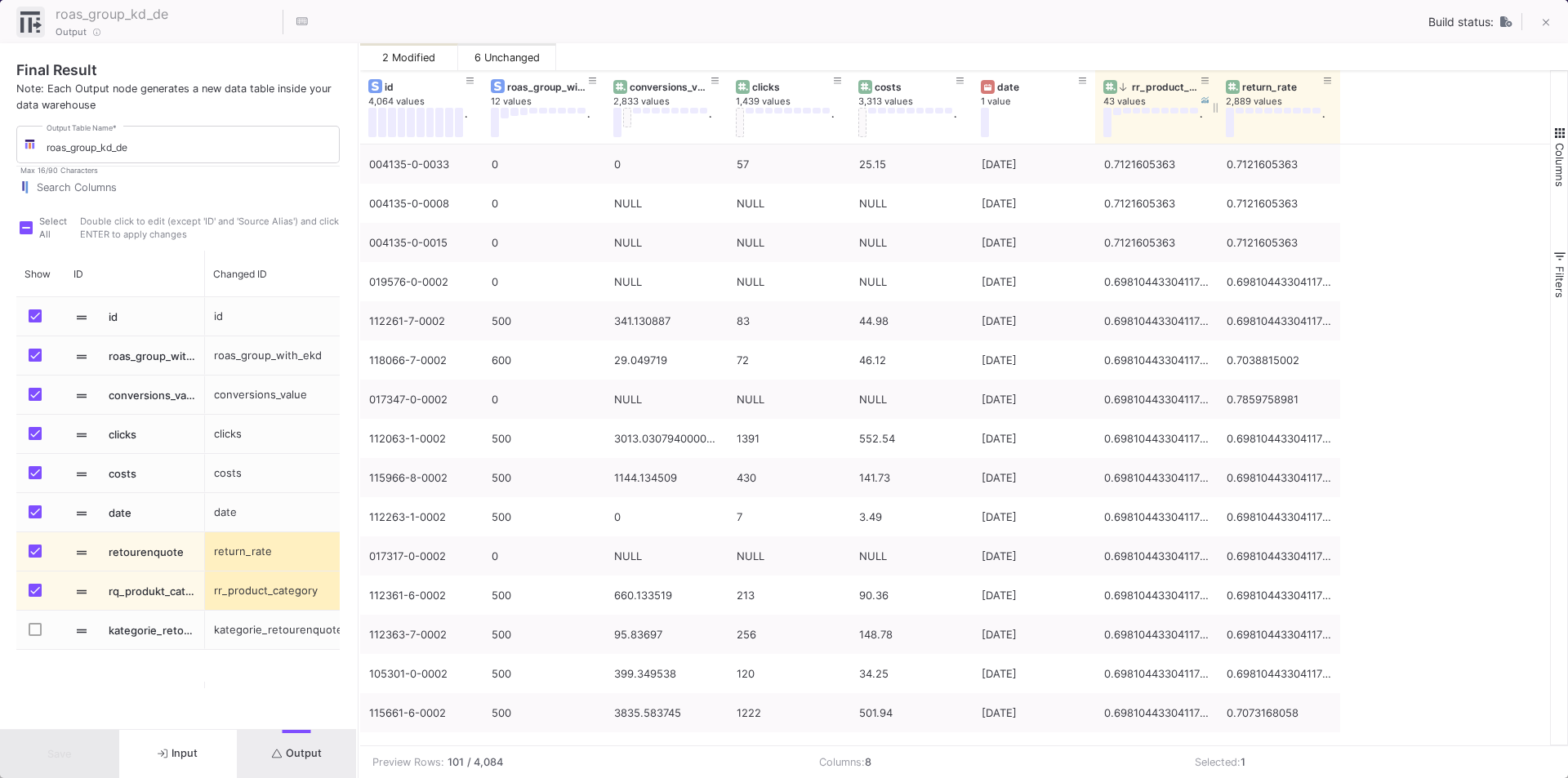
click at [1149, 83] on div "rr_product_category" at bounding box center [1160, 87] width 81 height 13
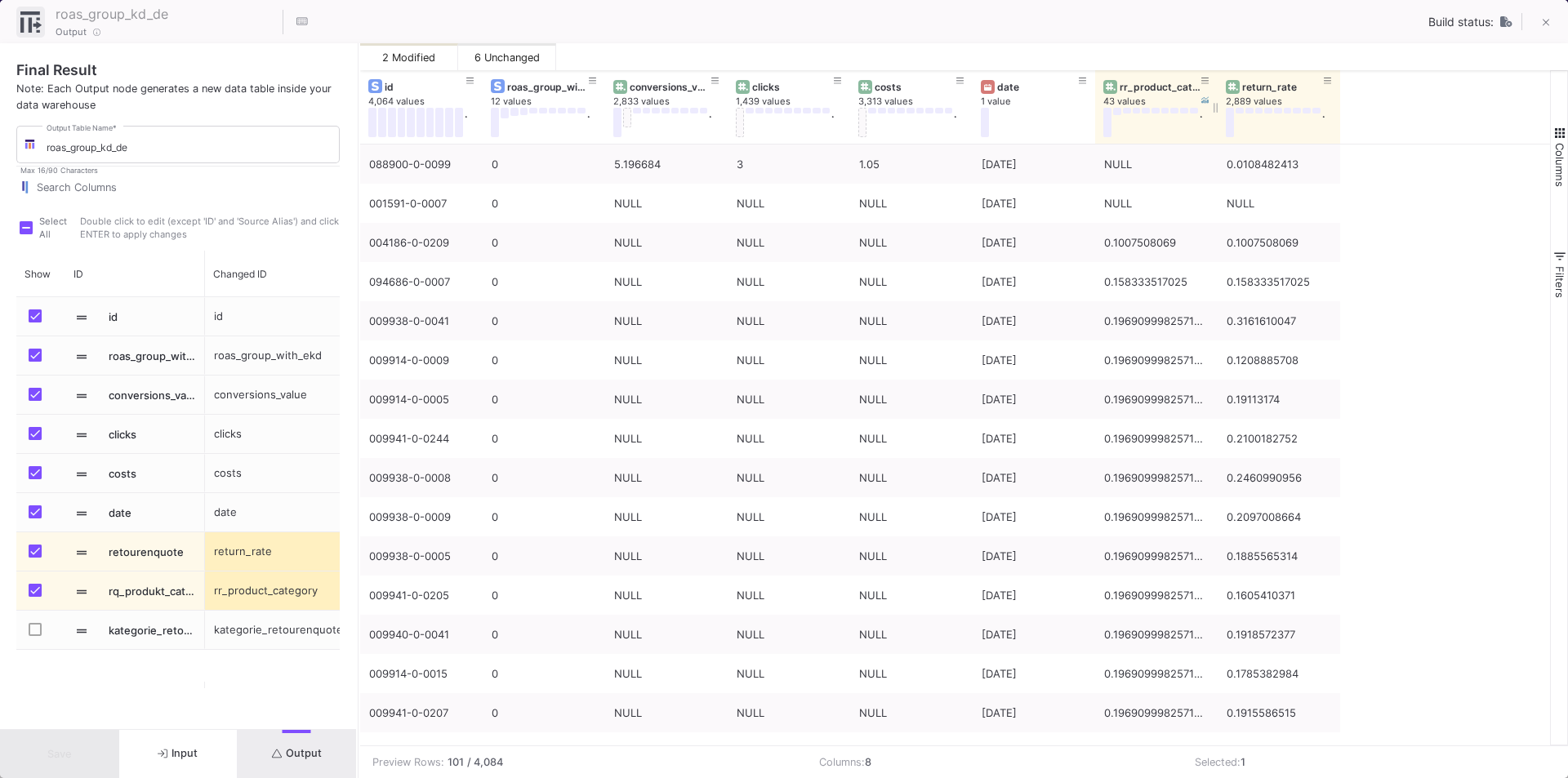
click at [1151, 85] on div "rr_product_category" at bounding box center [1160, 87] width 81 height 13
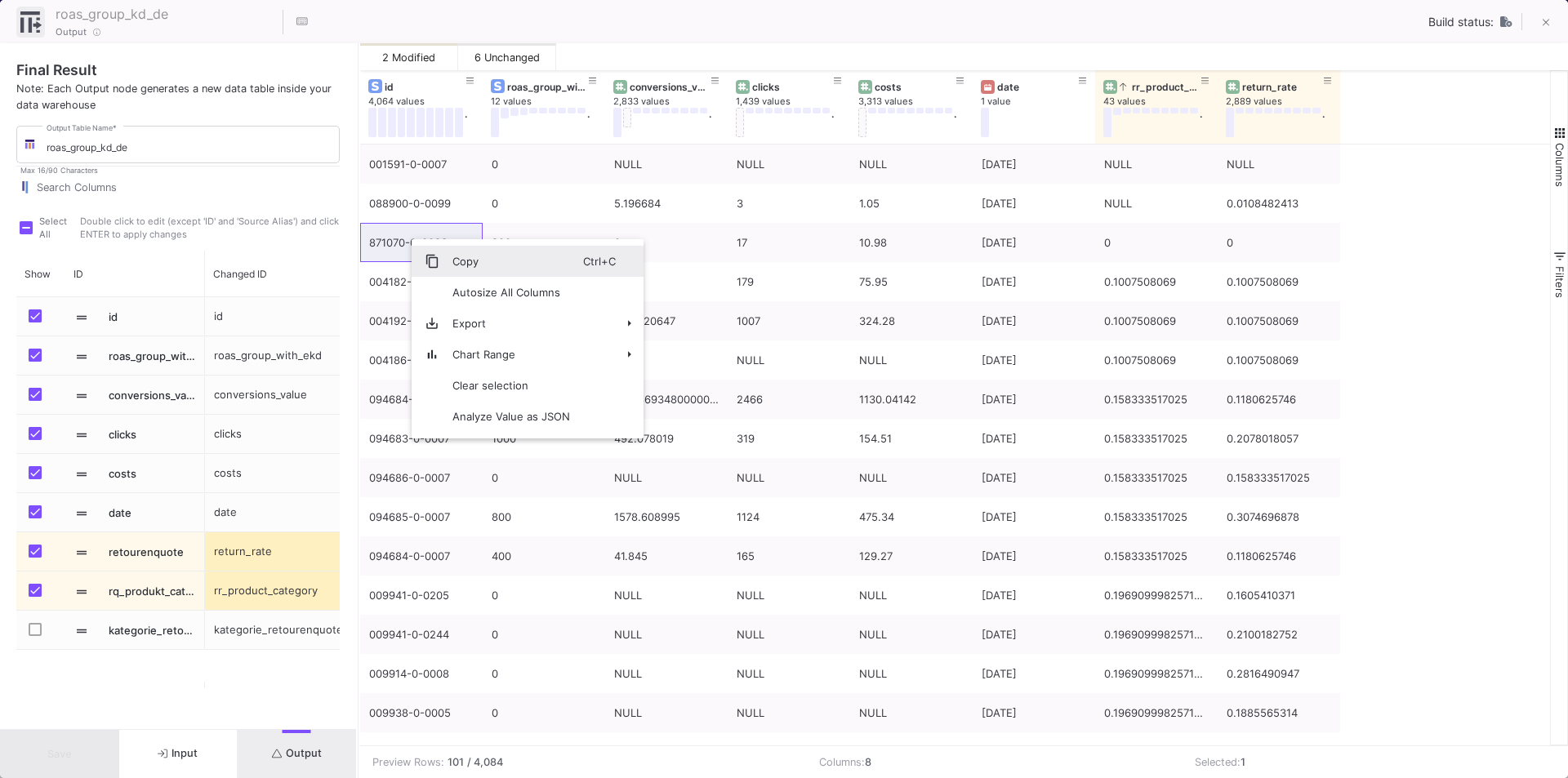
click at [439, 259] on span "Context Menu" at bounding box center [432, 261] width 14 height 14
